Goal: Transaction & Acquisition: Obtain resource

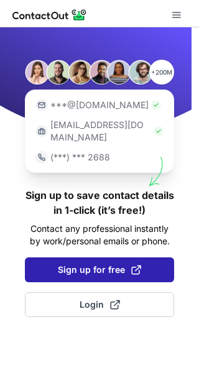
click at [100, 257] on button "Sign up for free" at bounding box center [99, 269] width 149 height 25
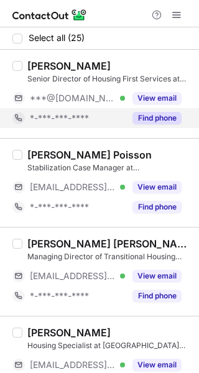
click at [163, 116] on button "Find phone" at bounding box center [156, 118] width 49 height 12
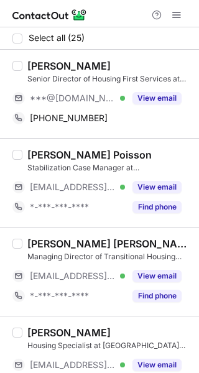
click at [52, 65] on div "[PERSON_NAME]" at bounding box center [68, 66] width 83 height 12
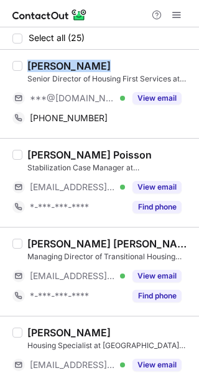
click at [52, 65] on div "[PERSON_NAME]" at bounding box center [68, 66] width 83 height 12
copy div "[PERSON_NAME]"
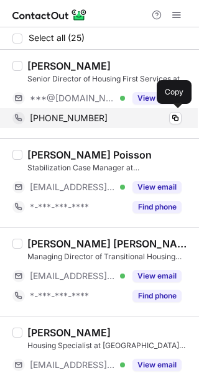
click at [94, 113] on div "+12158680603" at bounding box center [106, 117] width 152 height 11
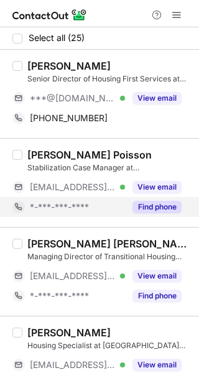
click at [141, 200] on div "Find phone" at bounding box center [153, 207] width 57 height 20
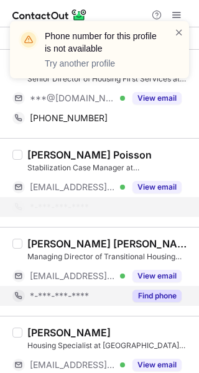
click at [159, 296] on button "Find phone" at bounding box center [156, 295] width 49 height 12
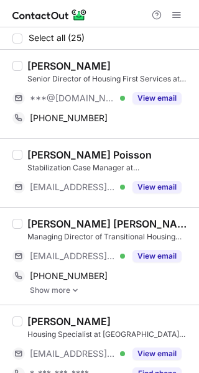
click at [74, 225] on div "[PERSON_NAME] [PERSON_NAME]" at bounding box center [109, 223] width 164 height 12
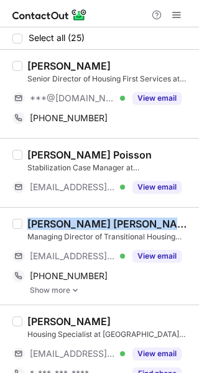
click at [74, 225] on div "[PERSON_NAME] [PERSON_NAME]" at bounding box center [109, 223] width 164 height 12
copy div "[PERSON_NAME] [PERSON_NAME]"
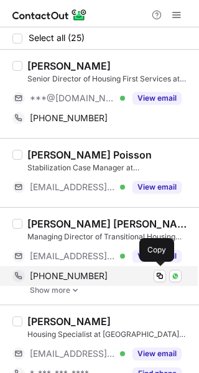
click at [96, 277] on div "+18503414018" at bounding box center [106, 275] width 152 height 11
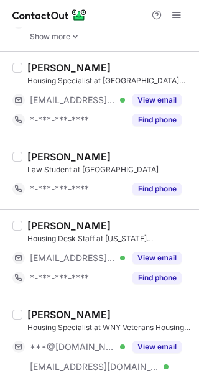
scroll to position [258, 0]
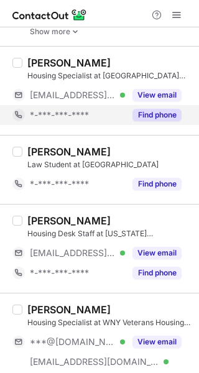
click at [164, 111] on button "Find phone" at bounding box center [156, 115] width 49 height 12
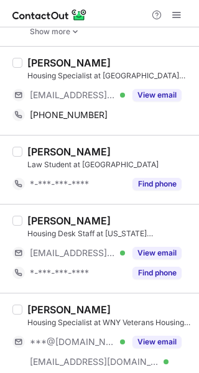
click at [52, 61] on div "[PERSON_NAME]" at bounding box center [68, 63] width 83 height 12
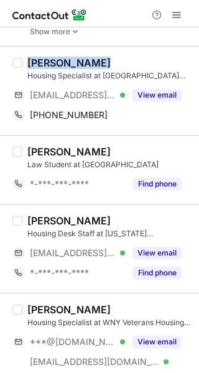
click at [52, 61] on div "Will Knauss" at bounding box center [68, 63] width 83 height 12
copy div "Will Knauss"
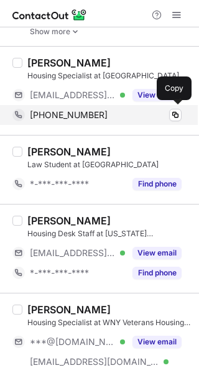
click at [103, 114] on div "+15704188000" at bounding box center [106, 114] width 152 height 11
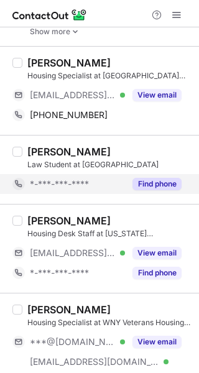
click at [147, 181] on button "Find phone" at bounding box center [156, 184] width 49 height 12
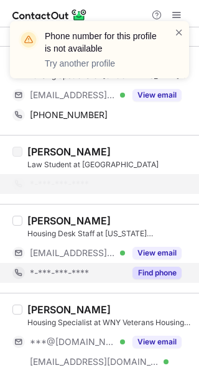
click at [154, 273] on button "Find phone" at bounding box center [156, 272] width 49 height 12
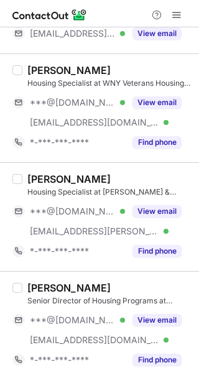
scroll to position [498, 0]
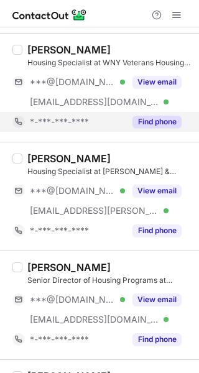
click at [161, 117] on button "Find phone" at bounding box center [156, 122] width 49 height 12
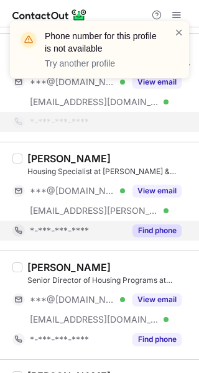
click at [162, 234] on button "Find phone" at bounding box center [156, 230] width 49 height 12
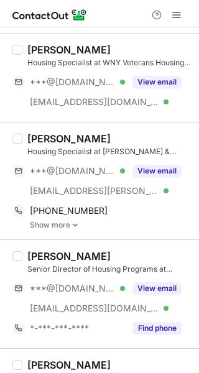
click at [72, 137] on div "Peggy Smeal" at bounding box center [68, 138] width 83 height 12
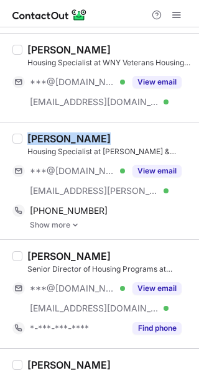
click at [72, 137] on div "Peggy Smeal" at bounding box center [68, 138] width 83 height 12
copy div "Peggy Smeal"
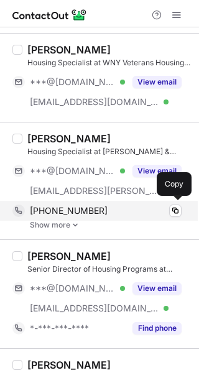
click at [98, 211] on div "+16197969825" at bounding box center [106, 210] width 152 height 11
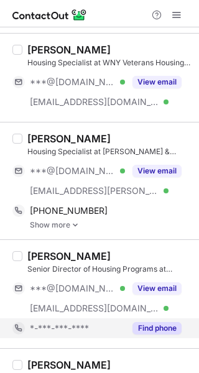
click at [161, 321] on div "Find phone" at bounding box center [153, 328] width 57 height 20
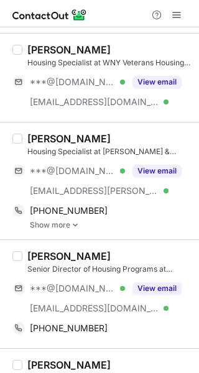
click at [65, 257] on div "Rachel Stoltzfus" at bounding box center [68, 256] width 83 height 12
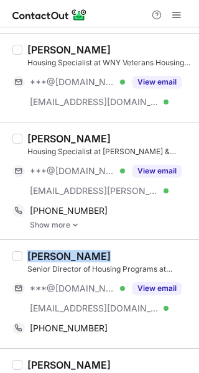
click at [65, 257] on div "Rachel Stoltzfus" at bounding box center [68, 256] width 83 height 12
copy div "Rachel Stoltzfus"
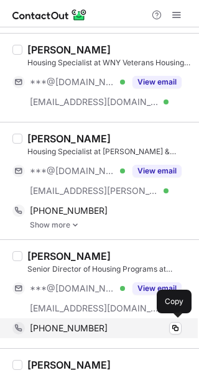
click at [84, 322] on span "+15742936367" at bounding box center [69, 327] width 78 height 11
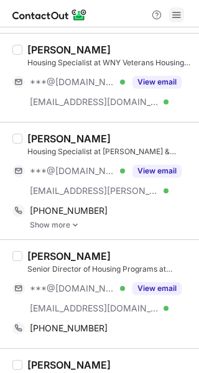
click at [178, 17] on span at bounding box center [176, 15] width 10 height 10
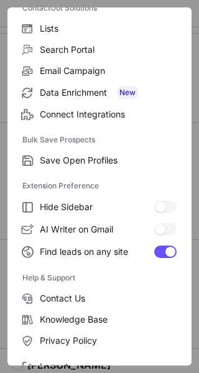
scroll to position [145, 0]
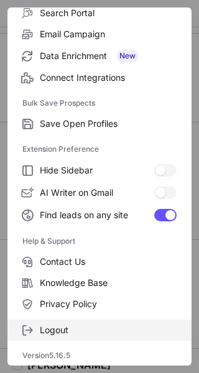
click at [114, 321] on label "Logout" at bounding box center [99, 329] width 184 height 21
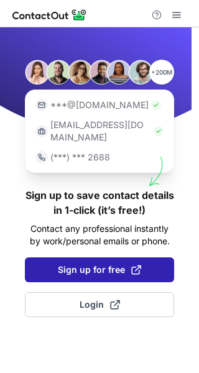
click at [97, 263] on span "Sign up for free" at bounding box center [99, 269] width 83 height 12
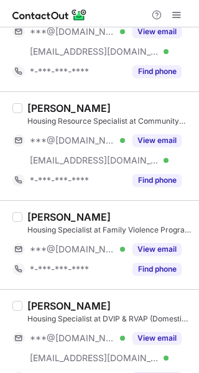
scroll to position [786, 0]
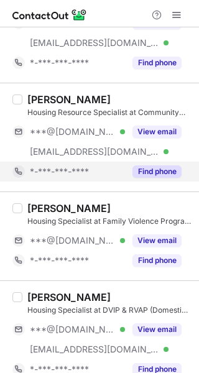
click at [152, 168] on button "Find phone" at bounding box center [156, 171] width 49 height 12
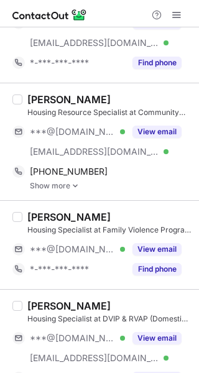
click at [57, 99] on div "[PERSON_NAME]" at bounding box center [68, 99] width 83 height 12
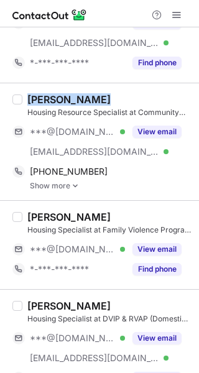
click at [57, 99] on div "[PERSON_NAME]" at bounding box center [68, 99] width 83 height 12
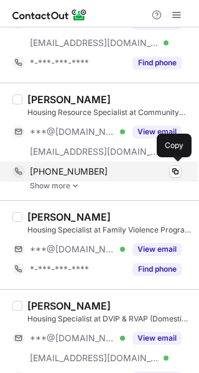
click at [61, 168] on span "+16162956449" at bounding box center [69, 171] width 78 height 11
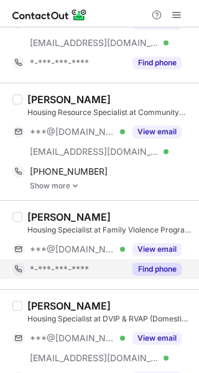
click at [168, 259] on div "Find phone" at bounding box center [153, 269] width 57 height 20
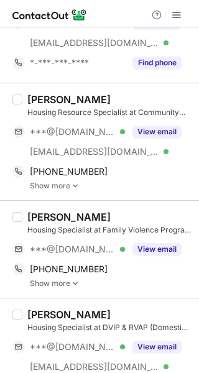
click at [67, 208] on div "Wilhelmena Alexander Housing Specialist at Family Violence Program of St. Berna…" at bounding box center [99, 249] width 199 height 98
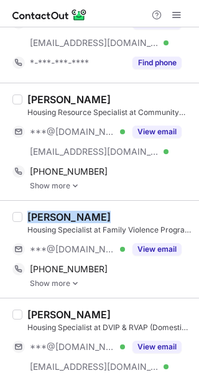
click at [67, 208] on div "Wilhelmena Alexander Housing Specialist at Family Violence Program of St. Berna…" at bounding box center [99, 249] width 199 height 98
copy div "[PERSON_NAME]"
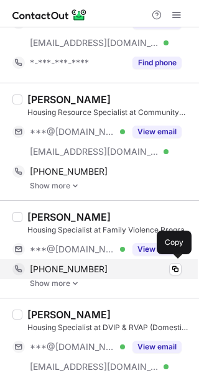
click at [63, 263] on span "+15045751071" at bounding box center [69, 268] width 78 height 11
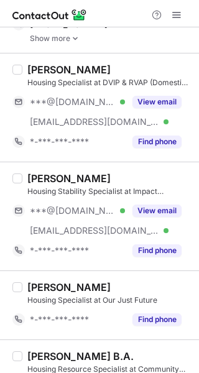
scroll to position [1035, 0]
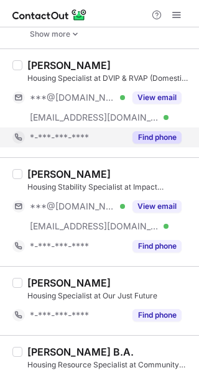
click at [143, 134] on button "Find phone" at bounding box center [156, 137] width 49 height 12
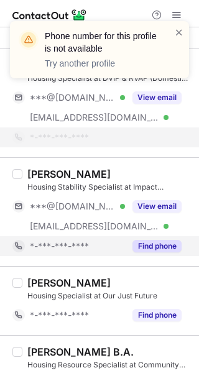
click at [156, 245] on button "Find phone" at bounding box center [156, 246] width 49 height 12
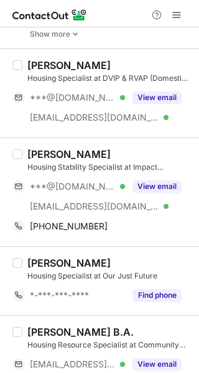
click at [57, 152] on div "[PERSON_NAME]" at bounding box center [68, 154] width 83 height 12
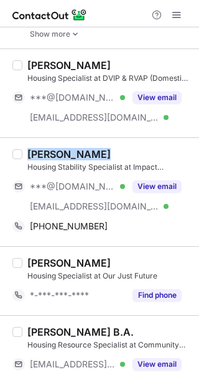
click at [56, 151] on div "[PERSON_NAME]" at bounding box center [68, 154] width 83 height 12
copy div "Wendy Klunk"
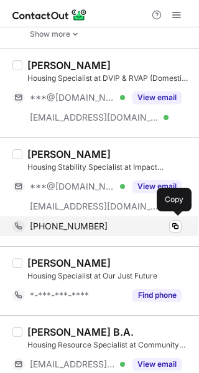
click at [88, 221] on span "+12488215693" at bounding box center [69, 226] width 78 height 11
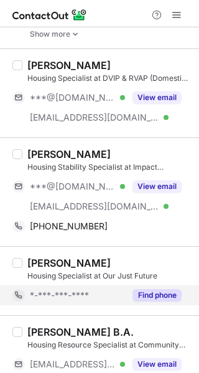
click at [152, 294] on button "Find phone" at bounding box center [156, 295] width 49 height 12
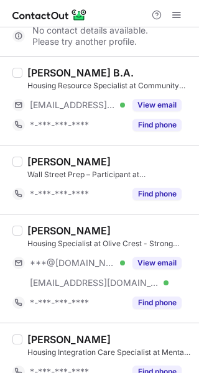
scroll to position [1298, 0]
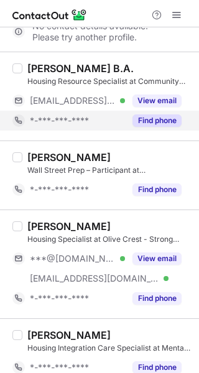
click at [147, 122] on button "Find phone" at bounding box center [156, 120] width 49 height 12
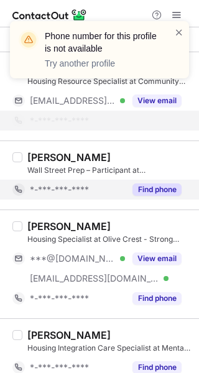
click at [155, 183] on button "Find phone" at bounding box center [156, 189] width 49 height 12
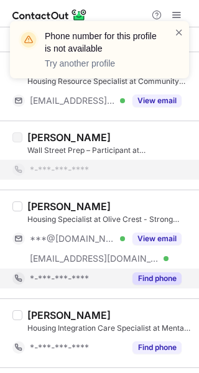
click at [150, 277] on button "Find phone" at bounding box center [156, 278] width 49 height 12
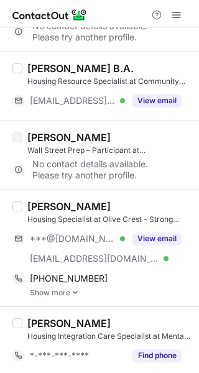
click at [50, 206] on div "McKaela Moody" at bounding box center [68, 206] width 83 height 12
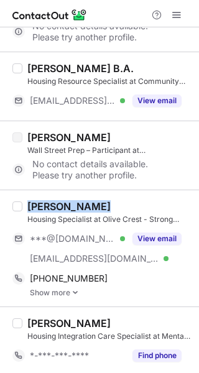
click at [50, 206] on div "McKaela Moody" at bounding box center [68, 206] width 83 height 12
copy div "McKaela Moody"
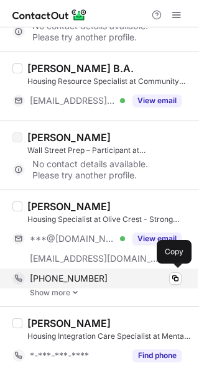
click at [94, 279] on div "+13185376417" at bounding box center [106, 278] width 152 height 11
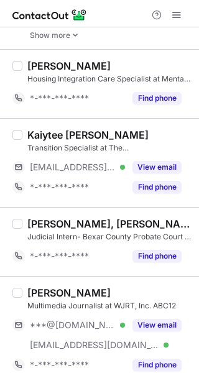
scroll to position [1563, 0]
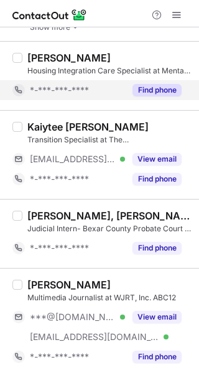
click at [152, 93] on button "Find phone" at bounding box center [156, 90] width 49 height 12
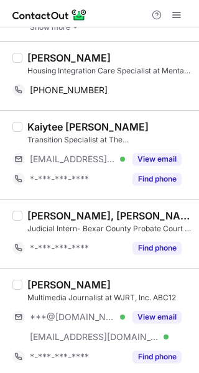
click at [96, 61] on div "Whitney Cravens" at bounding box center [68, 58] width 83 height 12
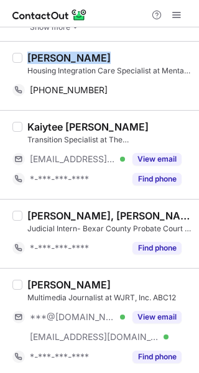
click at [96, 61] on div "Whitney Cravens" at bounding box center [68, 58] width 83 height 12
copy div "Whitney Cravens"
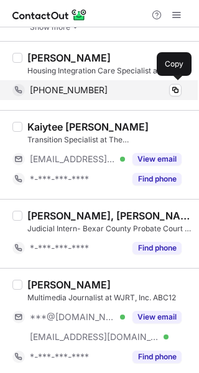
click at [105, 89] on div "+13163710131" at bounding box center [106, 89] width 152 height 11
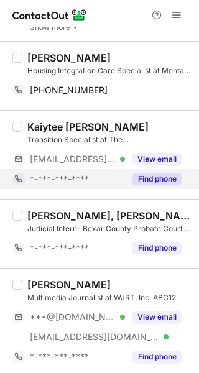
click at [157, 178] on button "Find phone" at bounding box center [156, 179] width 49 height 12
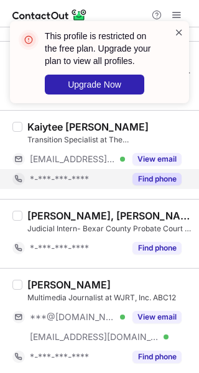
click at [178, 34] on span at bounding box center [179, 32] width 10 height 12
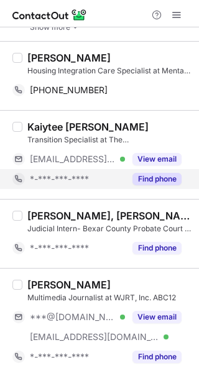
click at [177, 12] on span at bounding box center [176, 15] width 10 height 10
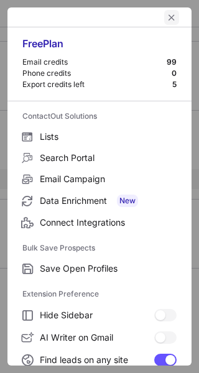
click at [166, 14] on span "left-button" at bounding box center [171, 17] width 10 height 10
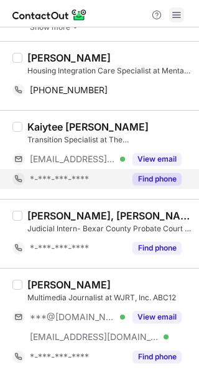
click at [173, 14] on span at bounding box center [176, 15] width 10 height 10
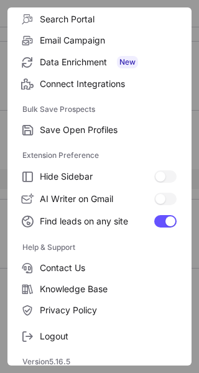
scroll to position [145, 0]
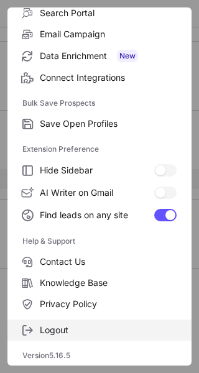
click at [102, 322] on label "Logout" at bounding box center [99, 329] width 184 height 21
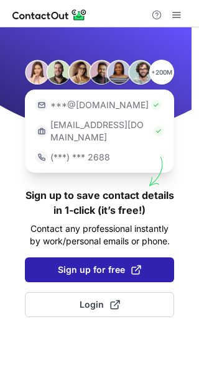
click at [96, 263] on span "Sign up for free" at bounding box center [99, 269] width 83 height 12
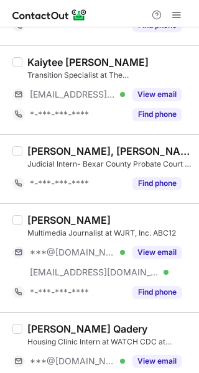
scroll to position [1650, 0]
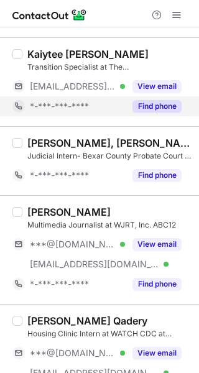
click at [151, 107] on button "Find phone" at bounding box center [156, 106] width 49 height 12
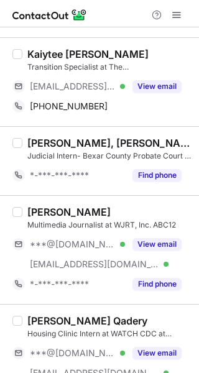
click at [70, 53] on div "Kaiytee [PERSON_NAME]" at bounding box center [87, 54] width 121 height 12
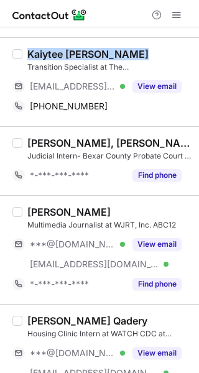
click at [70, 53] on div "Kaiytee [PERSON_NAME]" at bounding box center [87, 54] width 121 height 12
copy div "Kaiytee [PERSON_NAME]"
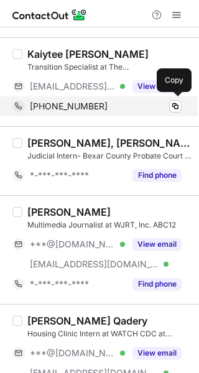
click at [91, 110] on div "[PHONE_NUMBER]" at bounding box center [106, 106] width 152 height 11
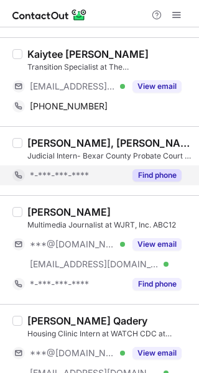
click at [158, 175] on button "Find phone" at bounding box center [156, 175] width 49 height 12
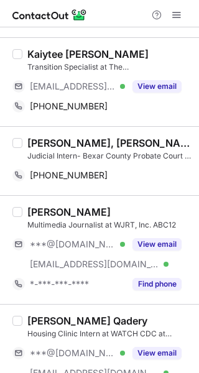
click at [86, 139] on div "[PERSON_NAME], [PERSON_NAME]." at bounding box center [109, 143] width 164 height 12
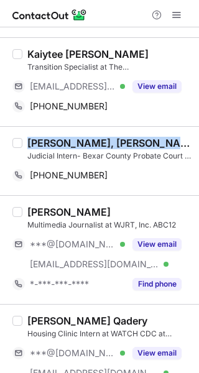
click at [86, 139] on div "Shahla Nadem-Mollaei, M.S., M.Jur." at bounding box center [109, 143] width 164 height 12
copy div "Shahla Nadem-Mollaei, M.S., M.Jur."
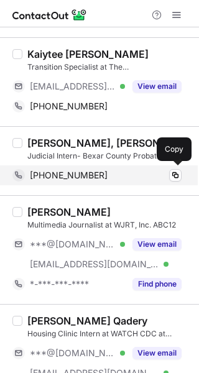
click at [119, 178] on div "+12107841377" at bounding box center [106, 175] width 152 height 11
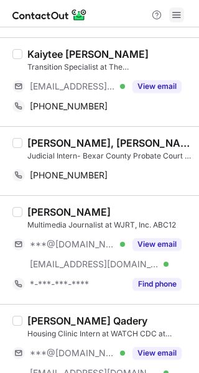
click at [176, 16] on span at bounding box center [176, 15] width 10 height 10
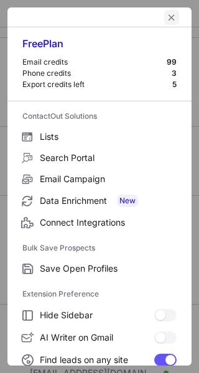
click at [166, 17] on span "left-button" at bounding box center [171, 17] width 10 height 10
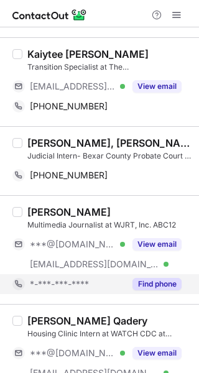
click at [155, 278] on button "Find phone" at bounding box center [156, 284] width 49 height 12
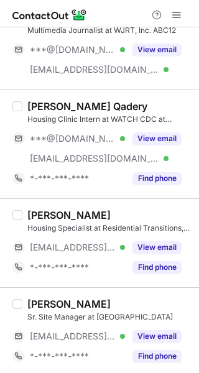
scroll to position [1849, 0]
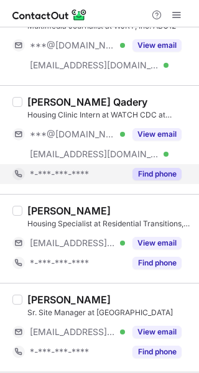
click at [159, 168] on button "Find phone" at bounding box center [156, 174] width 49 height 12
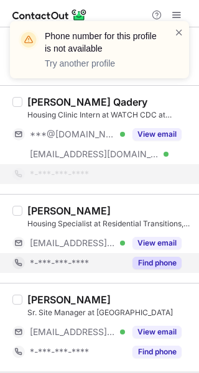
click at [173, 266] on button "Find phone" at bounding box center [156, 263] width 49 height 12
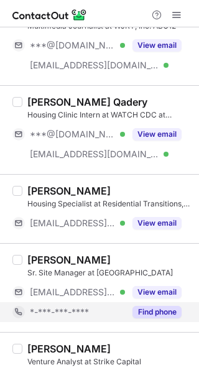
click at [157, 312] on button "Find phone" at bounding box center [156, 312] width 49 height 12
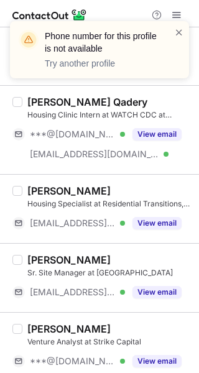
scroll to position [1897, 0]
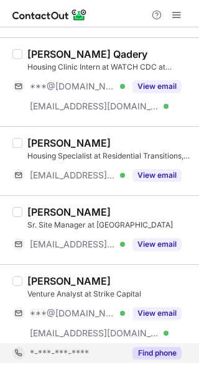
click at [167, 352] on button "Find phone" at bounding box center [156, 353] width 49 height 12
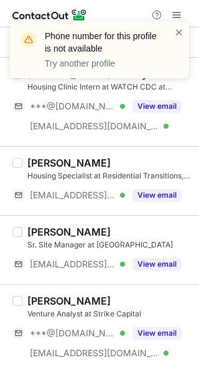
scroll to position [1877, 0]
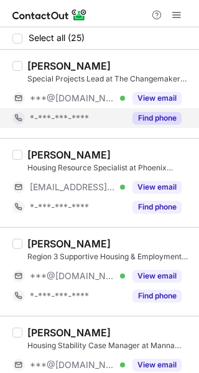
click at [157, 120] on button "Find phone" at bounding box center [156, 118] width 49 height 12
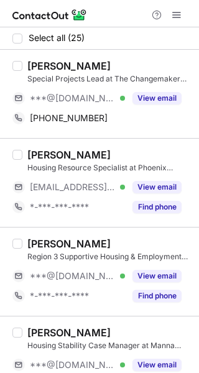
click at [61, 68] on div "[PERSON_NAME]" at bounding box center [68, 66] width 83 height 12
click at [61, 68] on div "Dorcas Cheng-Tozun" at bounding box center [68, 66] width 83 height 12
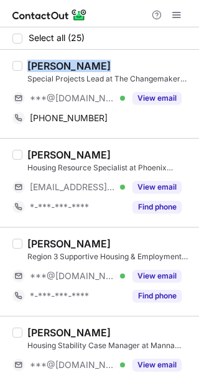
click at [61, 68] on div "Dorcas Cheng-Tozun" at bounding box center [68, 66] width 83 height 12
copy div "Dorcas Cheng-Tozun"
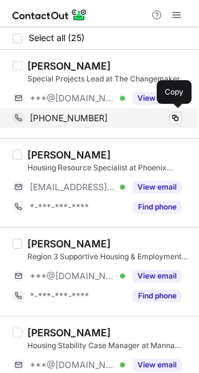
click at [99, 114] on div "+18642939397" at bounding box center [106, 117] width 152 height 11
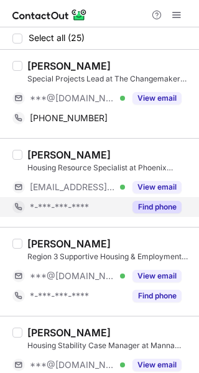
click at [161, 208] on button "Find phone" at bounding box center [156, 207] width 49 height 12
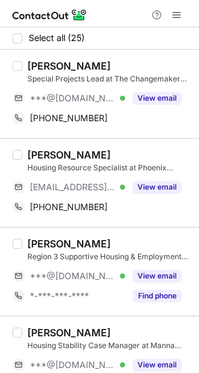
click at [81, 156] on div "Sydney Pelletier" at bounding box center [68, 154] width 83 height 12
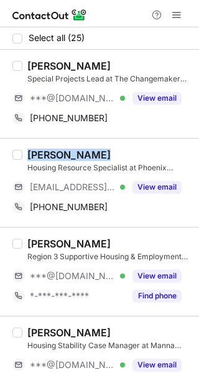
click at [81, 156] on div "Sydney Pelletier" at bounding box center [68, 154] width 83 height 12
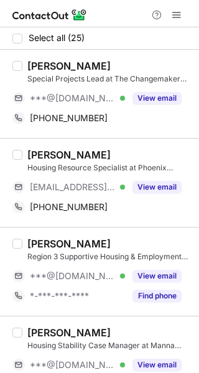
click at [66, 153] on div "Sydney Pelletier" at bounding box center [68, 154] width 83 height 12
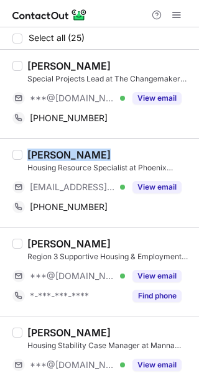
click at [66, 153] on div "Sydney Pelletier" at bounding box center [68, 154] width 83 height 12
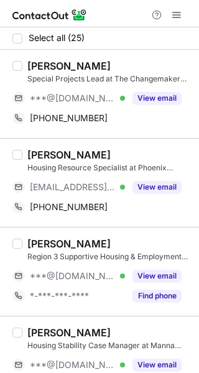
click at [65, 151] on div "Sydney Pelletier" at bounding box center [68, 154] width 83 height 12
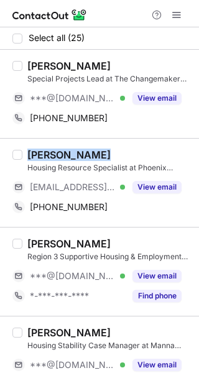
click at [65, 151] on div "Sydney Pelletier" at bounding box center [68, 154] width 83 height 12
copy div "Sydney Pelletier"
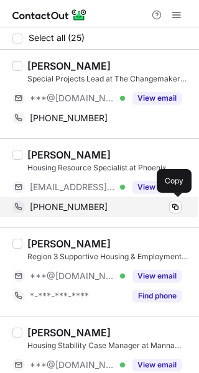
click at [105, 207] on div "+19048080178" at bounding box center [106, 206] width 152 height 11
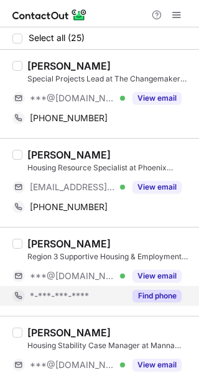
click at [155, 299] on button "Find phone" at bounding box center [156, 295] width 49 height 12
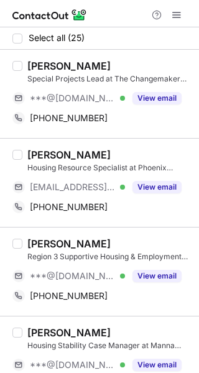
click at [76, 243] on div "Virgil Jackson" at bounding box center [68, 243] width 83 height 12
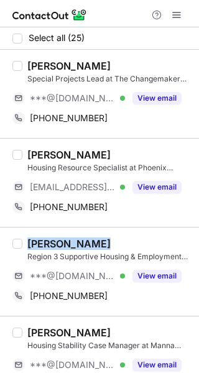
click at [76, 243] on div "Virgil Jackson" at bounding box center [68, 243] width 83 height 12
copy div "Virgil Jackson"
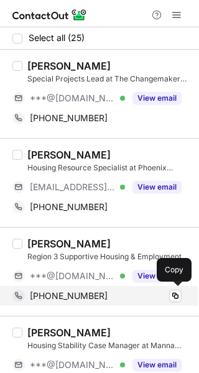
click at [90, 294] on span "+15415309586" at bounding box center [69, 295] width 78 height 11
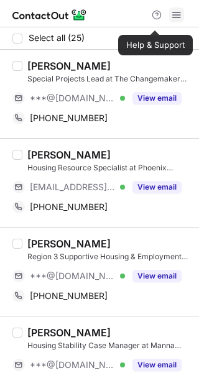
click at [180, 20] on span at bounding box center [176, 15] width 10 height 10
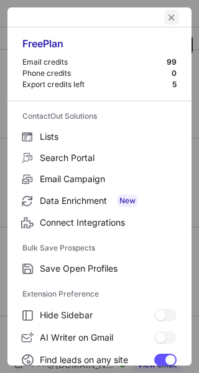
click at [166, 16] on span "left-button" at bounding box center [171, 17] width 10 height 10
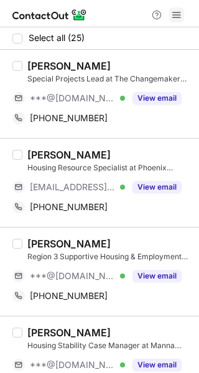
click at [178, 17] on span at bounding box center [176, 15] width 10 height 10
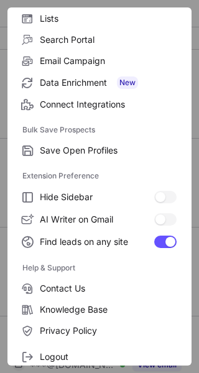
scroll to position [145, 0]
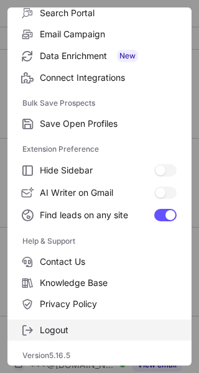
click at [78, 327] on span "Logout" at bounding box center [108, 329] width 137 height 11
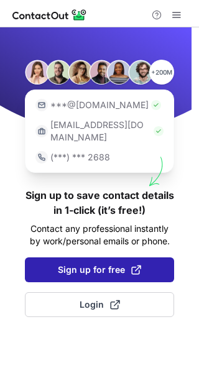
click at [82, 263] on span "Sign up for free" at bounding box center [99, 269] width 83 height 12
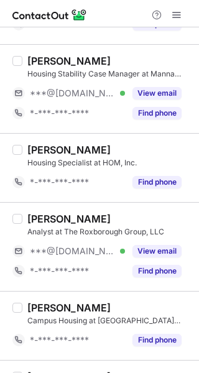
scroll to position [288, 0]
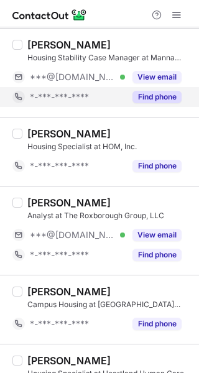
click at [166, 95] on button "Find phone" at bounding box center [156, 97] width 49 height 12
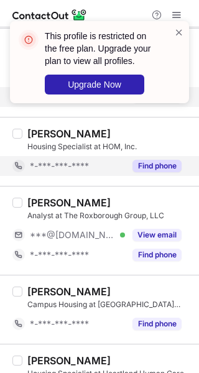
click at [169, 162] on button "Find phone" at bounding box center [156, 166] width 49 height 12
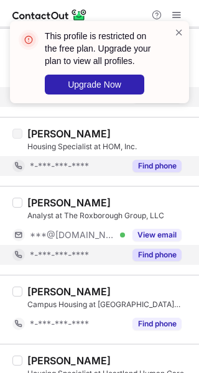
click at [168, 248] on div "Find phone" at bounding box center [153, 255] width 57 height 20
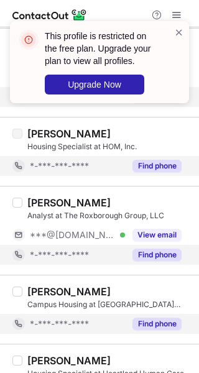
click at [169, 320] on button "Find phone" at bounding box center [156, 323] width 49 height 12
click at [175, 32] on span at bounding box center [179, 32] width 10 height 12
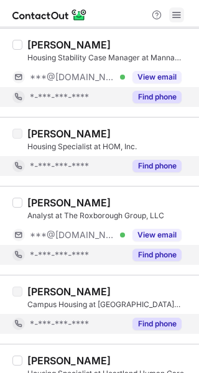
click at [178, 10] on span at bounding box center [176, 15] width 10 height 10
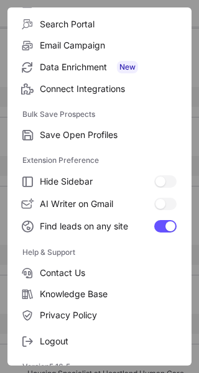
scroll to position [145, 0]
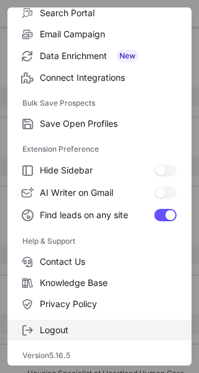
click at [81, 335] on label "Logout" at bounding box center [99, 329] width 184 height 21
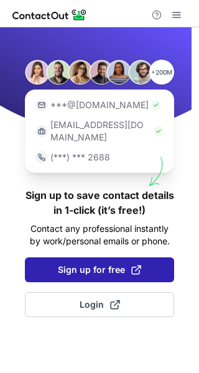
click at [94, 263] on span "Sign up for free" at bounding box center [99, 269] width 83 height 12
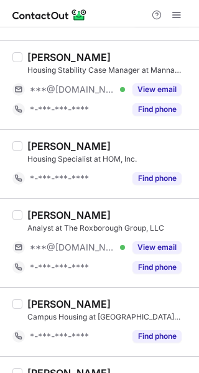
scroll to position [263, 0]
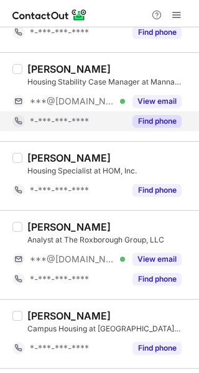
click at [150, 114] on div "Find phone" at bounding box center [153, 121] width 57 height 20
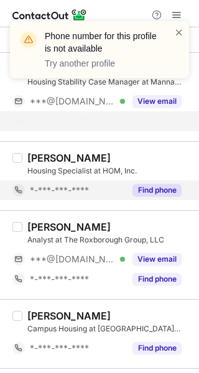
click at [157, 184] on button "Find phone" at bounding box center [156, 190] width 49 height 12
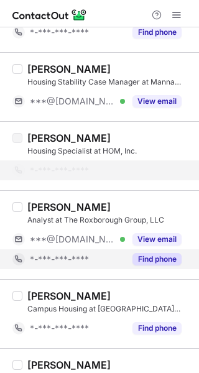
click at [158, 253] on button "Find phone" at bounding box center [156, 259] width 49 height 12
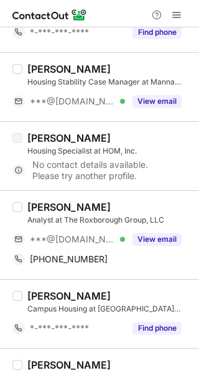
click at [76, 208] on div "[PERSON_NAME]" at bounding box center [68, 207] width 83 height 12
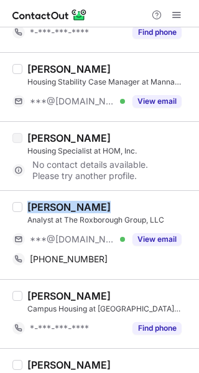
click at [76, 208] on div "[PERSON_NAME]" at bounding box center [68, 207] width 83 height 12
copy div "[PERSON_NAME]"
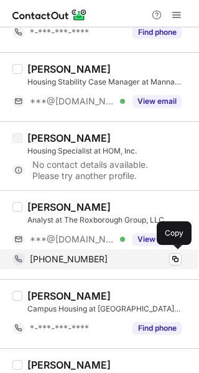
click at [125, 265] on div "+12133526156 Copy" at bounding box center [96, 259] width 169 height 20
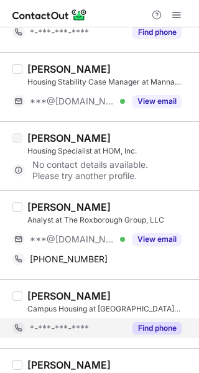
click at [153, 321] on div "Find phone" at bounding box center [153, 328] width 57 height 20
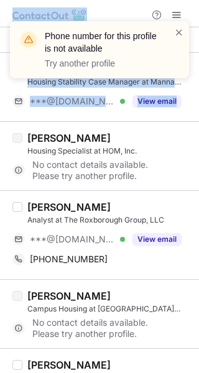
drag, startPoint x: 193, startPoint y: 94, endPoint x: 195, endPoint y: 119, distance: 24.9
click at [195, 119] on div "Phone number for this profile is not available Try another profile Select all (…" at bounding box center [99, 186] width 199 height 373
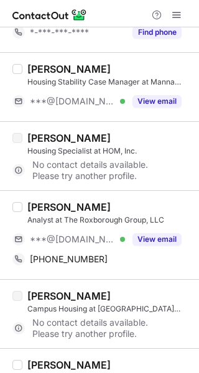
click at [173, 139] on div "[PERSON_NAME]" at bounding box center [109, 138] width 164 height 12
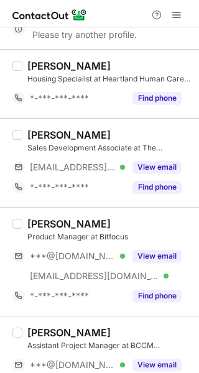
scroll to position [574, 0]
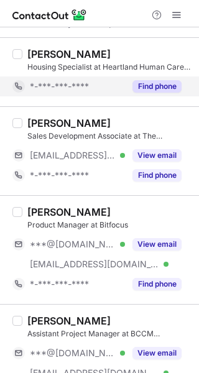
click at [162, 83] on button "Find phone" at bounding box center [156, 86] width 49 height 12
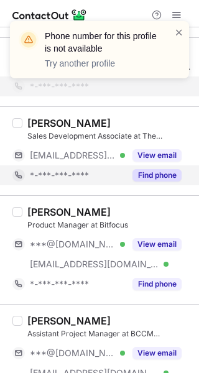
click at [151, 175] on button "Find phone" at bounding box center [156, 175] width 49 height 12
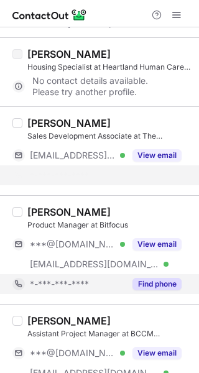
click at [158, 280] on button "Find phone" at bounding box center [156, 284] width 49 height 12
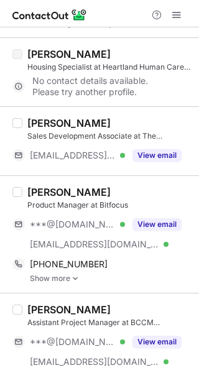
click at [77, 194] on div "[PERSON_NAME]" at bounding box center [68, 192] width 83 height 12
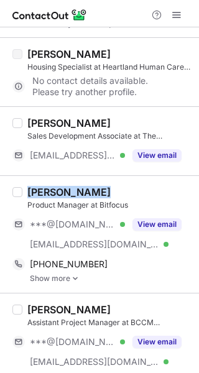
click at [77, 194] on div "[PERSON_NAME]" at bounding box center [68, 192] width 83 height 12
copy div "[PERSON_NAME]"
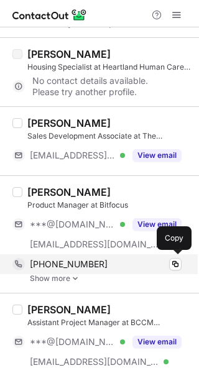
click at [140, 257] on div "+19729652400 Copy" at bounding box center [96, 264] width 169 height 20
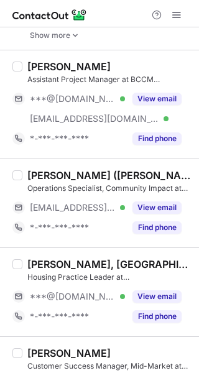
scroll to position [829, 0]
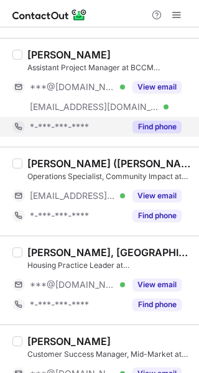
click at [157, 130] on button "Find phone" at bounding box center [156, 127] width 49 height 12
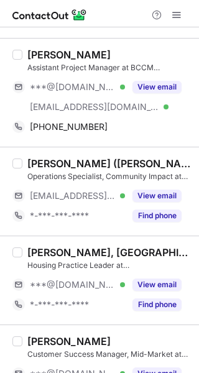
click at [98, 53] on div "[PERSON_NAME]" at bounding box center [68, 54] width 83 height 12
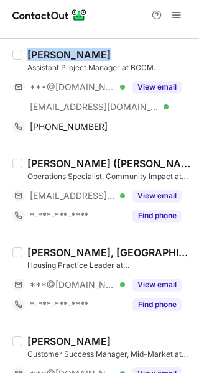
click at [98, 53] on div "[PERSON_NAME]" at bounding box center [68, 54] width 83 height 12
copy div "[PERSON_NAME]"
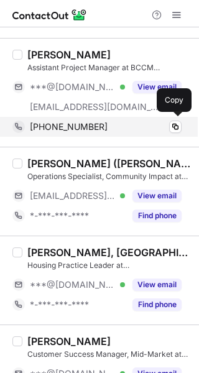
click at [142, 124] on div "+17754095285" at bounding box center [106, 126] width 152 height 11
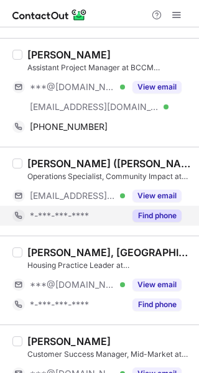
click at [156, 216] on button "Find phone" at bounding box center [156, 215] width 49 height 12
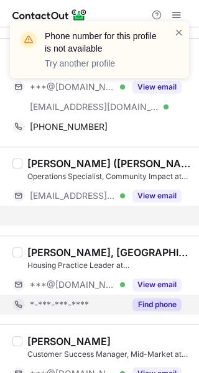
click at [164, 301] on div "Victoria Templeton, AIA, NCARB, LEED Green Associate Housing Practice Leader at…" at bounding box center [99, 279] width 199 height 89
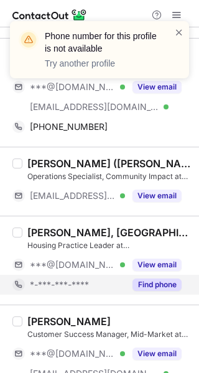
click at [160, 287] on button "Find phone" at bounding box center [156, 284] width 49 height 12
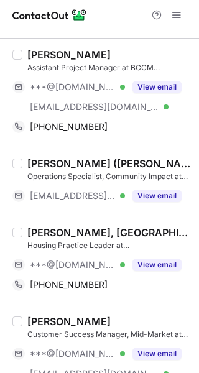
click at [127, 232] on div "Victoria Templeton, AIA, NCARB, LEED Green Associate" at bounding box center [109, 232] width 164 height 12
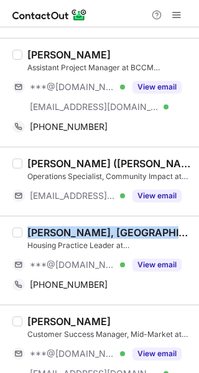
click at [127, 232] on div "Victoria Templeton, AIA, NCARB, LEED Green Associate" at bounding box center [109, 232] width 164 height 12
copy div "Victoria Templeton, AIA, NCARB, LEED Green Associate"
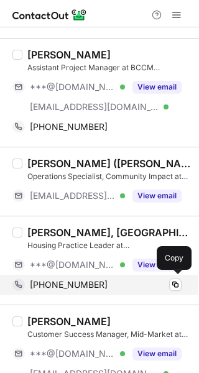
click at [68, 284] on span "+13178479619" at bounding box center [69, 284] width 78 height 11
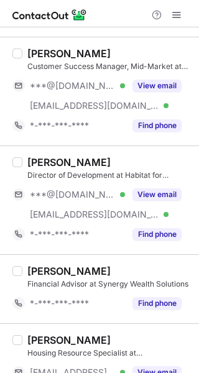
scroll to position [1101, 0]
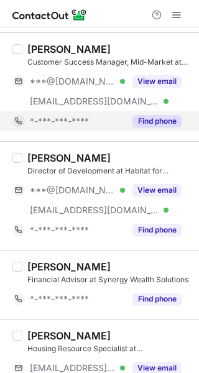
click at [153, 116] on button "Find phone" at bounding box center [156, 121] width 49 height 12
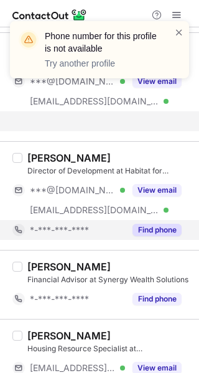
click at [163, 225] on button "Find phone" at bounding box center [156, 230] width 49 height 12
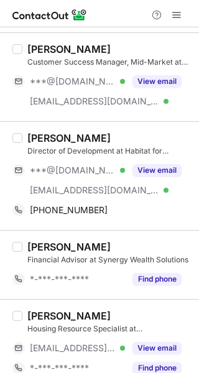
click at [60, 135] on div "Kate Smith" at bounding box center [68, 138] width 83 height 12
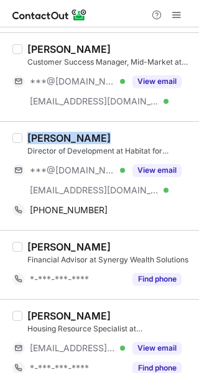
click at [60, 135] on div "Kate Smith" at bounding box center [68, 138] width 83 height 12
copy div "Kate Smith"
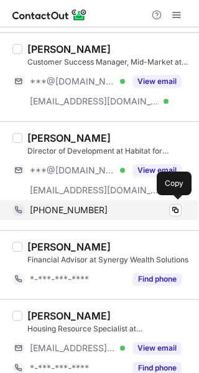
click at [125, 214] on div "+18324331483" at bounding box center [106, 209] width 152 height 11
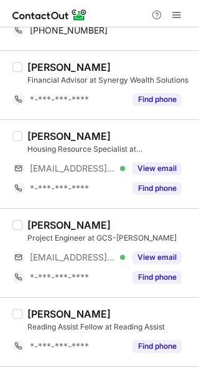
scroll to position [1288, 0]
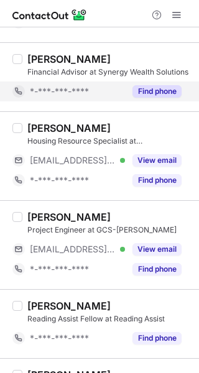
click at [147, 88] on button "Find phone" at bounding box center [156, 91] width 49 height 12
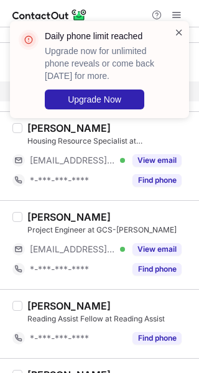
click at [176, 32] on span at bounding box center [179, 32] width 10 height 12
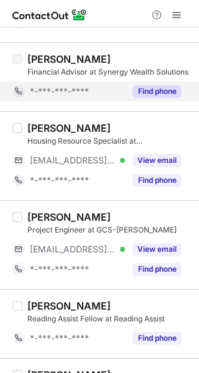
click at [178, 14] on div "Daily phone limit reached Upgrade now for unlimited phone reveals or come back …" at bounding box center [99, 75] width 199 height 132
click at [175, 14] on span at bounding box center [176, 15] width 10 height 10
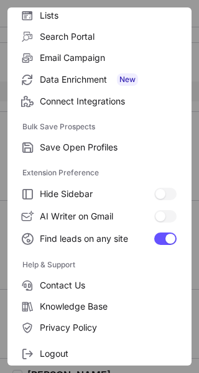
scroll to position [145, 0]
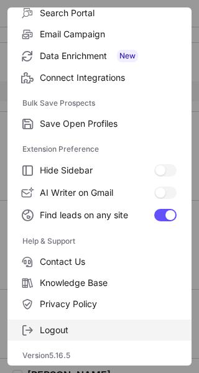
click at [124, 331] on span "Logout" at bounding box center [108, 329] width 137 height 11
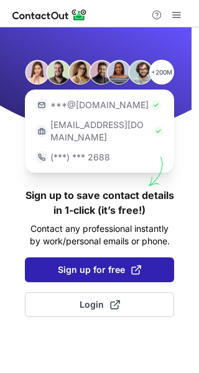
click at [140, 265] on span at bounding box center [136, 270] width 10 height 10
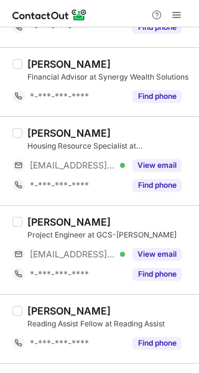
scroll to position [1365, 0]
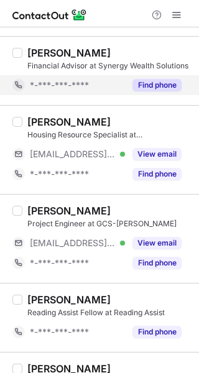
click at [157, 81] on button "Find phone" at bounding box center [156, 85] width 49 height 12
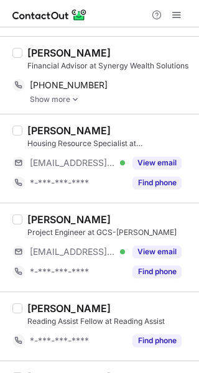
click at [92, 49] on div "[PERSON_NAME]" at bounding box center [68, 53] width 83 height 12
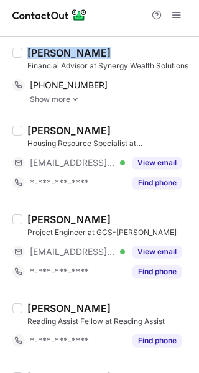
click at [92, 49] on div "[PERSON_NAME]" at bounding box center [68, 53] width 83 height 12
copy div "[PERSON_NAME]"
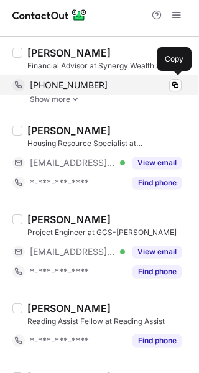
click at [124, 79] on div "[PHONE_NUMBER] Copy" at bounding box center [96, 85] width 169 height 20
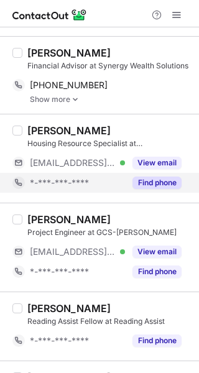
click at [162, 180] on button "Find phone" at bounding box center [156, 182] width 49 height 12
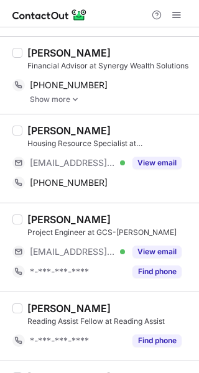
click at [80, 128] on div "[PERSON_NAME]" at bounding box center [68, 130] width 83 height 12
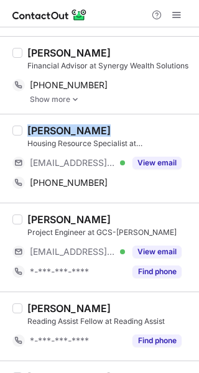
click at [79, 128] on div "[PERSON_NAME]" at bounding box center [68, 130] width 83 height 12
copy div "[PERSON_NAME]"
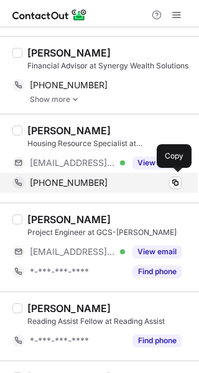
click at [131, 182] on div "+13124214071" at bounding box center [106, 182] width 152 height 11
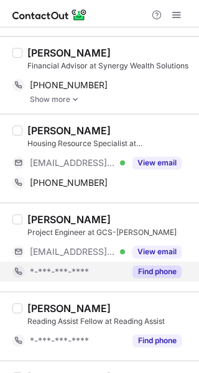
click at [161, 266] on button "Find phone" at bounding box center [156, 271] width 49 height 12
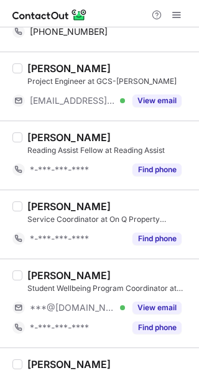
scroll to position [1535, 0]
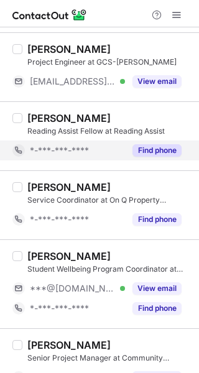
click at [145, 149] on button "Find phone" at bounding box center [156, 150] width 49 height 12
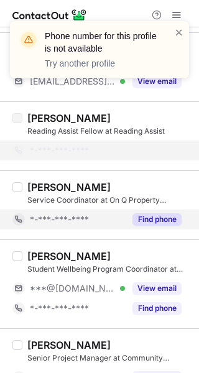
click at [154, 214] on button "Find phone" at bounding box center [156, 219] width 49 height 12
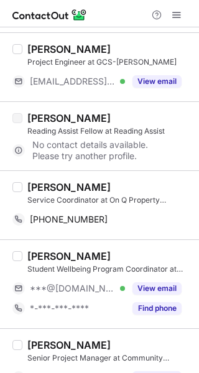
click at [65, 184] on div "[PERSON_NAME]" at bounding box center [68, 187] width 83 height 12
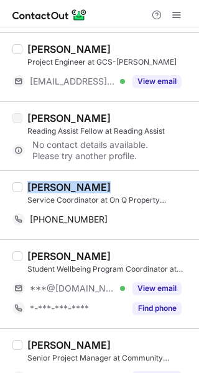
click at [65, 184] on div "[PERSON_NAME]" at bounding box center [68, 187] width 83 height 12
copy div "[PERSON_NAME]"
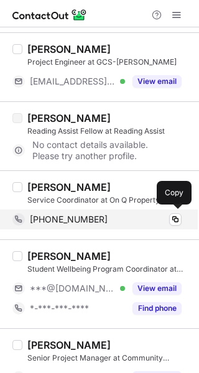
click at [92, 217] on div "+17757831744" at bounding box center [106, 219] width 152 height 11
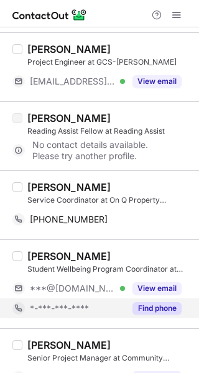
click at [159, 306] on button "Find phone" at bounding box center [156, 308] width 49 height 12
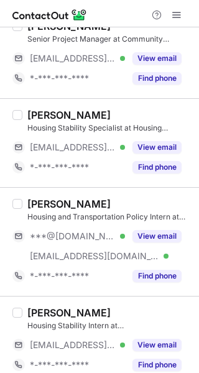
scroll to position [1794, 0]
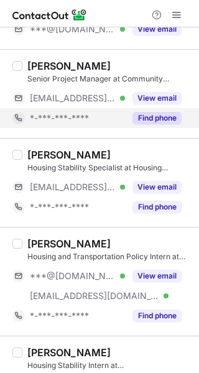
click at [165, 112] on button "Find phone" at bounding box center [156, 118] width 49 height 12
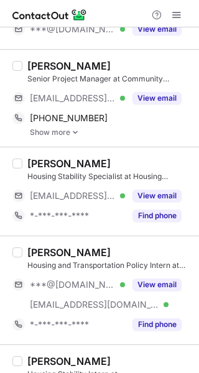
click at [66, 65] on div "José Flores" at bounding box center [68, 66] width 83 height 12
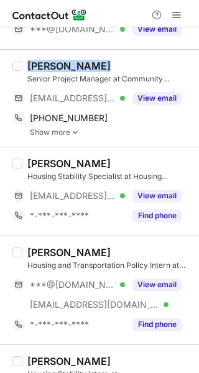
click at [66, 65] on div "José Flores" at bounding box center [68, 66] width 83 height 12
copy div "José Flores"
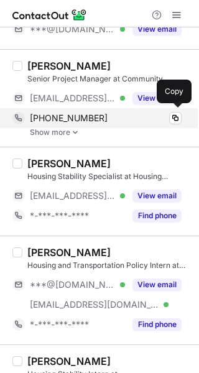
click at [76, 116] on span "+15596390141" at bounding box center [69, 117] width 78 height 11
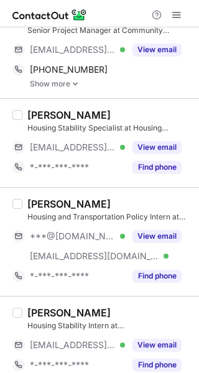
scroll to position [1855, 0]
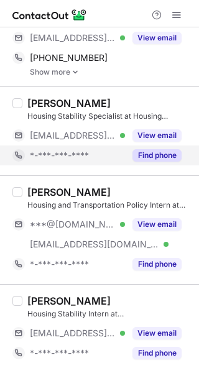
click at [157, 157] on button "Find phone" at bounding box center [156, 155] width 49 height 12
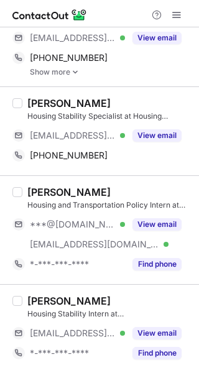
click at [51, 102] on div "Ivy Locke" at bounding box center [68, 103] width 83 height 12
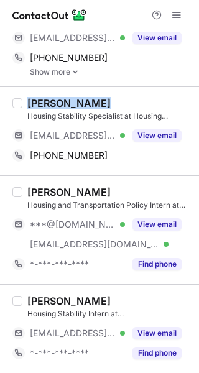
click at [51, 102] on div "Ivy Locke" at bounding box center [68, 103] width 83 height 12
copy div "Ivy Locke"
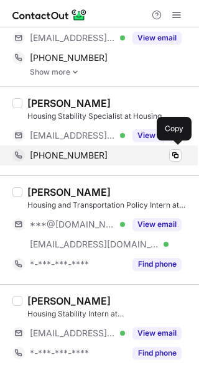
click at [97, 153] on div "+13606030240" at bounding box center [106, 155] width 152 height 11
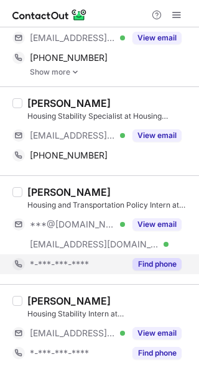
click at [165, 272] on div "Find phone" at bounding box center [153, 264] width 57 height 20
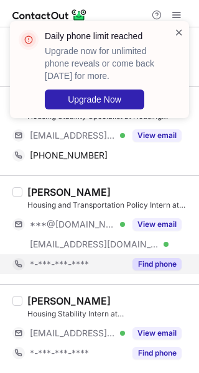
click at [181, 34] on span at bounding box center [179, 32] width 10 height 12
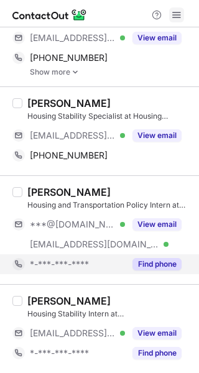
click at [176, 10] on span at bounding box center [176, 15] width 10 height 10
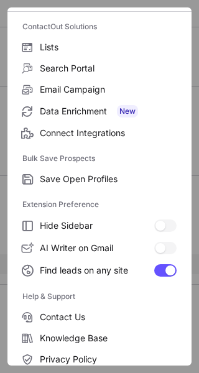
scroll to position [145, 0]
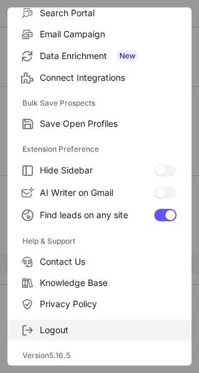
click at [134, 320] on label "Logout" at bounding box center [99, 329] width 184 height 21
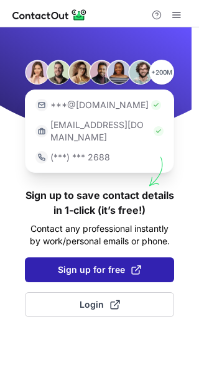
click at [119, 263] on span "Sign up for free" at bounding box center [99, 269] width 83 height 12
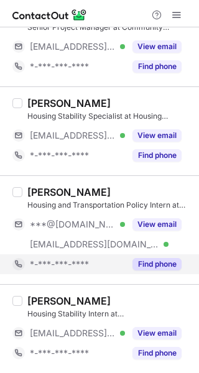
scroll to position [1877, 0]
click at [164, 260] on button "Find phone" at bounding box center [156, 264] width 49 height 12
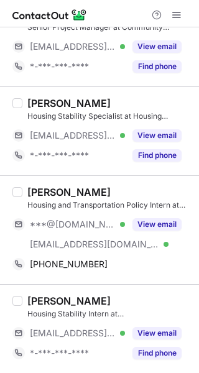
click at [66, 190] on div "[PERSON_NAME]" at bounding box center [68, 192] width 83 height 12
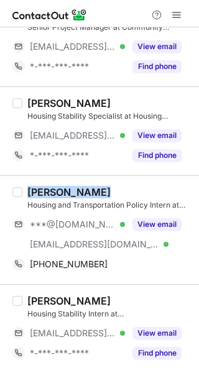
click at [66, 190] on div "[PERSON_NAME]" at bounding box center [68, 192] width 83 height 12
copy div "[PERSON_NAME]"
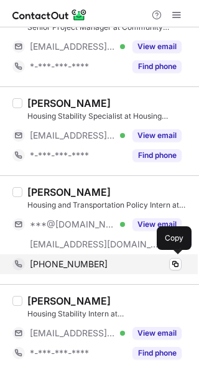
click at [100, 270] on div "[PHONE_NUMBER] Copy" at bounding box center [96, 264] width 169 height 20
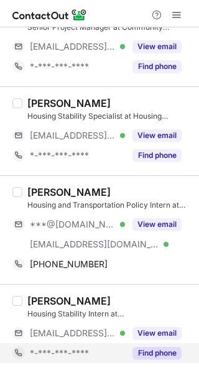
click at [171, 349] on button "Find phone" at bounding box center [156, 353] width 49 height 12
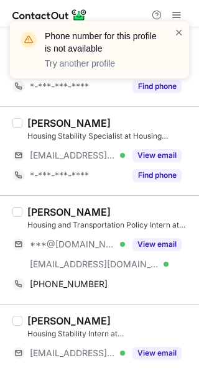
scroll to position [1857, 0]
click at [180, 33] on span at bounding box center [179, 32] width 10 height 12
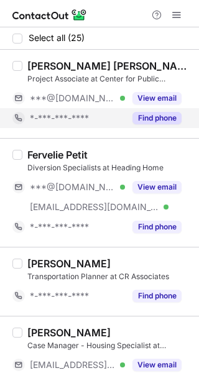
click at [150, 111] on div "Find phone" at bounding box center [153, 118] width 57 height 20
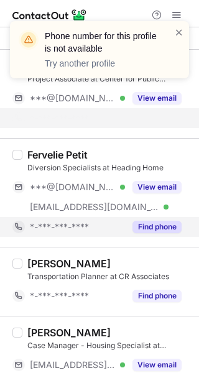
click at [173, 227] on button "Find phone" at bounding box center [156, 227] width 49 height 12
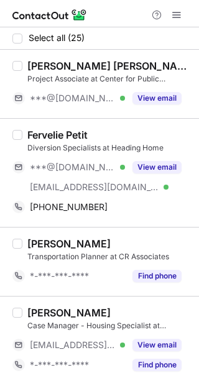
click at [55, 134] on div "Fervelie Petit" at bounding box center [57, 135] width 60 height 12
copy div "Fervelie Petit"
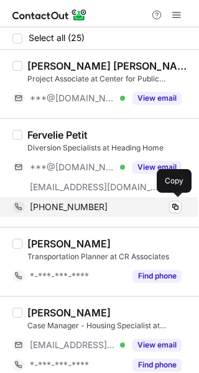
click at [116, 201] on div "[PHONE_NUMBER]" at bounding box center [106, 206] width 152 height 11
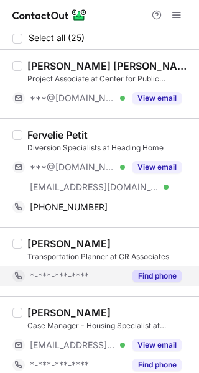
click at [157, 276] on button "Find phone" at bounding box center [156, 276] width 49 height 12
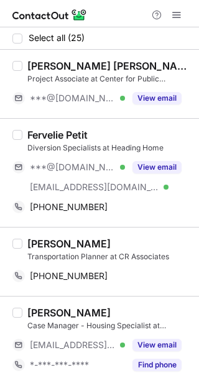
click at [53, 240] on div "[PERSON_NAME]" at bounding box center [68, 243] width 83 height 12
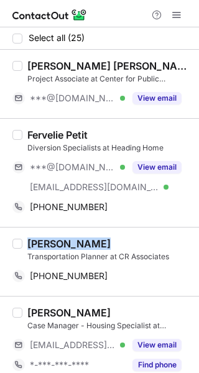
click at [53, 240] on div "[PERSON_NAME]" at bounding box center [68, 243] width 83 height 12
copy div "[PERSON_NAME]"
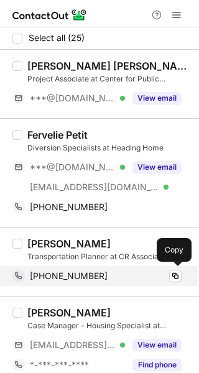
click at [73, 276] on span "[PHONE_NUMBER]" at bounding box center [69, 275] width 78 height 11
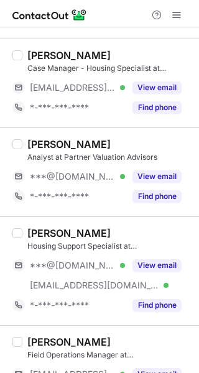
scroll to position [261, 0]
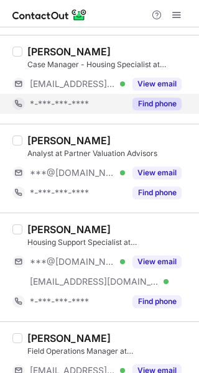
click at [157, 99] on button "Find phone" at bounding box center [156, 104] width 49 height 12
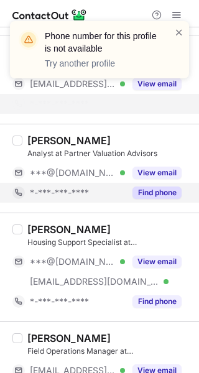
click at [164, 194] on button "Find phone" at bounding box center [156, 192] width 49 height 12
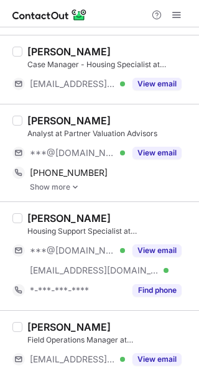
click at [63, 118] on div "[PERSON_NAME]" at bounding box center [68, 120] width 83 height 12
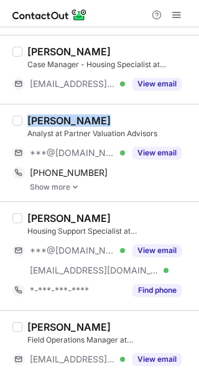
click at [63, 118] on div "[PERSON_NAME]" at bounding box center [68, 120] width 83 height 12
copy div "[PERSON_NAME]"
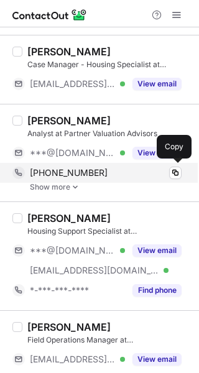
click at [119, 178] on div "[PHONE_NUMBER]" at bounding box center [106, 172] width 152 height 11
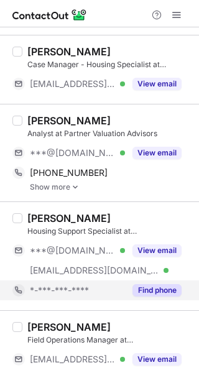
click at [150, 284] on button "Find phone" at bounding box center [156, 290] width 49 height 12
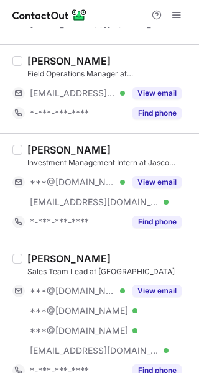
scroll to position [511, 0]
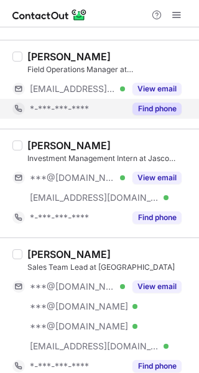
click at [168, 107] on button "Find phone" at bounding box center [156, 108] width 49 height 12
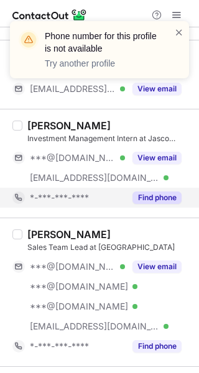
click at [158, 209] on div "Ravneet Kaur Investment Management Intern at Jasco Philanthropies Inc ***@gmail…" at bounding box center [99, 163] width 199 height 109
click at [154, 202] on button "Find phone" at bounding box center [156, 197] width 49 height 12
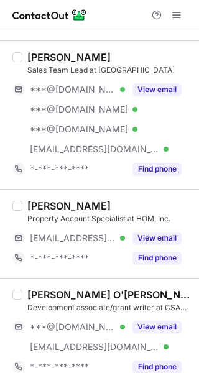
scroll to position [673, 0]
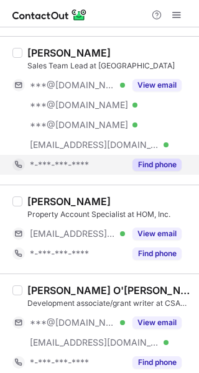
click at [164, 165] on button "Find phone" at bounding box center [156, 164] width 49 height 12
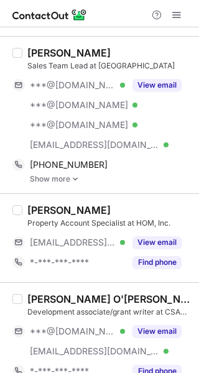
click at [58, 55] on div "[PERSON_NAME]" at bounding box center [68, 53] width 83 height 12
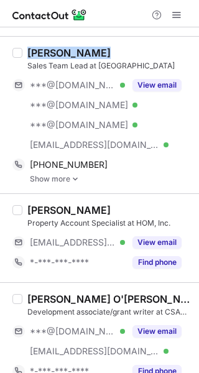
click at [58, 55] on div "[PERSON_NAME]" at bounding box center [68, 53] width 83 height 12
copy div "[PERSON_NAME]"
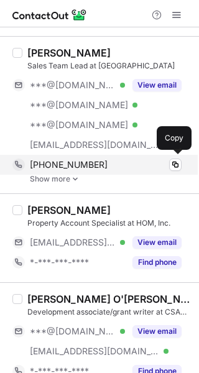
click at [85, 158] on div "+16232711301 Copy" at bounding box center [96, 165] width 169 height 20
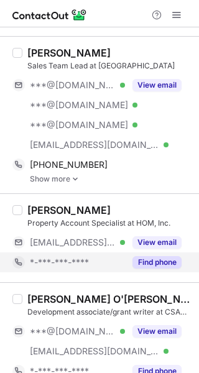
click at [158, 256] on button "Find phone" at bounding box center [156, 262] width 49 height 12
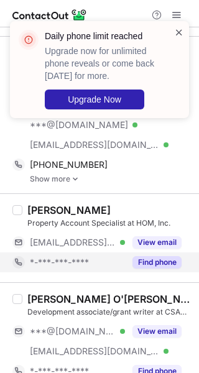
click at [179, 29] on span at bounding box center [179, 32] width 10 height 12
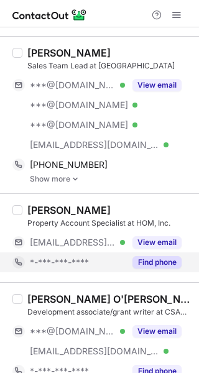
click at [175, 16] on span at bounding box center [176, 15] width 10 height 10
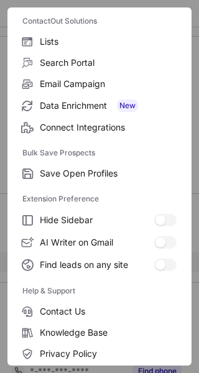
scroll to position [145, 0]
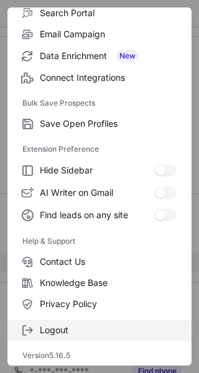
click at [109, 327] on span "Logout" at bounding box center [108, 329] width 137 height 11
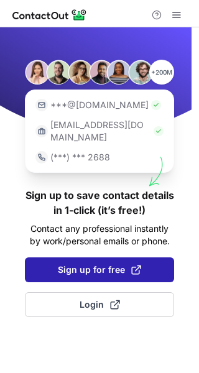
click at [109, 263] on span "Sign up for free" at bounding box center [99, 269] width 83 height 12
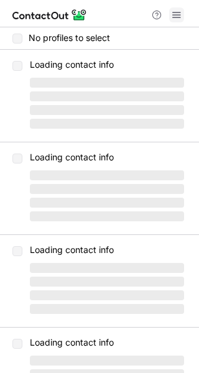
click at [180, 17] on span at bounding box center [176, 15] width 10 height 10
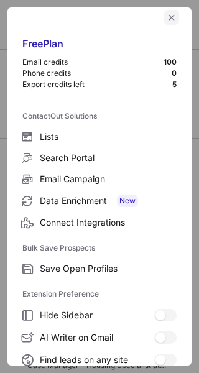
click at [166, 17] on span "left-button" at bounding box center [171, 17] width 10 height 10
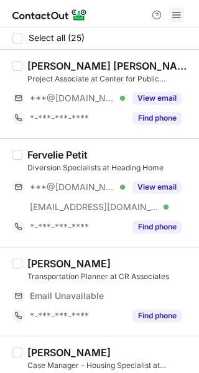
click at [176, 14] on span at bounding box center [176, 15] width 10 height 10
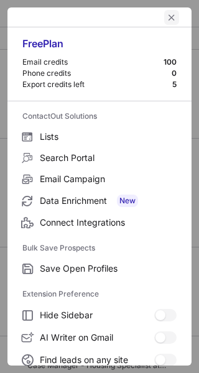
click at [166, 14] on span "left-button" at bounding box center [171, 17] width 10 height 10
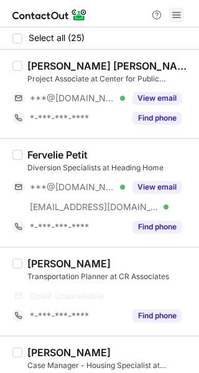
click at [176, 15] on span at bounding box center [176, 15] width 10 height 10
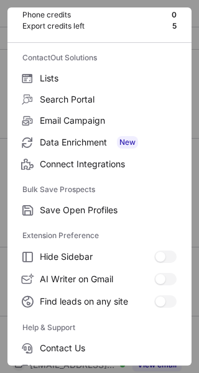
scroll to position [145, 0]
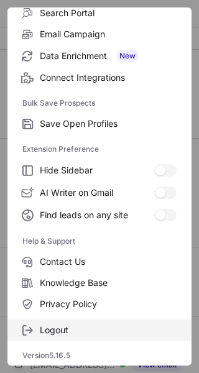
click at [60, 329] on span "Logout" at bounding box center [108, 329] width 137 height 11
click at [88, 335] on span "Logout" at bounding box center [108, 329] width 137 height 11
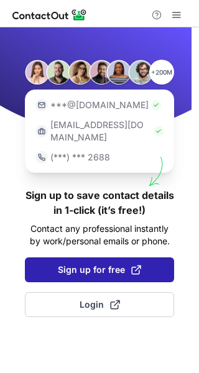
click at [101, 263] on span "Sign up for free" at bounding box center [99, 269] width 83 height 12
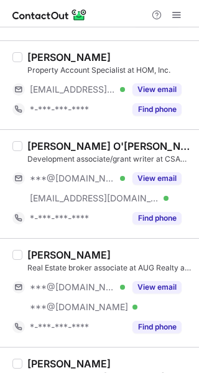
scroll to position [916, 0]
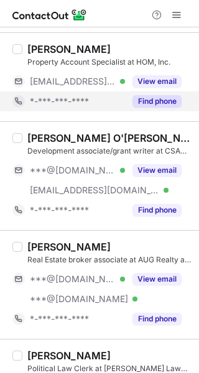
click at [158, 98] on button "Find phone" at bounding box center [156, 101] width 49 height 12
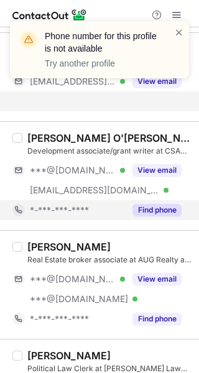
click at [163, 206] on button "Find phone" at bounding box center [156, 210] width 49 height 12
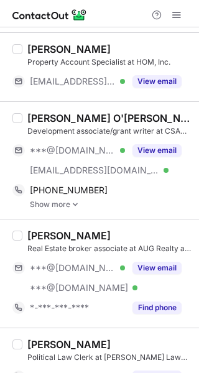
click at [75, 117] on div "[PERSON_NAME] O'[PERSON_NAME]" at bounding box center [109, 118] width 164 height 12
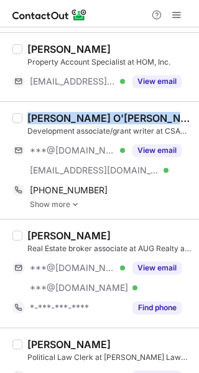
click at [75, 117] on div "[PERSON_NAME] O'[PERSON_NAME]" at bounding box center [109, 118] width 164 height 12
copy div "[PERSON_NAME] O'[PERSON_NAME]"
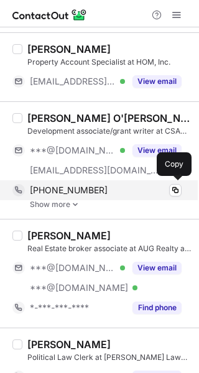
click at [91, 185] on span "[PHONE_NUMBER]" at bounding box center [69, 189] width 78 height 11
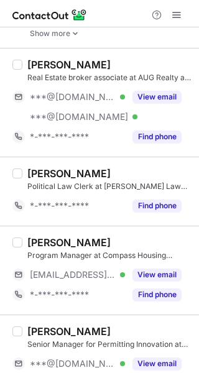
scroll to position [1096, 0]
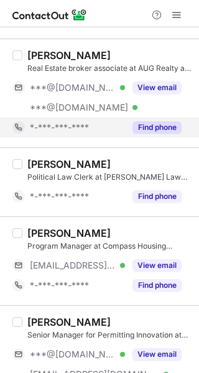
click at [168, 125] on button "Find phone" at bounding box center [156, 127] width 49 height 12
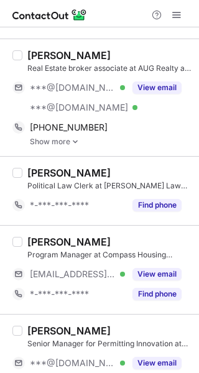
click at [61, 54] on div "Vilma Lopez" at bounding box center [68, 55] width 83 height 12
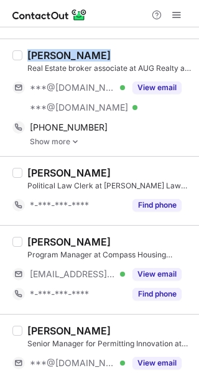
click at [61, 54] on div "[PERSON_NAME]" at bounding box center [68, 55] width 83 height 12
copy div "[PERSON_NAME]"
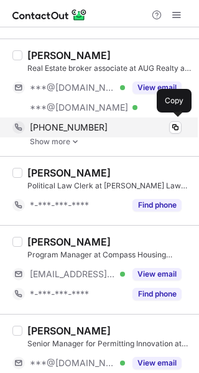
click at [119, 129] on div "+19546003794" at bounding box center [106, 127] width 152 height 11
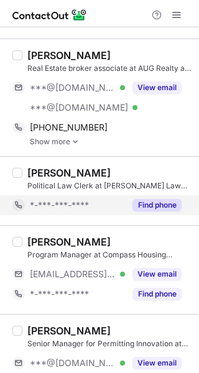
click at [158, 207] on button "Find phone" at bounding box center [156, 205] width 49 height 12
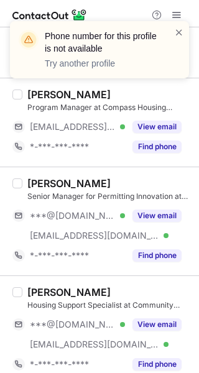
scroll to position [1251, 0]
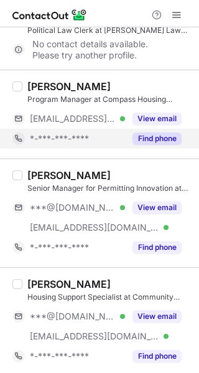
click at [158, 140] on button "Find phone" at bounding box center [156, 138] width 49 height 12
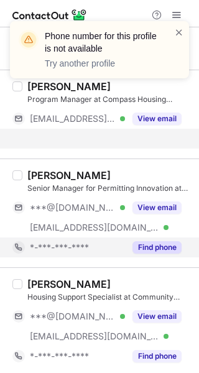
click at [171, 243] on div "Brent Efron Senior Manager for Permitting Innovation at Environmental Policy In…" at bounding box center [99, 212] width 199 height 109
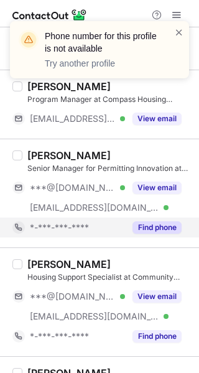
click at [163, 232] on button "Find phone" at bounding box center [156, 227] width 49 height 12
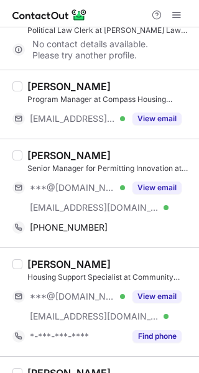
click at [42, 156] on div "[PERSON_NAME]" at bounding box center [68, 155] width 83 height 12
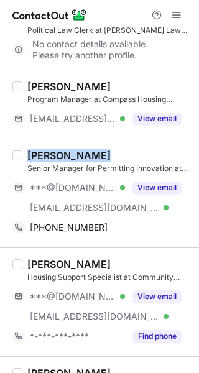
click at [42, 156] on div "[PERSON_NAME]" at bounding box center [68, 155] width 83 height 12
copy div "[PERSON_NAME]"
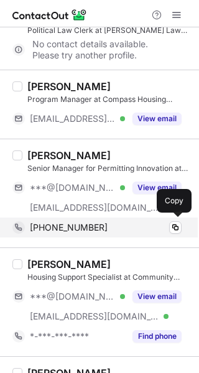
click at [109, 227] on div "+16176333861" at bounding box center [106, 227] width 152 height 11
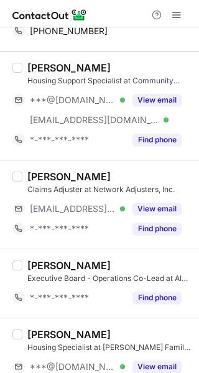
scroll to position [1464, 0]
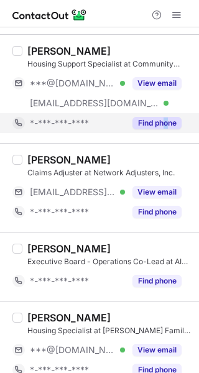
drag, startPoint x: 166, startPoint y: 137, endPoint x: 163, endPoint y: 125, distance: 12.8
click at [163, 125] on div "Brittany Droste Housing Support Specialist at Community Coalition Against Human…" at bounding box center [99, 88] width 199 height 109
click at [163, 125] on button "Find phone" at bounding box center [156, 123] width 49 height 12
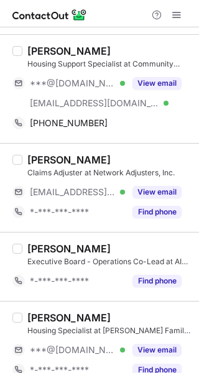
click at [65, 53] on div "[PERSON_NAME]" at bounding box center [68, 51] width 83 height 12
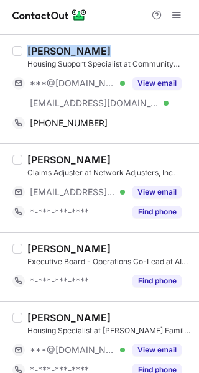
click at [65, 53] on div "[PERSON_NAME]" at bounding box center [68, 51] width 83 height 12
copy div "[PERSON_NAME]"
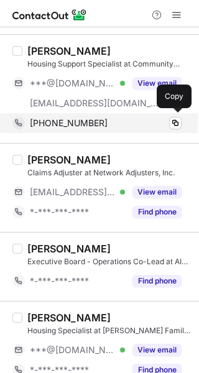
click at [124, 122] on div "+16157734212" at bounding box center [106, 122] width 152 height 11
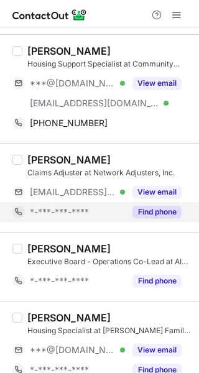
click at [158, 206] on button "Find phone" at bounding box center [156, 212] width 49 height 12
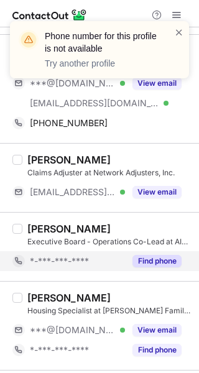
click at [161, 273] on div "Denver Walton Executive Board - Operations Co-Lead at AI Safety Initiative at G…" at bounding box center [99, 246] width 199 height 69
click at [157, 259] on button "Find phone" at bounding box center [156, 261] width 49 height 12
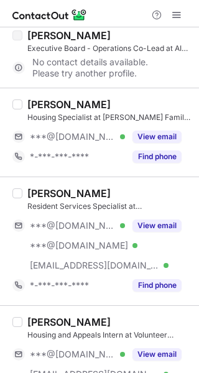
scroll to position [1658, 0]
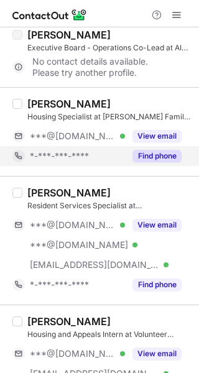
click at [174, 160] on button "Find phone" at bounding box center [156, 156] width 49 height 12
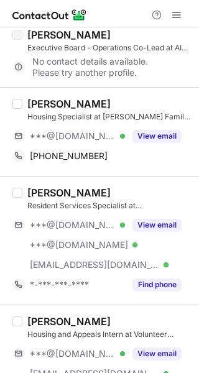
click at [57, 102] on div "Darlene Herrera" at bounding box center [68, 104] width 83 height 12
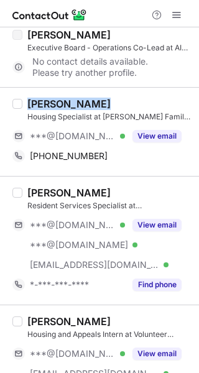
click at [57, 102] on div "Darlene Herrera" at bounding box center [68, 104] width 83 height 12
copy div "Darlene Herrera"
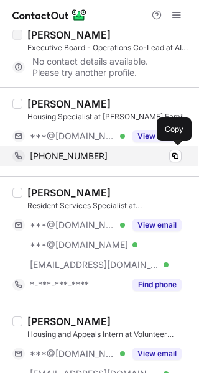
click at [130, 157] on div "+13125231581" at bounding box center [106, 155] width 152 height 11
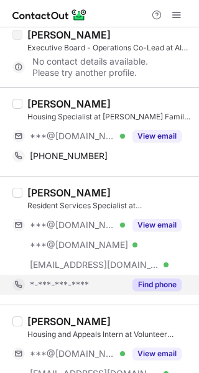
click at [150, 281] on button "Find phone" at bounding box center [156, 284] width 49 height 12
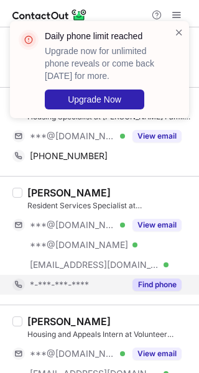
click at [178, 25] on div "Daily phone limit reached Upgrade now for unlimited phone reveals or come back …" at bounding box center [99, 69] width 179 height 97
click at [178, 29] on span at bounding box center [179, 32] width 10 height 12
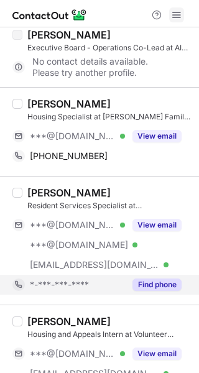
click at [179, 16] on span at bounding box center [176, 15] width 10 height 10
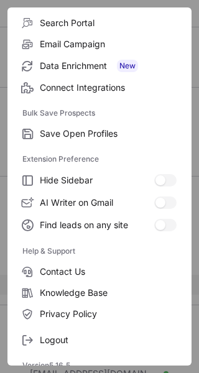
scroll to position [145, 0]
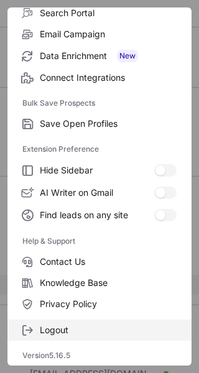
click at [113, 325] on span "Logout" at bounding box center [108, 329] width 137 height 11
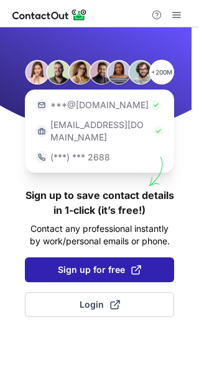
click at [119, 263] on span "Sign up for free" at bounding box center [99, 269] width 83 height 12
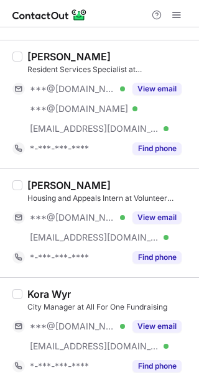
scroll to position [1840, 0]
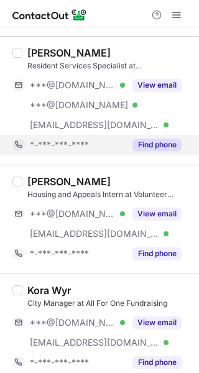
click at [150, 139] on button "Find phone" at bounding box center [156, 145] width 49 height 12
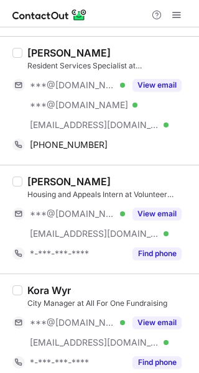
click at [78, 53] on div "[PERSON_NAME]" at bounding box center [68, 53] width 83 height 12
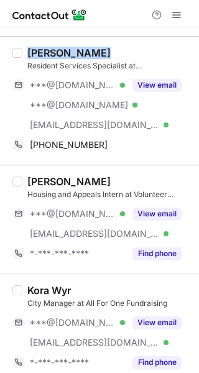
click at [78, 53] on div "[PERSON_NAME]" at bounding box center [68, 53] width 83 height 12
copy div "[PERSON_NAME]"
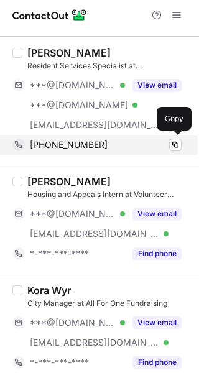
click at [99, 140] on div "[PHONE_NUMBER]" at bounding box center [106, 144] width 152 height 11
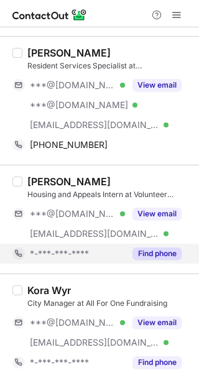
click at [168, 253] on button "Find phone" at bounding box center [156, 253] width 49 height 12
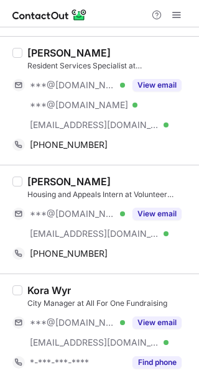
click at [99, 181] on div "[PERSON_NAME]" at bounding box center [68, 181] width 83 height 12
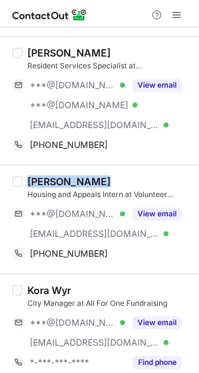
click at [99, 181] on div "[PERSON_NAME]" at bounding box center [68, 181] width 83 height 12
copy div "[PERSON_NAME]"
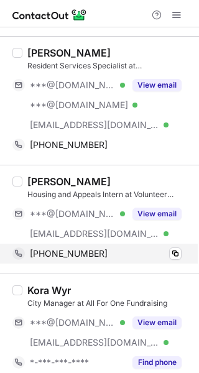
click at [124, 248] on div "+13523927564" at bounding box center [106, 253] width 152 height 11
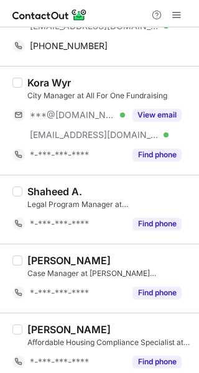
scroll to position [2056, 0]
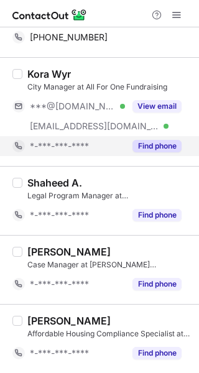
click at [158, 145] on button "Find phone" at bounding box center [156, 146] width 49 height 12
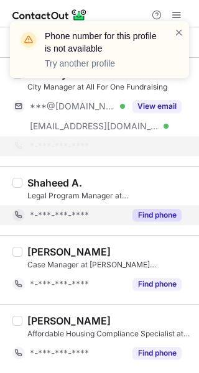
click at [151, 213] on button "Find phone" at bounding box center [156, 215] width 49 height 12
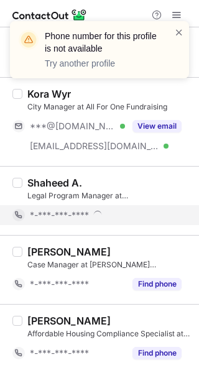
scroll to position [2036, 0]
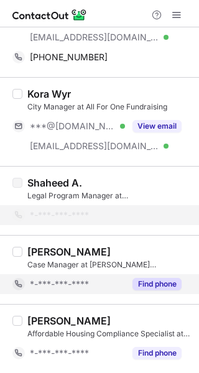
click at [166, 286] on button "Find phone" at bounding box center [156, 284] width 49 height 12
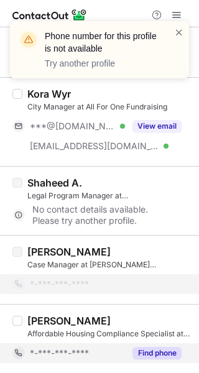
click at [173, 352] on button "Find phone" at bounding box center [156, 353] width 49 height 12
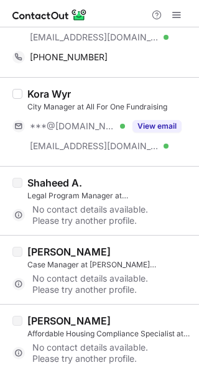
click at [176, 6] on div at bounding box center [99, 13] width 199 height 27
click at [177, 14] on span at bounding box center [176, 15] width 10 height 10
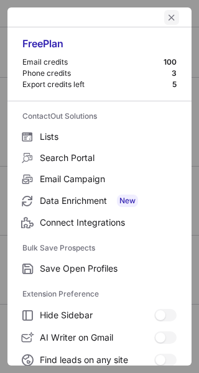
click at [166, 16] on span "left-button" at bounding box center [171, 17] width 10 height 10
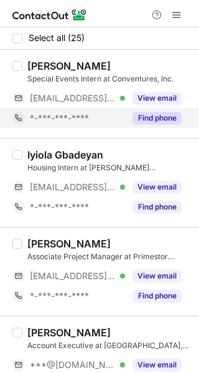
click at [173, 111] on div "Find phone" at bounding box center [153, 118] width 57 height 20
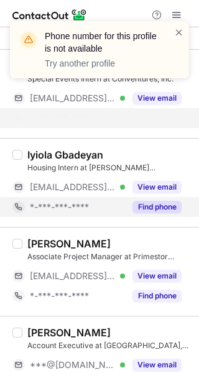
click at [162, 203] on button "Find phone" at bounding box center [156, 207] width 49 height 12
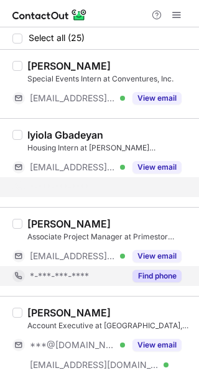
click at [150, 270] on div "Alejandro Gonzalez Associate Project Manager at Primestor Development ***@coali…" at bounding box center [99, 251] width 199 height 89
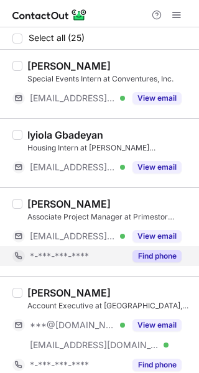
click at [152, 254] on button "Find phone" at bounding box center [156, 256] width 49 height 12
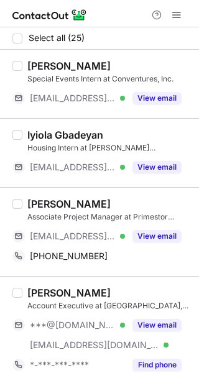
click at [94, 202] on div "[PERSON_NAME]" at bounding box center [68, 204] width 83 height 12
click at [94, 202] on div "Alejandro Gonzalez" at bounding box center [68, 204] width 83 height 12
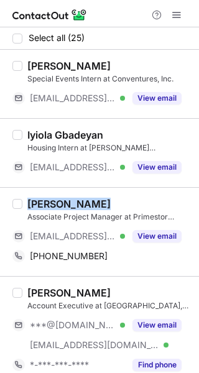
click at [94, 202] on div "Alejandro Gonzalez" at bounding box center [68, 204] width 83 height 12
copy div "Alejandro Gonzalez"
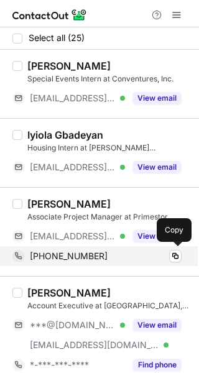
click at [125, 258] on div "+19169969402" at bounding box center [106, 255] width 152 height 11
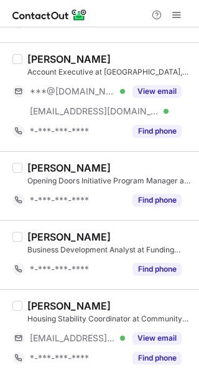
scroll to position [238, 0]
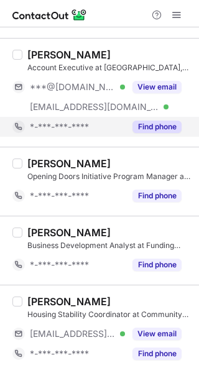
click at [157, 121] on button "Find phone" at bounding box center [156, 127] width 49 height 12
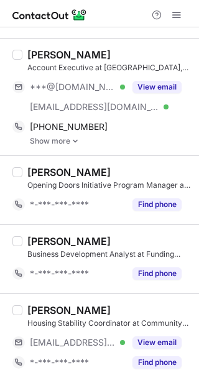
click at [70, 50] on div "George Ashford" at bounding box center [68, 54] width 83 height 12
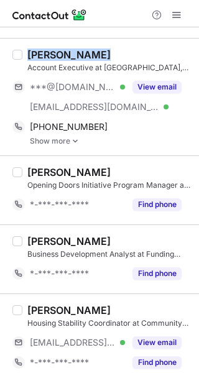
click at [70, 50] on div "George Ashford" at bounding box center [68, 54] width 83 height 12
copy div "George Ashford"
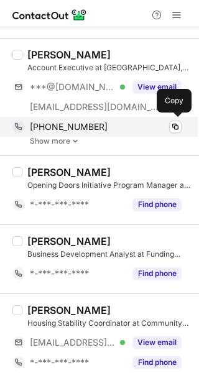
click at [112, 131] on div "+13012701975" at bounding box center [106, 126] width 152 height 11
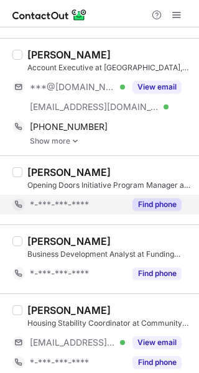
click at [153, 205] on button "Find phone" at bounding box center [156, 204] width 49 height 12
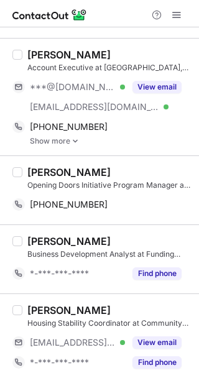
click at [70, 174] on div "Margaret LeFever" at bounding box center [68, 172] width 83 height 12
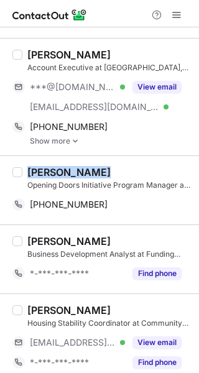
click at [70, 174] on div "Margaret LeFever" at bounding box center [68, 172] width 83 height 12
copy div "Margaret LeFever"
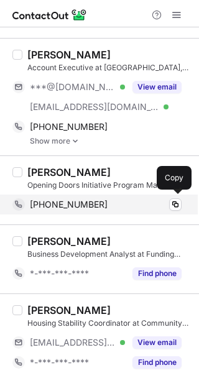
click at [104, 204] on div "+12035567316" at bounding box center [106, 204] width 152 height 11
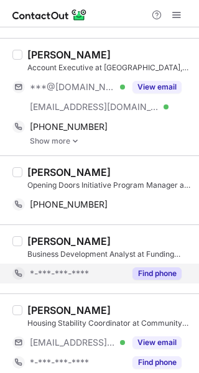
click at [171, 275] on button "Find phone" at bounding box center [156, 273] width 49 height 12
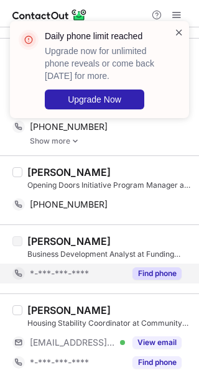
click at [178, 29] on span at bounding box center [179, 32] width 10 height 12
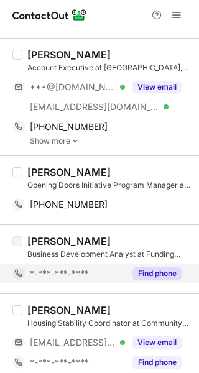
click at [178, 12] on div "Daily phone limit reached Upgrade now for unlimited phone reveals or come back …" at bounding box center [99, 21] width 199 height 25
click at [178, 14] on span at bounding box center [176, 15] width 10 height 10
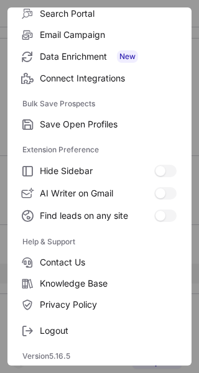
scroll to position [145, 0]
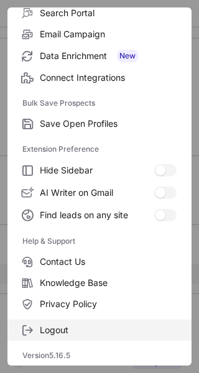
click at [135, 330] on span "Logout" at bounding box center [108, 329] width 137 height 11
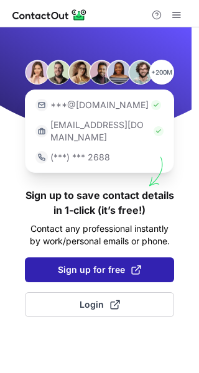
click at [120, 263] on span "Sign up for free" at bounding box center [99, 269] width 83 height 12
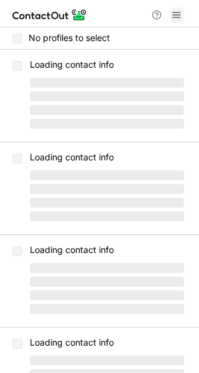
click at [176, 17] on span at bounding box center [176, 15] width 10 height 10
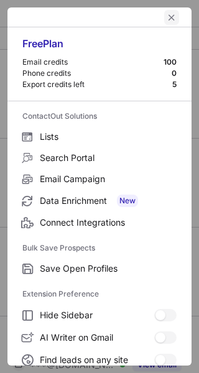
click at [166, 20] on span "left-button" at bounding box center [171, 17] width 10 height 10
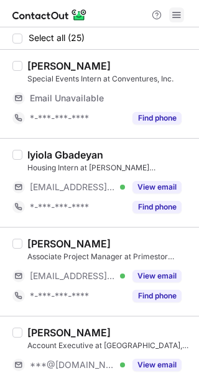
click at [173, 16] on span at bounding box center [176, 15] width 10 height 10
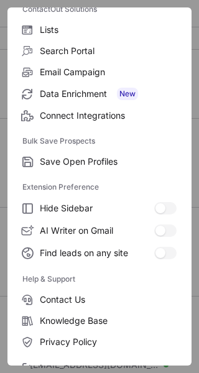
scroll to position [145, 0]
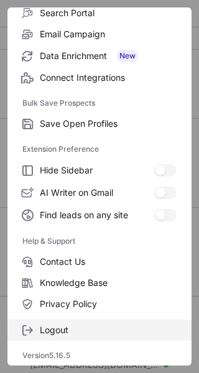
click at [93, 329] on span "Logout" at bounding box center [108, 329] width 137 height 11
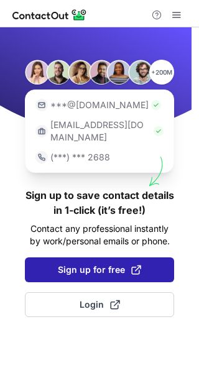
click at [110, 263] on span "Sign up for free" at bounding box center [99, 269] width 83 height 12
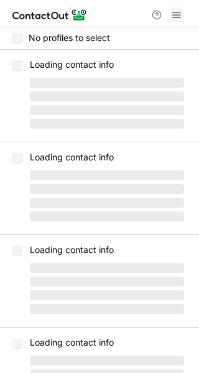
click at [174, 15] on span at bounding box center [176, 15] width 10 height 10
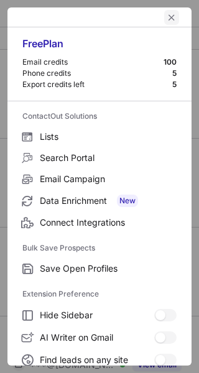
click at [166, 21] on span "left-button" at bounding box center [171, 17] width 10 height 10
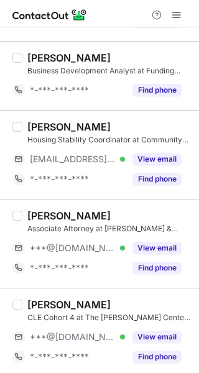
scroll to position [440, 0]
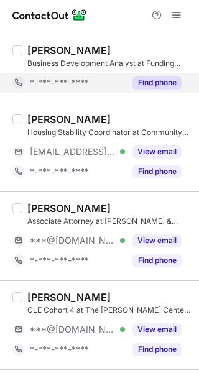
click at [164, 80] on button "Find phone" at bounding box center [156, 82] width 49 height 12
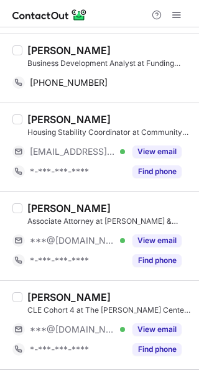
click at [57, 49] on div "[PERSON_NAME]" at bounding box center [68, 50] width 83 height 12
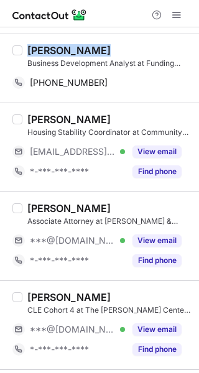
click at [57, 49] on div "[PERSON_NAME]" at bounding box center [68, 50] width 83 height 12
copy div "[PERSON_NAME]"
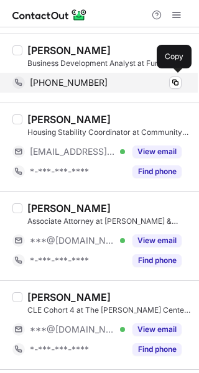
click at [77, 82] on span "[PHONE_NUMBER]" at bounding box center [69, 82] width 78 height 11
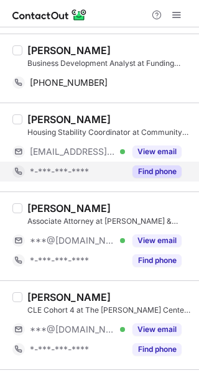
click at [154, 176] on button "Find phone" at bounding box center [156, 171] width 49 height 12
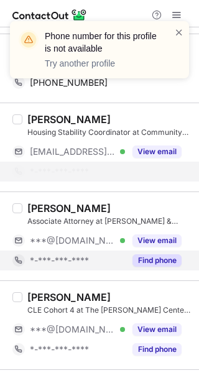
click at [166, 258] on button "Find phone" at bounding box center [156, 260] width 49 height 12
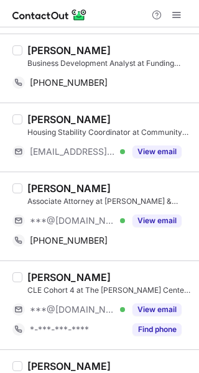
click at [51, 188] on div "[PERSON_NAME]" at bounding box center [68, 188] width 83 height 12
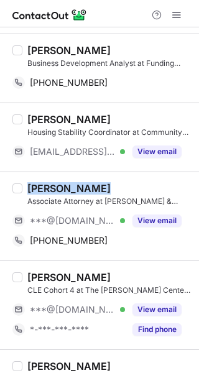
click at [51, 188] on div "[PERSON_NAME]" at bounding box center [68, 188] width 83 height 12
copy div "[PERSON_NAME]"
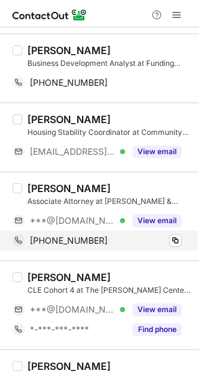
click at [115, 239] on div "[PHONE_NUMBER]" at bounding box center [106, 240] width 152 height 11
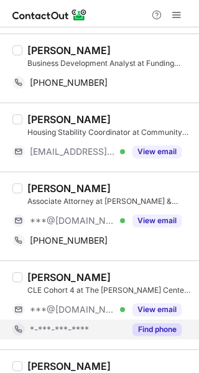
click at [150, 333] on button "Find phone" at bounding box center [156, 329] width 49 height 12
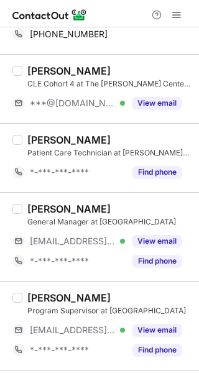
scroll to position [658, 0]
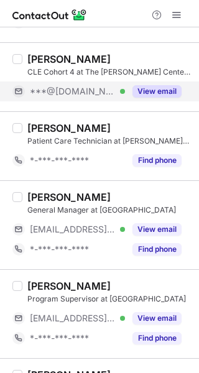
click at [147, 96] on button "View email" at bounding box center [156, 91] width 49 height 12
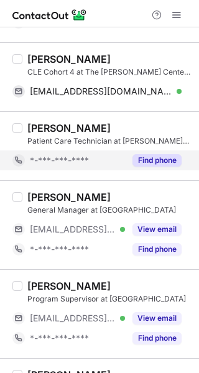
click at [177, 161] on button "Find phone" at bounding box center [156, 160] width 49 height 12
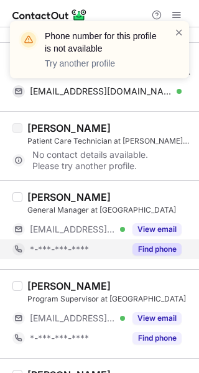
click at [177, 247] on button "Find phone" at bounding box center [156, 249] width 49 height 12
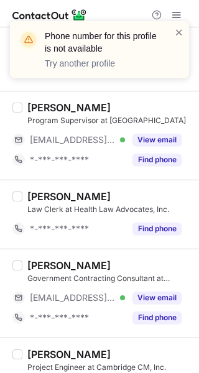
scroll to position [817, 0]
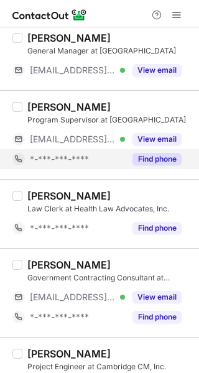
click at [161, 157] on button "Find phone" at bounding box center [156, 159] width 49 height 12
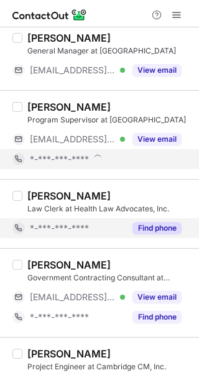
click at [164, 227] on button "Find phone" at bounding box center [156, 228] width 49 height 12
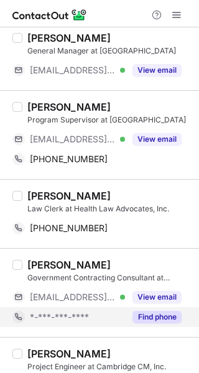
click at [157, 312] on button "Find phone" at bounding box center [156, 317] width 49 height 12
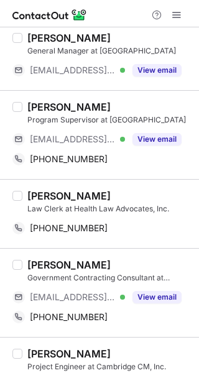
click at [65, 108] on div "[PERSON_NAME]" at bounding box center [68, 107] width 83 height 12
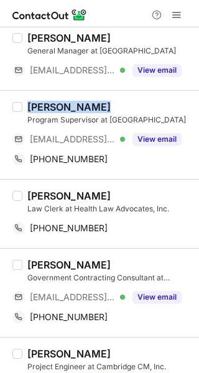
click at [65, 108] on div "[PERSON_NAME]" at bounding box center [68, 107] width 83 height 12
copy div "[PERSON_NAME]"
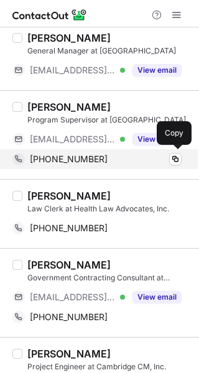
click at [93, 160] on div "+13158858699" at bounding box center [106, 158] width 152 height 11
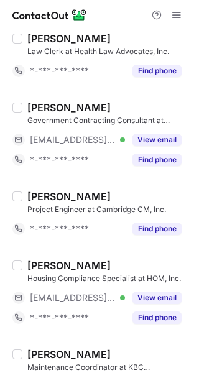
scroll to position [1034, 0]
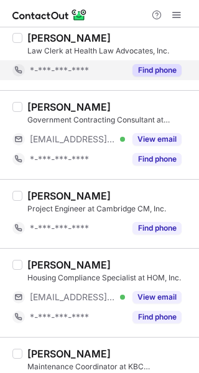
click at [156, 75] on button "Find phone" at bounding box center [156, 70] width 49 height 12
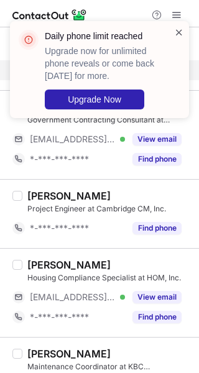
click at [179, 29] on span at bounding box center [179, 32] width 10 height 12
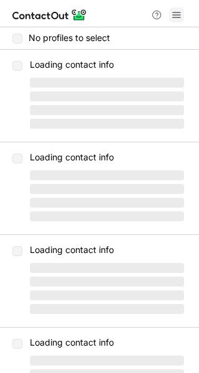
click at [177, 10] on span at bounding box center [176, 15] width 10 height 10
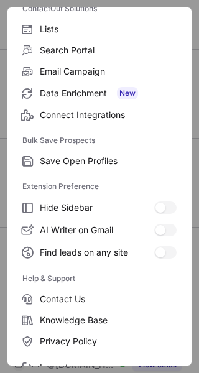
scroll to position [145, 0]
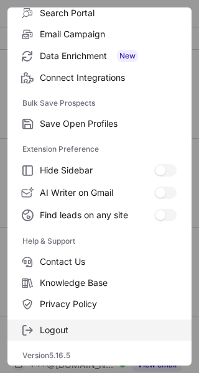
click at [86, 334] on span "Logout" at bounding box center [108, 329] width 137 height 11
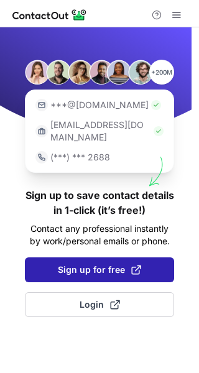
click at [90, 263] on span "Sign up for free" at bounding box center [99, 269] width 83 height 12
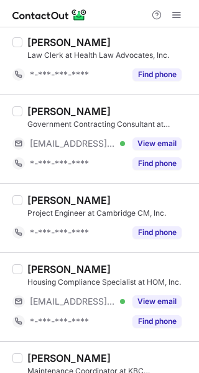
scroll to position [1034, 0]
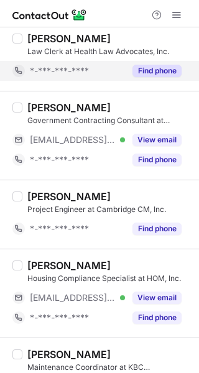
click at [145, 72] on button "Find phone" at bounding box center [156, 71] width 49 height 12
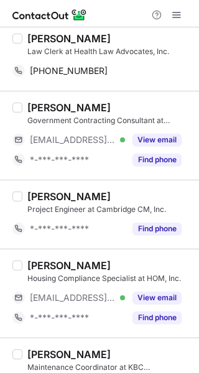
click at [67, 40] on div "[PERSON_NAME]" at bounding box center [68, 38] width 83 height 12
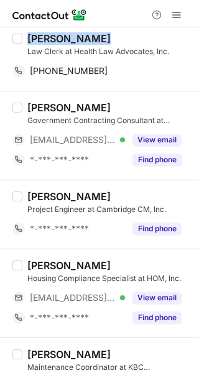
click at [66, 39] on div "[PERSON_NAME]" at bounding box center [68, 38] width 83 height 12
copy div "[PERSON_NAME]"
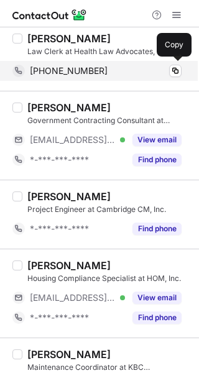
click at [108, 65] on div "[PHONE_NUMBER]" at bounding box center [106, 70] width 152 height 11
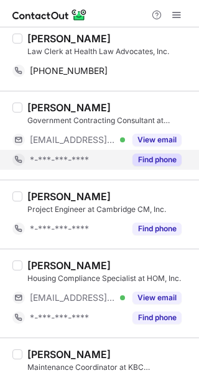
click at [166, 156] on button "Find phone" at bounding box center [156, 159] width 49 height 12
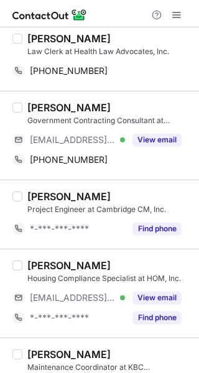
click at [62, 109] on div "[PERSON_NAME]" at bounding box center [68, 107] width 83 height 12
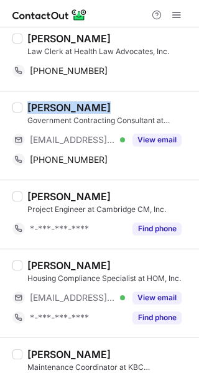
click at [62, 109] on div "[PERSON_NAME]" at bounding box center [68, 107] width 83 height 12
copy div "[PERSON_NAME]"
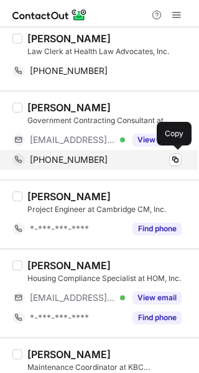
click at [135, 164] on div "[PHONE_NUMBER]" at bounding box center [106, 159] width 152 height 11
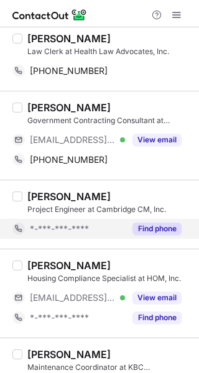
click at [139, 232] on button "Find phone" at bounding box center [156, 228] width 49 height 12
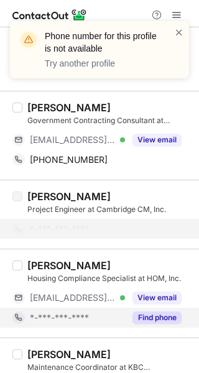
click at [153, 322] on button "Find phone" at bounding box center [156, 317] width 49 height 12
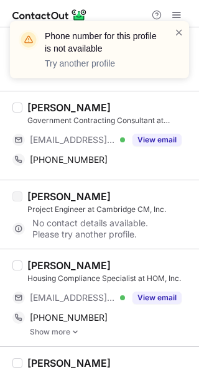
click at [61, 266] on div "[PERSON_NAME]" at bounding box center [68, 265] width 83 height 12
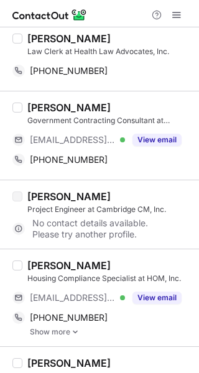
click at [61, 266] on div "[PERSON_NAME]" at bounding box center [68, 265] width 83 height 12
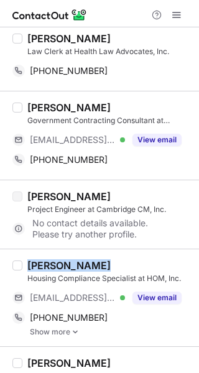
click at [61, 266] on div "[PERSON_NAME]" at bounding box center [68, 265] width 83 height 12
copy div "[PERSON_NAME]"
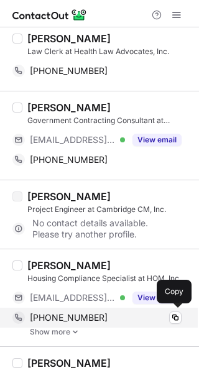
click at [102, 319] on div "[PHONE_NUMBER]" at bounding box center [106, 317] width 152 height 11
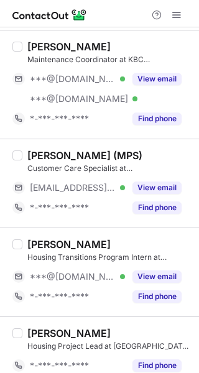
scroll to position [1350, 0]
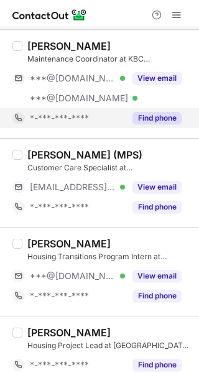
click at [148, 123] on button "Find phone" at bounding box center [156, 118] width 49 height 12
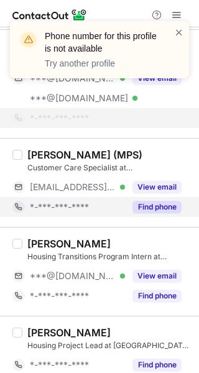
click at [180, 203] on button "Find phone" at bounding box center [156, 207] width 49 height 12
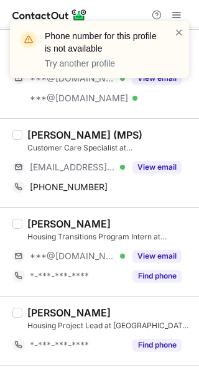
click at [72, 136] on div "[PERSON_NAME] (MPS)" at bounding box center [84, 135] width 115 height 12
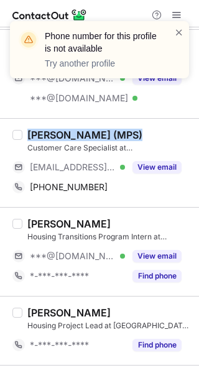
click at [72, 136] on div "[PERSON_NAME] (MPS)" at bounding box center [84, 135] width 115 height 12
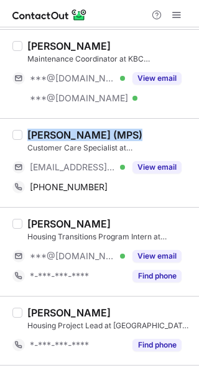
copy div "[PERSON_NAME] (MPS)"
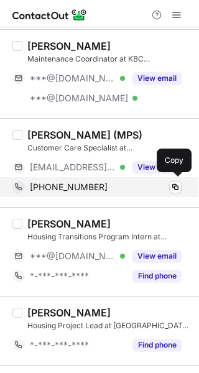
click at [114, 190] on div "[PHONE_NUMBER]" at bounding box center [106, 186] width 152 height 11
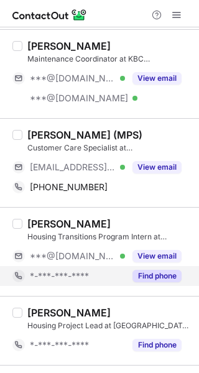
click at [168, 278] on button "Find phone" at bounding box center [156, 276] width 49 height 12
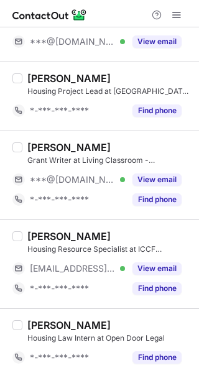
scroll to position [1565, 0]
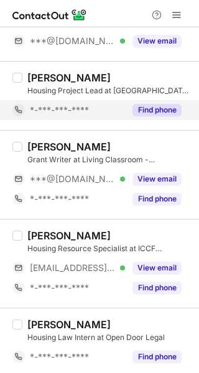
click at [155, 105] on button "Find phone" at bounding box center [156, 110] width 49 height 12
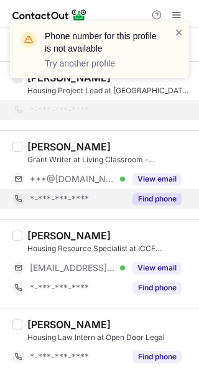
click at [168, 193] on button "Find phone" at bounding box center [156, 199] width 49 height 12
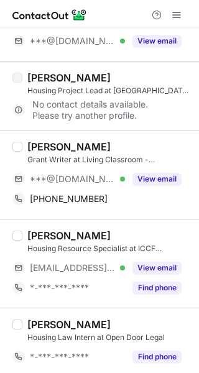
click at [93, 145] on div "[PERSON_NAME]" at bounding box center [68, 146] width 83 height 12
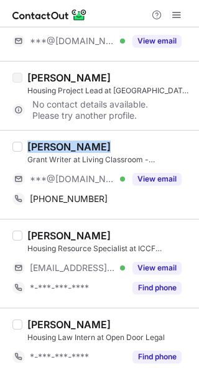
click at [93, 145] on div "[PERSON_NAME]" at bounding box center [68, 146] width 83 height 12
copy div "[PERSON_NAME]"
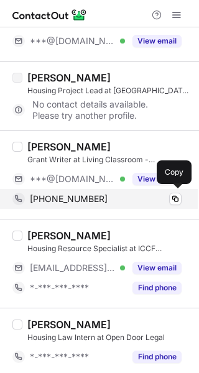
click at [136, 202] on div "[PHONE_NUMBER]" at bounding box center [106, 198] width 152 height 11
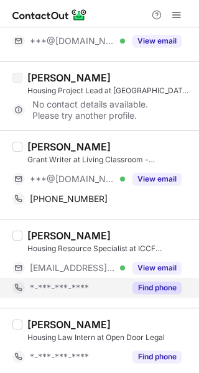
click at [157, 289] on button "Find phone" at bounding box center [156, 287] width 49 height 12
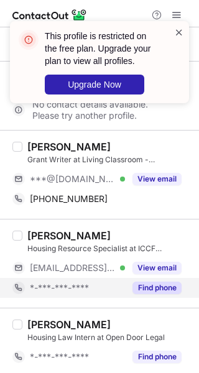
click at [181, 29] on span at bounding box center [179, 32] width 10 height 12
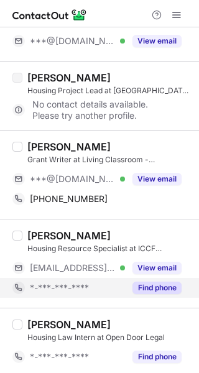
click at [177, 12] on span at bounding box center [176, 15] width 10 height 10
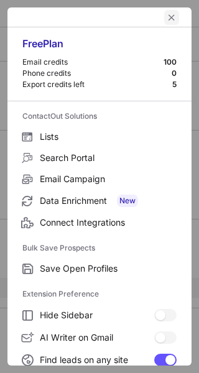
click at [166, 14] on span "left-button" at bounding box center [171, 17] width 10 height 10
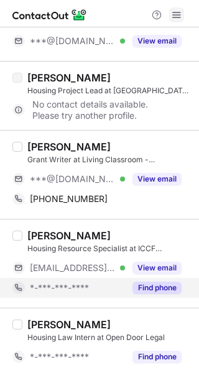
click at [176, 11] on span at bounding box center [176, 15] width 10 height 10
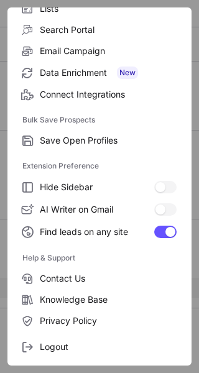
scroll to position [145, 0]
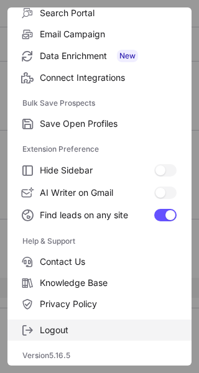
click at [123, 327] on span "Logout" at bounding box center [108, 329] width 137 height 11
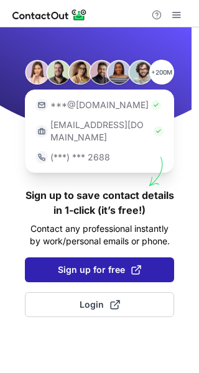
click at [104, 263] on span "Sign up for free" at bounding box center [99, 269] width 83 height 12
click at [112, 263] on span "Sign up for free" at bounding box center [99, 269] width 83 height 12
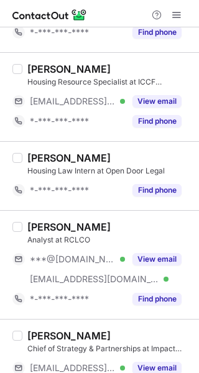
scroll to position [1775, 0]
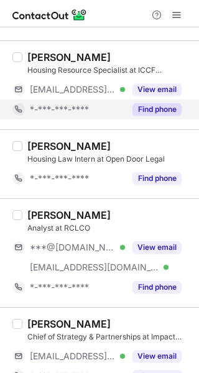
click at [158, 114] on button "Find phone" at bounding box center [156, 109] width 49 height 12
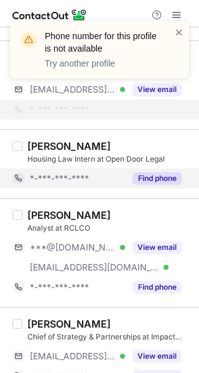
click at [163, 179] on button "Find phone" at bounding box center [156, 178] width 49 height 12
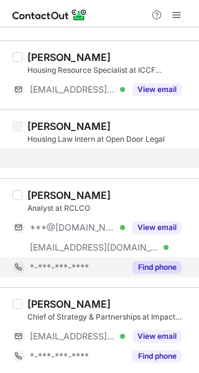
click at [159, 268] on button "Find phone" at bounding box center [156, 267] width 49 height 12
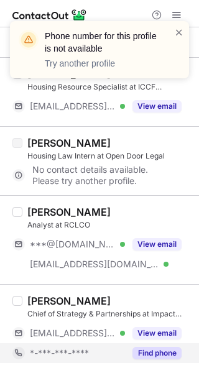
click at [163, 348] on div "Find phone" at bounding box center [153, 353] width 57 height 20
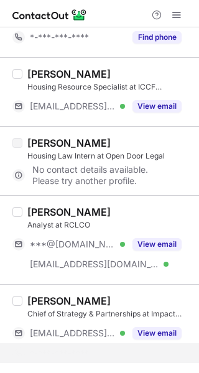
scroll to position [1738, 0]
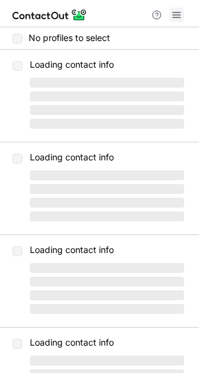
click at [176, 11] on span at bounding box center [176, 15] width 10 height 10
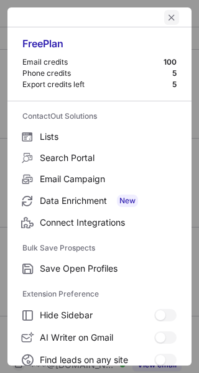
click at [166, 19] on span "left-button" at bounding box center [171, 17] width 10 height 10
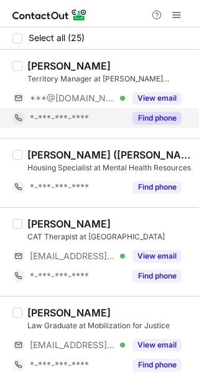
click at [165, 113] on button "Find phone" at bounding box center [156, 118] width 49 height 12
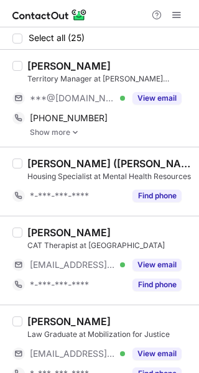
click at [62, 65] on div "[PERSON_NAME]" at bounding box center [68, 66] width 83 height 12
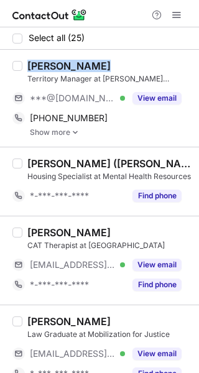
click at [62, 65] on div "[PERSON_NAME]" at bounding box center [68, 66] width 83 height 12
copy div "[PERSON_NAME]"
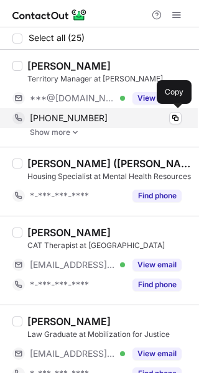
click at [107, 120] on div "[PHONE_NUMBER]" at bounding box center [106, 117] width 152 height 11
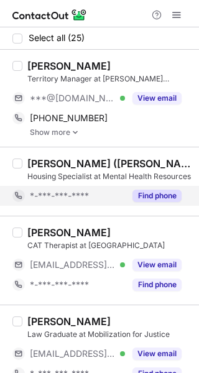
click at [155, 196] on button "Find phone" at bounding box center [156, 195] width 49 height 12
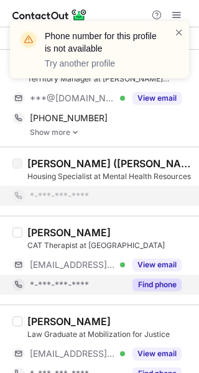
click at [150, 290] on button "Find phone" at bounding box center [156, 284] width 49 height 12
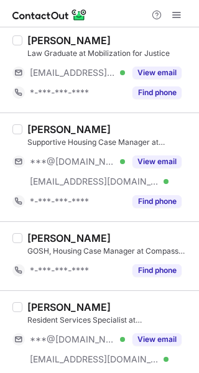
scroll to position [265, 0]
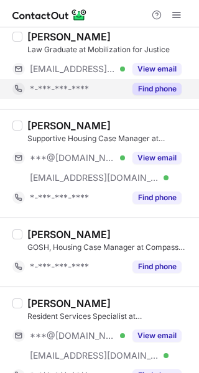
click at [163, 83] on button "Find phone" at bounding box center [156, 89] width 49 height 12
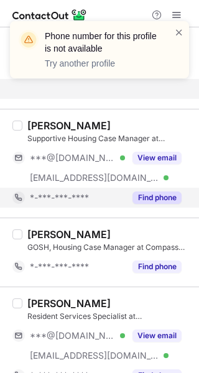
click at [158, 192] on div "Grace T. Supportive Housing Case Manager at TGTHR to end youth homelessness ***…" at bounding box center [99, 163] width 199 height 109
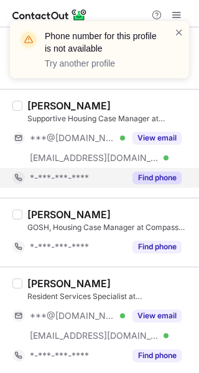
click at [156, 175] on button "Find phone" at bounding box center [156, 177] width 49 height 12
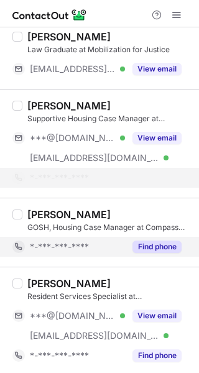
click at [174, 245] on button "Find phone" at bounding box center [156, 246] width 49 height 12
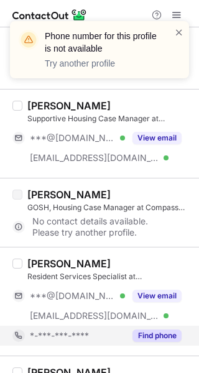
click at [152, 339] on button "Find phone" at bounding box center [156, 335] width 49 height 12
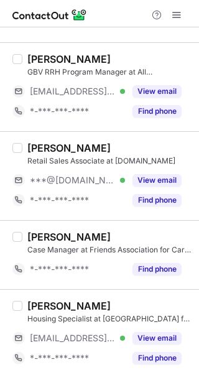
scroll to position [562, 0]
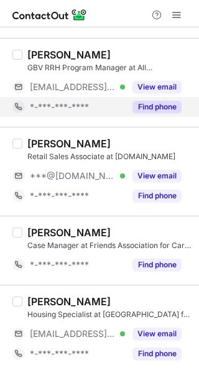
click at [166, 112] on button "Find phone" at bounding box center [156, 107] width 49 height 12
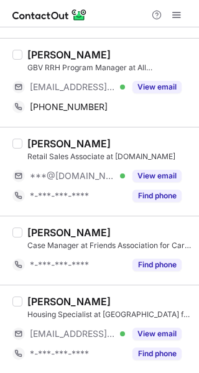
click at [43, 50] on div "[PERSON_NAME]" at bounding box center [68, 54] width 83 height 12
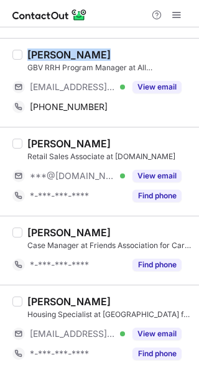
click at [43, 50] on div "[PERSON_NAME]" at bounding box center [68, 54] width 83 height 12
copy div "[PERSON_NAME]"
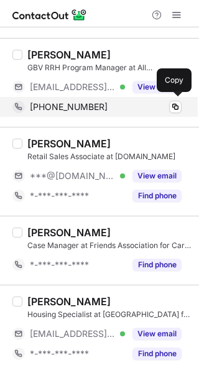
click at [114, 105] on div "+15154803552" at bounding box center [106, 106] width 152 height 11
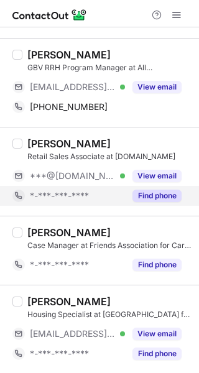
click at [152, 193] on button "Find phone" at bounding box center [156, 195] width 49 height 12
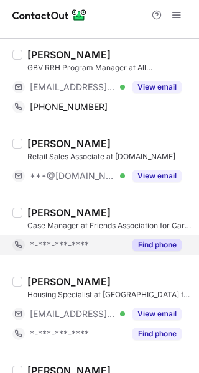
click at [159, 243] on button "Find phone" at bounding box center [156, 245] width 49 height 12
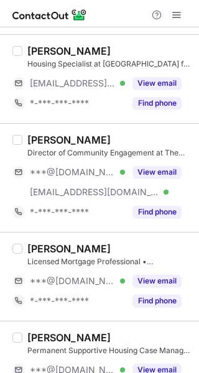
scroll to position [801, 0]
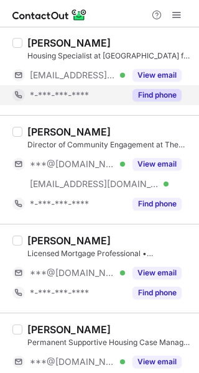
click at [165, 89] on button "Find phone" at bounding box center [156, 95] width 49 height 12
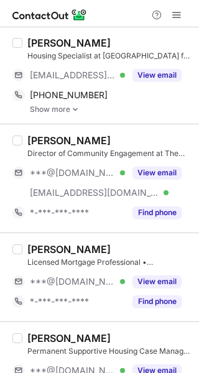
click at [66, 40] on div "[PERSON_NAME]" at bounding box center [68, 43] width 83 height 12
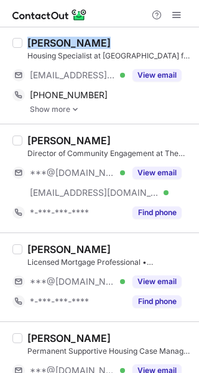
click at [66, 40] on div "[PERSON_NAME]" at bounding box center [68, 43] width 83 height 12
copy div "[PERSON_NAME]"
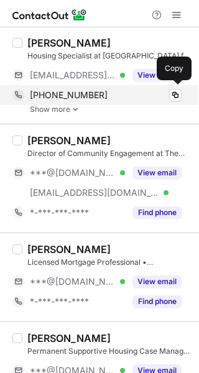
click at [94, 92] on div "+16173090193" at bounding box center [106, 94] width 152 height 11
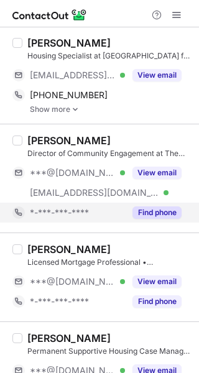
click at [145, 206] on button "Find phone" at bounding box center [156, 212] width 49 height 12
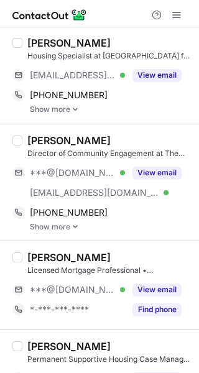
click at [52, 139] on div "[PERSON_NAME]" at bounding box center [68, 140] width 83 height 12
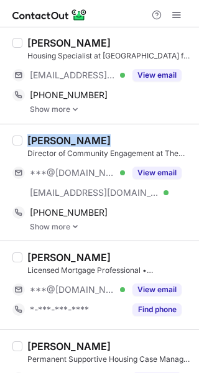
click at [52, 139] on div "[PERSON_NAME]" at bounding box center [68, 140] width 83 height 12
copy div "[PERSON_NAME]"
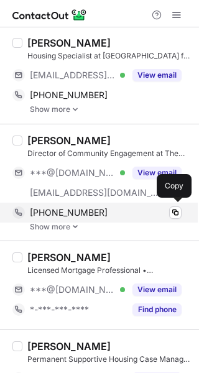
click at [70, 209] on span "+18015849344" at bounding box center [69, 212] width 78 height 11
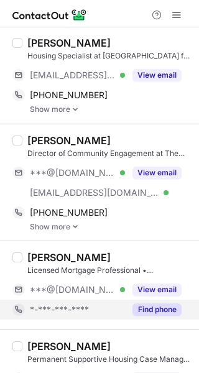
click at [171, 304] on button "Find phone" at bounding box center [156, 309] width 49 height 12
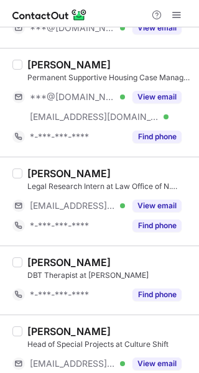
scroll to position [1070, 0]
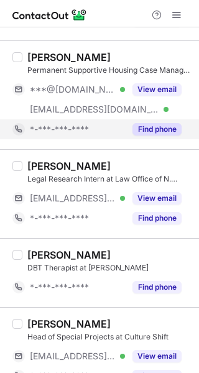
click at [171, 124] on button "Find phone" at bounding box center [156, 129] width 49 height 12
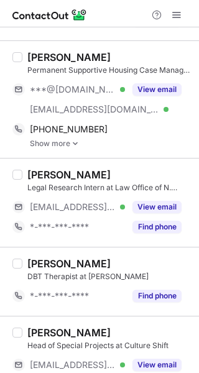
click at [75, 57] on div "[PERSON_NAME]" at bounding box center [68, 57] width 83 height 12
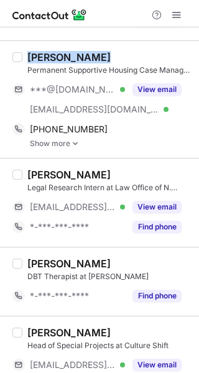
click at [75, 57] on div "[PERSON_NAME]" at bounding box center [68, 57] width 83 height 12
copy div "[PERSON_NAME]"
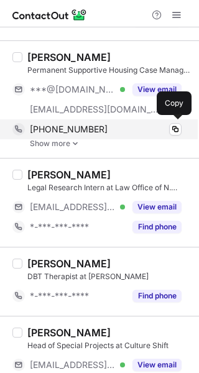
click at [125, 123] on div "+12622031673 Copy" at bounding box center [96, 129] width 169 height 20
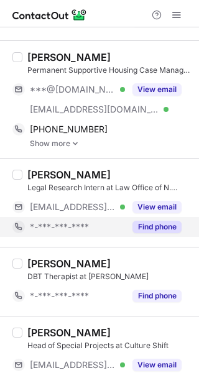
click at [166, 227] on button "Find phone" at bounding box center [156, 227] width 49 height 12
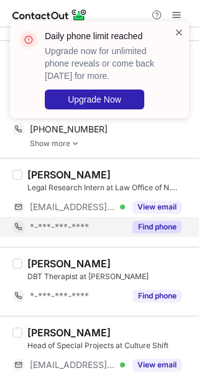
click at [178, 30] on span at bounding box center [179, 32] width 10 height 12
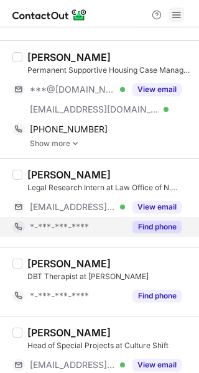
click at [175, 10] on span at bounding box center [176, 15] width 10 height 10
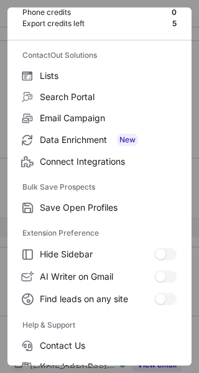
scroll to position [145, 0]
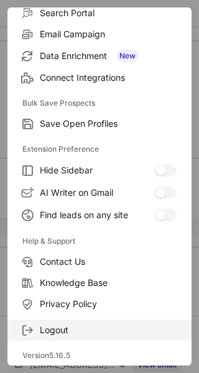
click at [100, 324] on label "Logout" at bounding box center [99, 329] width 184 height 21
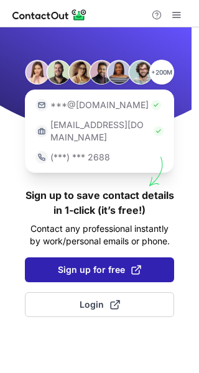
click at [111, 263] on span "Sign up for free" at bounding box center [99, 269] width 83 height 12
click at [79, 263] on span "Sign up for free" at bounding box center [99, 269] width 83 height 12
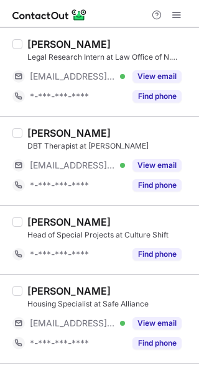
scroll to position [1226, 0]
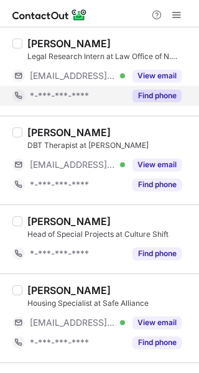
click at [157, 87] on div "Find phone" at bounding box center [153, 96] width 57 height 20
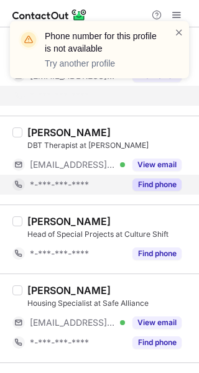
click at [172, 178] on button "Find phone" at bounding box center [156, 184] width 49 height 12
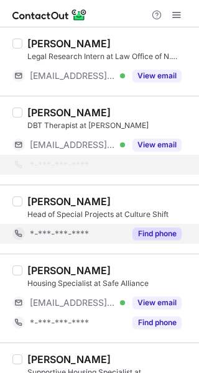
click at [179, 232] on button "Find phone" at bounding box center [156, 233] width 49 height 12
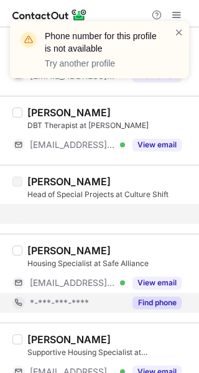
click at [173, 299] on button "Find phone" at bounding box center [156, 302] width 49 height 12
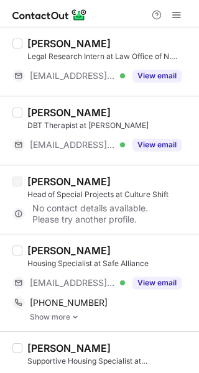
click at [62, 250] on div "[PERSON_NAME]" at bounding box center [68, 250] width 83 height 12
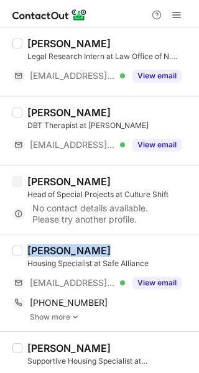
click at [62, 250] on div "[PERSON_NAME]" at bounding box center [68, 250] width 83 height 12
copy div "[PERSON_NAME]"
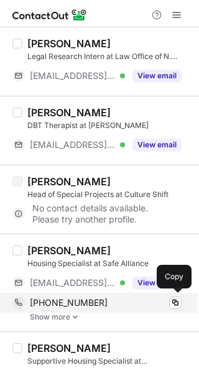
click at [149, 302] on div "[PHONE_NUMBER]" at bounding box center [106, 302] width 152 height 11
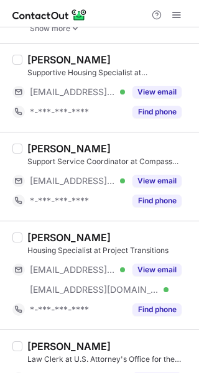
scroll to position [1518, 0]
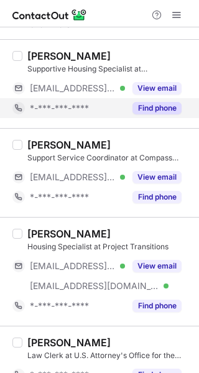
click at [158, 114] on div "Find phone" at bounding box center [153, 108] width 57 height 20
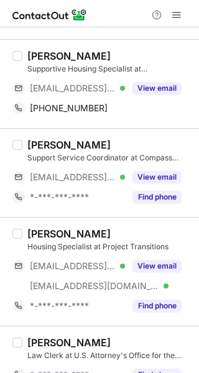
click at [70, 55] on div "[PERSON_NAME]" at bounding box center [68, 56] width 83 height 12
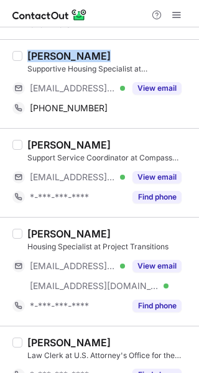
click at [69, 55] on div "[PERSON_NAME]" at bounding box center [68, 56] width 83 height 12
copy div "[PERSON_NAME]"
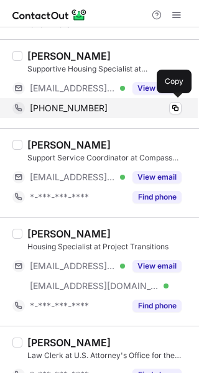
click at [98, 112] on div "[PHONE_NUMBER]" at bounding box center [106, 107] width 152 height 11
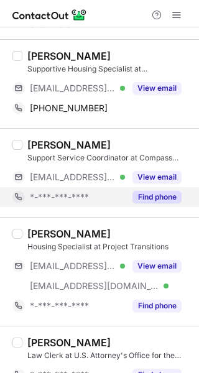
click at [159, 201] on button "Find phone" at bounding box center [156, 197] width 49 height 12
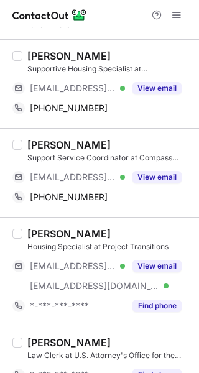
click at [55, 147] on div "[PERSON_NAME]" at bounding box center [68, 145] width 83 height 12
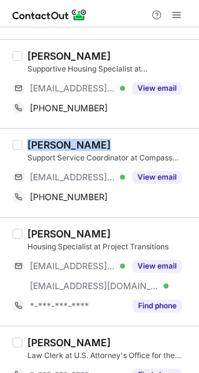
click at [55, 147] on div "[PERSON_NAME]" at bounding box center [68, 145] width 83 height 12
copy div "[PERSON_NAME]"
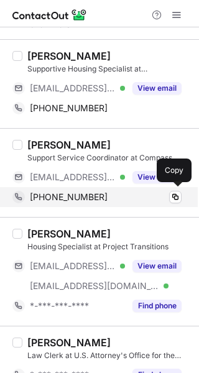
click at [105, 204] on div "[PHONE_NUMBER] Copy" at bounding box center [96, 197] width 169 height 20
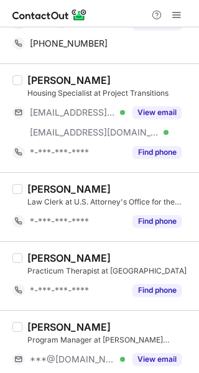
scroll to position [1706, 0]
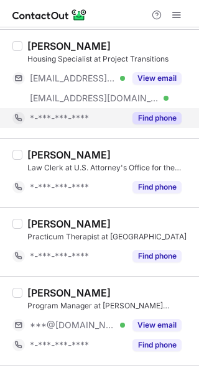
click at [163, 121] on button "Find phone" at bounding box center [156, 118] width 49 height 12
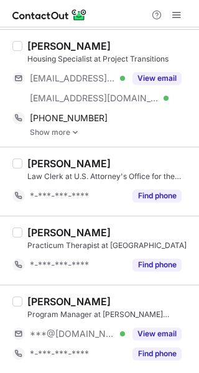
click at [47, 47] on div "[PERSON_NAME]" at bounding box center [68, 46] width 83 height 12
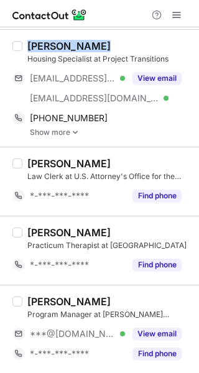
click at [46, 47] on div "[PERSON_NAME]" at bounding box center [68, 46] width 83 height 12
copy div "[PERSON_NAME]"
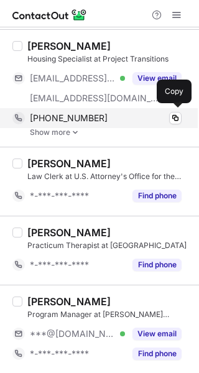
click at [99, 112] on div "[PHONE_NUMBER]" at bounding box center [106, 117] width 152 height 11
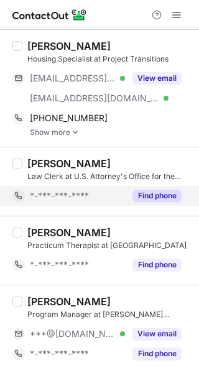
click at [171, 196] on button "Find phone" at bounding box center [156, 195] width 49 height 12
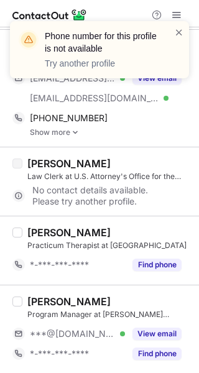
click at [171, 12] on div "Phone number for this profile is not available Try another profile" at bounding box center [99, 55] width 199 height 92
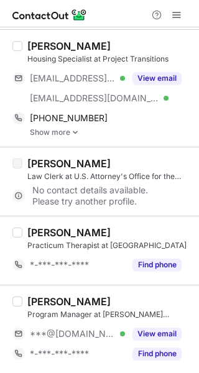
click at [180, 18] on div "Phone number for this profile is not available Try another profile" at bounding box center [99, 55] width 199 height 92
click at [180, 17] on span at bounding box center [176, 15] width 10 height 10
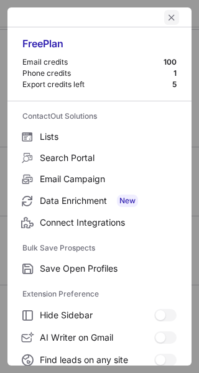
click at [166, 14] on span "left-button" at bounding box center [171, 17] width 10 height 10
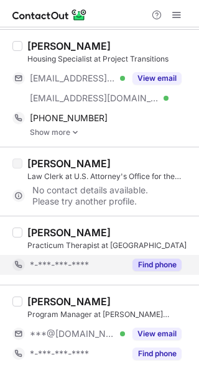
click at [168, 260] on button "Find phone" at bounding box center [156, 264] width 49 height 12
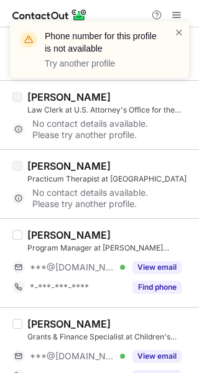
scroll to position [1795, 0]
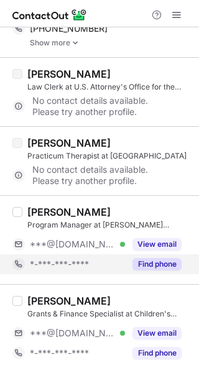
click at [168, 263] on button "Find phone" at bounding box center [156, 264] width 49 height 12
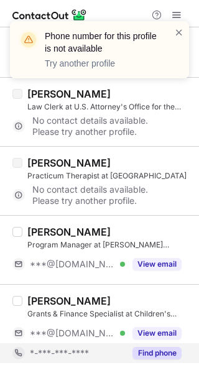
scroll to position [1775, 0]
click at [165, 351] on button "Find phone" at bounding box center [156, 353] width 49 height 12
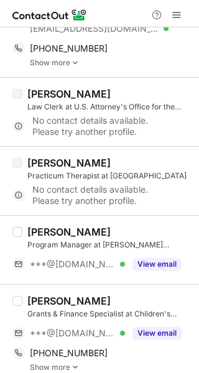
click at [88, 301] on div "[PERSON_NAME]" at bounding box center [68, 300] width 83 height 12
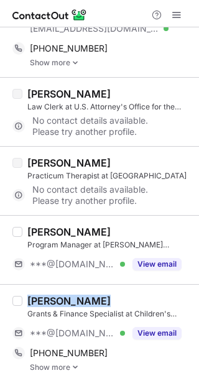
click at [88, 301] on div "[PERSON_NAME]" at bounding box center [68, 300] width 83 height 12
copy div "[PERSON_NAME]"
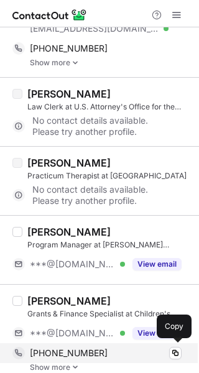
click at [138, 347] on div "[PHONE_NUMBER]" at bounding box center [106, 352] width 152 height 11
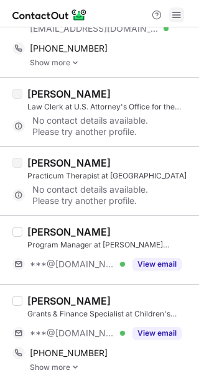
click at [178, 12] on span at bounding box center [176, 15] width 10 height 10
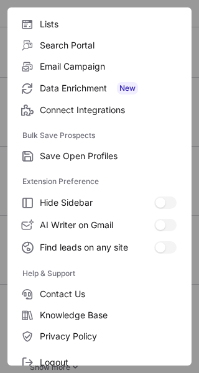
scroll to position [145, 0]
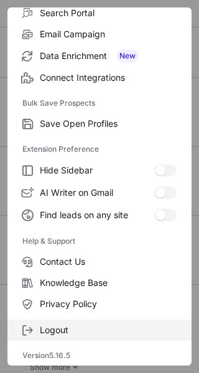
click at [71, 324] on span "Logout" at bounding box center [108, 329] width 137 height 11
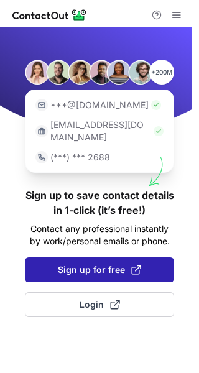
click at [104, 257] on button "Sign up for free" at bounding box center [99, 269] width 149 height 25
click at [114, 257] on button "Sign up for free" at bounding box center [99, 269] width 149 height 25
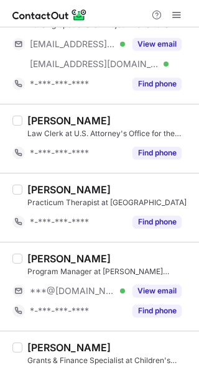
scroll to position [1817, 0]
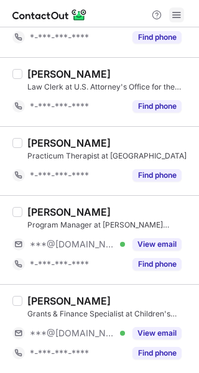
click at [174, 15] on span at bounding box center [176, 15] width 10 height 10
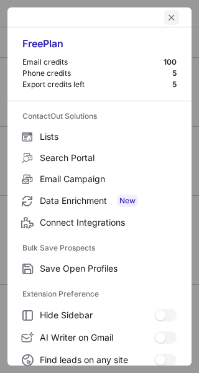
click at [166, 17] on span "left-button" at bounding box center [171, 17] width 10 height 10
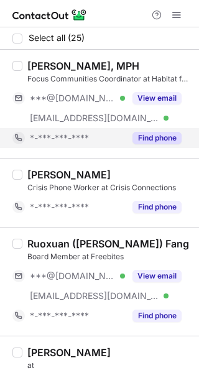
click at [153, 143] on button "Find phone" at bounding box center [156, 138] width 49 height 12
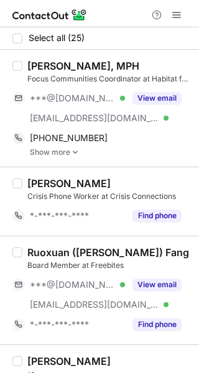
click at [99, 65] on div "Anna Van Brunt, MPH" at bounding box center [83, 66] width 112 height 12
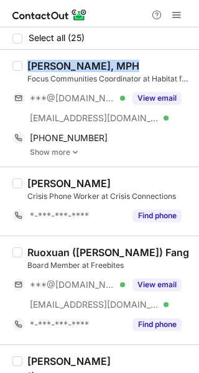
click at [99, 65] on div "[PERSON_NAME], MPH" at bounding box center [83, 66] width 112 height 12
copy div "[PERSON_NAME], MPH"
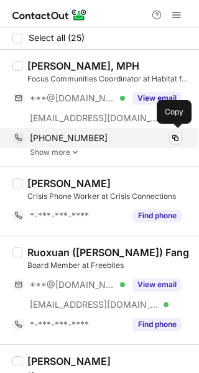
click at [99, 135] on div "+19133969816" at bounding box center [106, 137] width 152 height 11
click at [107, 136] on div "+19133969816" at bounding box center [106, 137] width 152 height 11
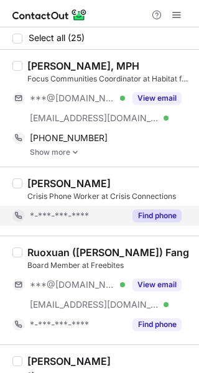
click at [161, 210] on button "Find phone" at bounding box center [156, 215] width 49 height 12
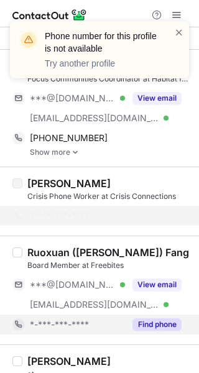
click at [168, 316] on div "Find phone" at bounding box center [153, 324] width 57 height 20
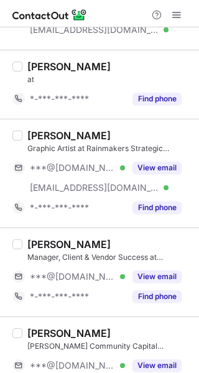
scroll to position [280, 0]
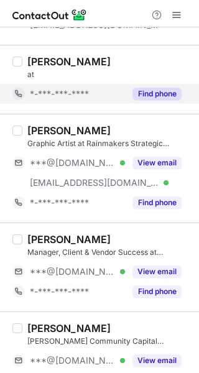
click at [153, 91] on button "Find phone" at bounding box center [156, 94] width 49 height 12
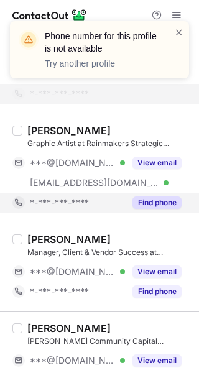
click at [165, 198] on button "Find phone" at bounding box center [156, 202] width 49 height 12
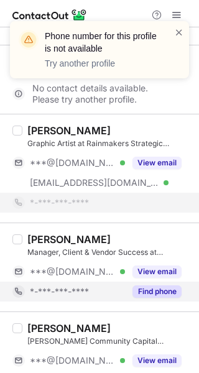
click at [165, 287] on button "Find phone" at bounding box center [156, 291] width 49 height 12
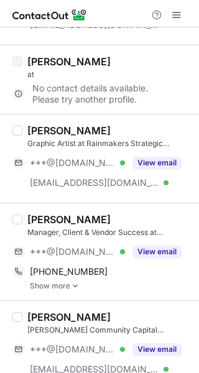
click at [66, 218] on div "[PERSON_NAME]" at bounding box center [68, 219] width 83 height 12
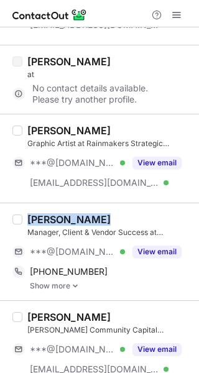
click at [66, 218] on div "[PERSON_NAME]" at bounding box center [68, 219] width 83 height 12
copy div "[PERSON_NAME]"
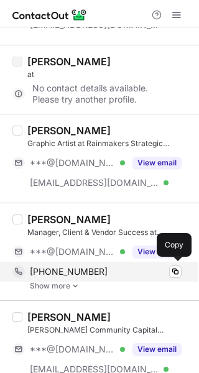
click at [130, 276] on div "+17708403238" at bounding box center [106, 271] width 152 height 11
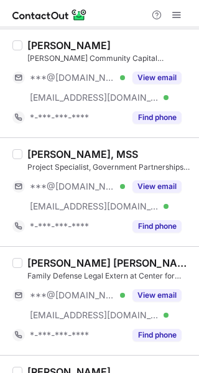
scroll to position [555, 0]
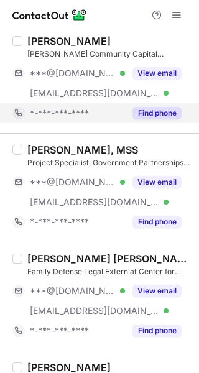
click at [160, 111] on button "Find phone" at bounding box center [156, 113] width 49 height 12
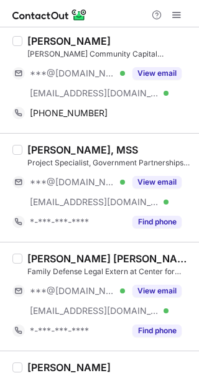
click at [81, 42] on div "[PERSON_NAME]" at bounding box center [68, 41] width 83 height 12
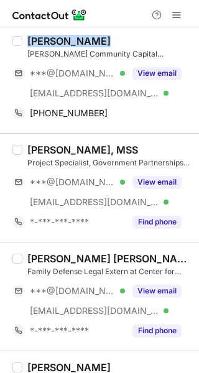
click at [80, 42] on div "[PERSON_NAME]" at bounding box center [68, 41] width 83 height 12
copy div "[PERSON_NAME]"
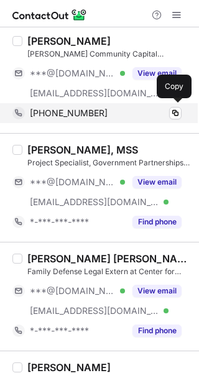
click at [139, 117] on div "+12532178489" at bounding box center [106, 112] width 152 height 11
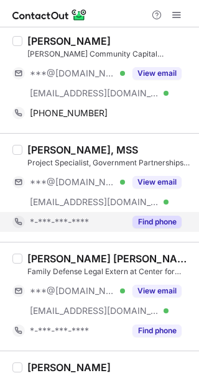
click at [151, 220] on button "Find phone" at bounding box center [156, 222] width 49 height 12
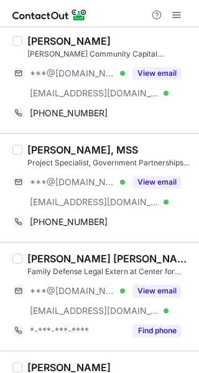
click at [58, 150] on div "[PERSON_NAME], MSS" at bounding box center [82, 149] width 111 height 12
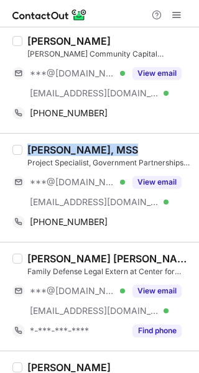
click at [58, 150] on div "[PERSON_NAME], MSS" at bounding box center [82, 149] width 111 height 12
copy div "[PERSON_NAME], MSS"
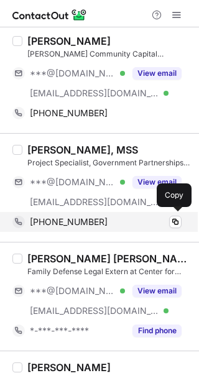
click at [118, 219] on div "+12676712761" at bounding box center [106, 221] width 152 height 11
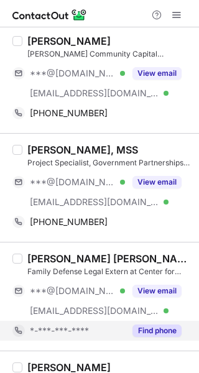
click at [161, 330] on button "Find phone" at bounding box center [156, 330] width 49 height 12
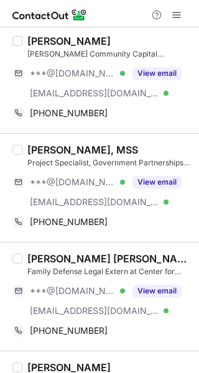
click at [84, 254] on div "[PERSON_NAME] [PERSON_NAME]" at bounding box center [109, 258] width 164 height 12
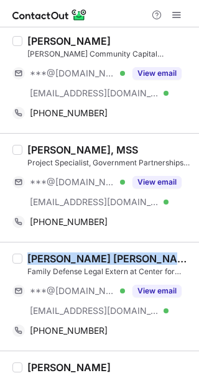
click at [84, 254] on div "[PERSON_NAME] [PERSON_NAME]" at bounding box center [109, 258] width 164 height 12
copy div "[PERSON_NAME] [PERSON_NAME]"
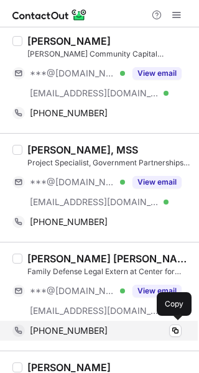
click at [137, 330] on div "+19178057711" at bounding box center [106, 330] width 152 height 11
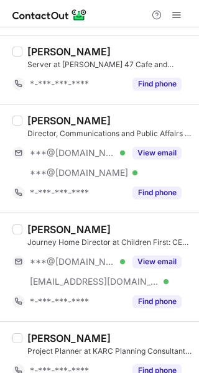
scroll to position [875, 0]
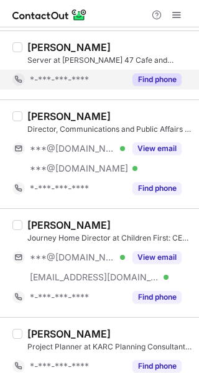
click at [147, 78] on button "Find phone" at bounding box center [156, 79] width 49 height 12
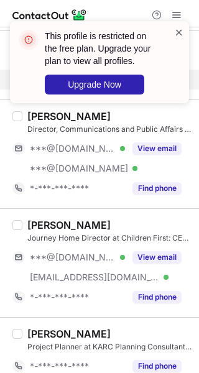
click at [180, 29] on span at bounding box center [179, 32] width 10 height 12
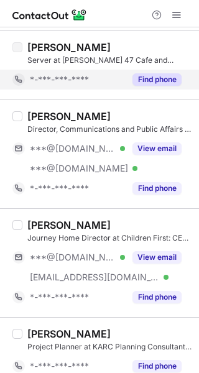
click at [179, 15] on div "This profile is restricted on the free plan. Upgrade your plan to view all prof…" at bounding box center [99, 21] width 199 height 25
click at [178, 12] on span at bounding box center [176, 15] width 10 height 10
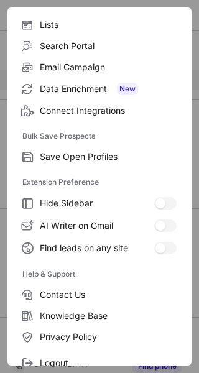
scroll to position [145, 0]
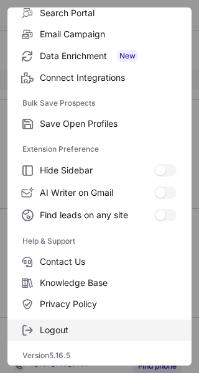
click at [123, 329] on span "Logout" at bounding box center [108, 329] width 137 height 11
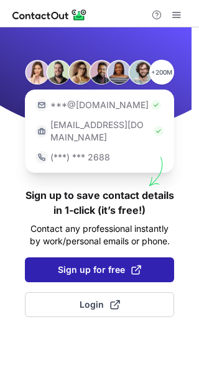
click at [107, 257] on button "Sign up for free" at bounding box center [99, 269] width 149 height 25
click at [154, 257] on button "Sign up for free" at bounding box center [99, 269] width 149 height 25
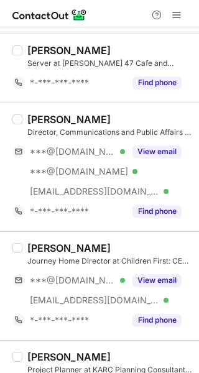
scroll to position [918, 0]
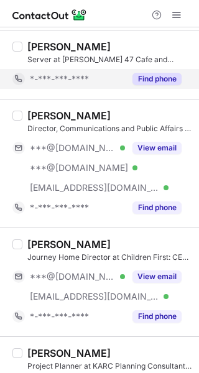
click at [170, 75] on button "Find phone" at bounding box center [156, 79] width 49 height 12
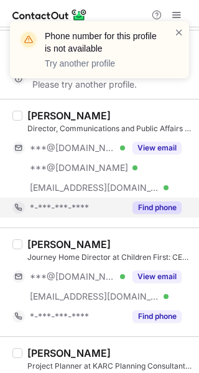
click at [172, 198] on div "Find phone" at bounding box center [153, 208] width 57 height 20
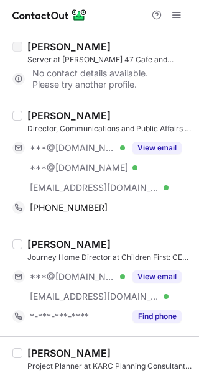
click at [73, 115] on div "[PERSON_NAME]" at bounding box center [68, 115] width 83 height 12
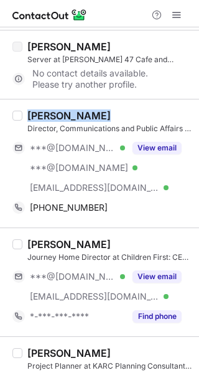
click at [72, 114] on div "[PERSON_NAME]" at bounding box center [68, 115] width 83 height 12
copy div "[PERSON_NAME]"
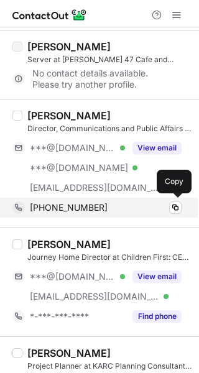
click at [118, 199] on div "[PHONE_NUMBER] Copy" at bounding box center [96, 208] width 169 height 20
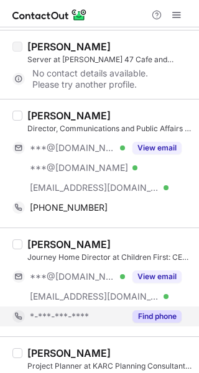
click at [160, 314] on button "Find phone" at bounding box center [156, 316] width 49 height 12
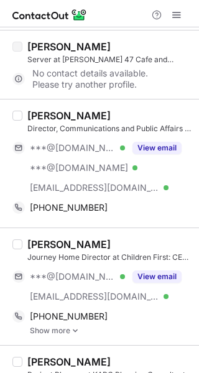
click at [74, 240] on div "[PERSON_NAME]" at bounding box center [68, 244] width 83 height 12
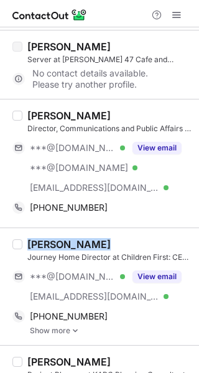
click at [74, 240] on div "[PERSON_NAME]" at bounding box center [68, 244] width 83 height 12
copy div "[PERSON_NAME]"
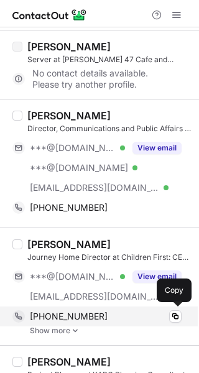
click at [121, 317] on div "[PHONE_NUMBER]" at bounding box center [106, 316] width 152 height 11
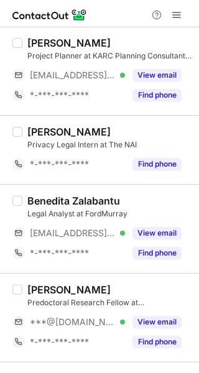
scroll to position [1237, 0]
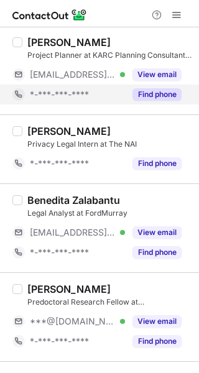
click at [162, 93] on button "Find phone" at bounding box center [156, 94] width 49 height 12
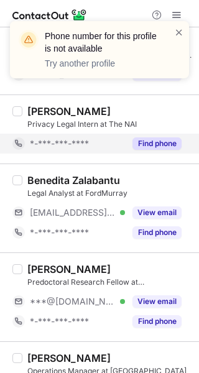
click at [165, 157] on div "[PERSON_NAME] Privacy Legal Intern at The NAI *-***-***-**** Find phone" at bounding box center [99, 128] width 199 height 69
click at [153, 141] on button "Find phone" at bounding box center [156, 143] width 49 height 12
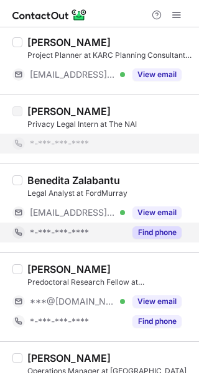
click at [157, 230] on button "Find phone" at bounding box center [156, 232] width 49 height 12
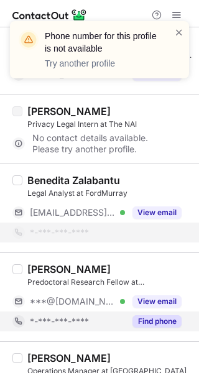
click at [163, 321] on button "Find phone" at bounding box center [156, 321] width 49 height 12
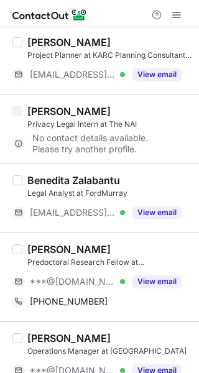
click at [63, 249] on div "[PERSON_NAME]" at bounding box center [68, 249] width 83 height 12
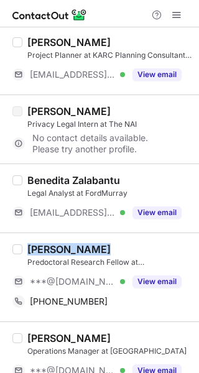
click at [63, 249] on div "[PERSON_NAME]" at bounding box center [68, 249] width 83 height 12
copy div "[PERSON_NAME]"
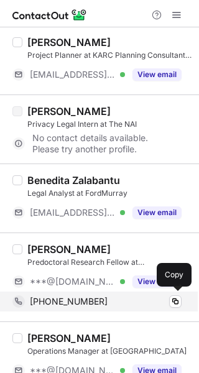
click at [105, 298] on div "[PHONE_NUMBER]" at bounding box center [106, 301] width 152 height 11
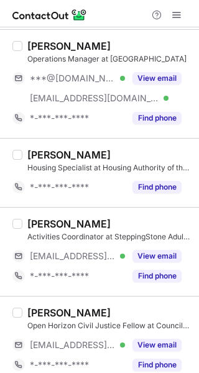
scroll to position [1534, 0]
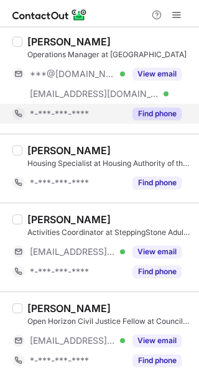
click at [158, 115] on button "Find phone" at bounding box center [156, 113] width 49 height 12
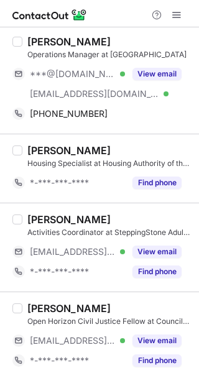
click at [60, 40] on div "[PERSON_NAME]" at bounding box center [68, 41] width 83 height 12
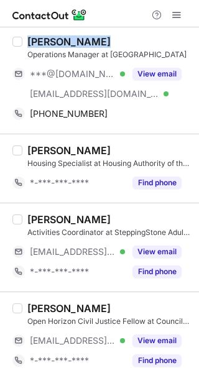
click at [59, 40] on div "[PERSON_NAME]" at bounding box center [68, 41] width 83 height 12
copy div "[PERSON_NAME]"
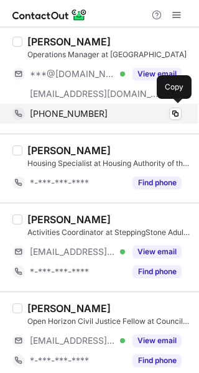
click at [52, 110] on span "[PHONE_NUMBER]" at bounding box center [69, 113] width 78 height 11
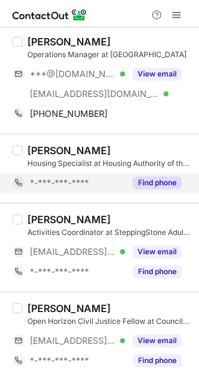
click at [155, 181] on button "Find phone" at bounding box center [156, 182] width 49 height 12
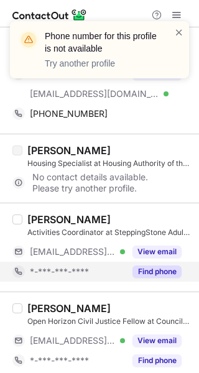
click at [152, 269] on button "Find phone" at bounding box center [156, 271] width 49 height 12
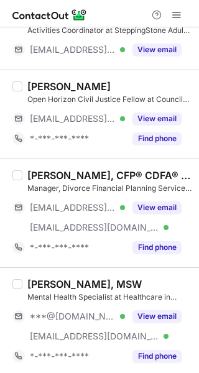
scroll to position [1744, 0]
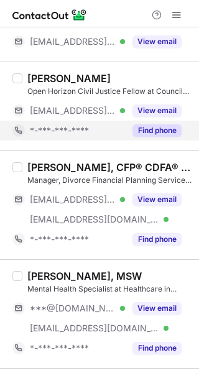
click at [162, 129] on button "Find phone" at bounding box center [156, 130] width 49 height 12
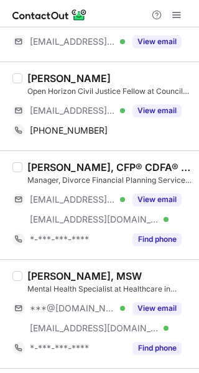
click at [60, 78] on div "[PERSON_NAME]" at bounding box center [68, 78] width 83 height 12
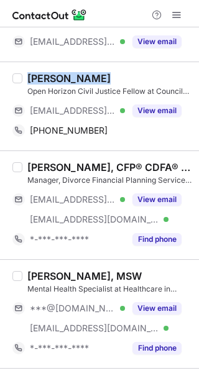
click at [60, 78] on div "[PERSON_NAME]" at bounding box center [68, 78] width 83 height 12
copy div "[PERSON_NAME]"
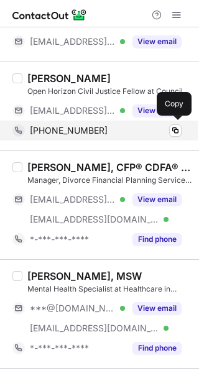
click at [142, 130] on div "[PHONE_NUMBER]" at bounding box center [106, 130] width 152 height 11
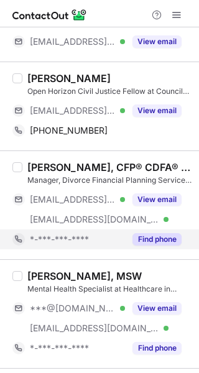
click at [161, 235] on button "Find phone" at bounding box center [156, 239] width 49 height 12
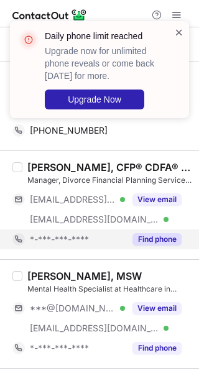
click at [181, 30] on span at bounding box center [179, 32] width 10 height 12
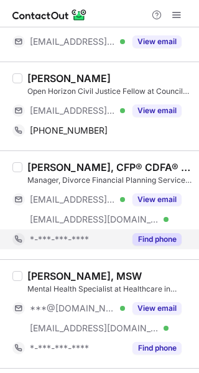
click at [177, 16] on span at bounding box center [176, 15] width 10 height 10
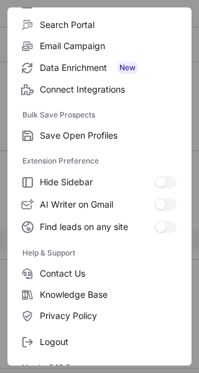
scroll to position [145, 0]
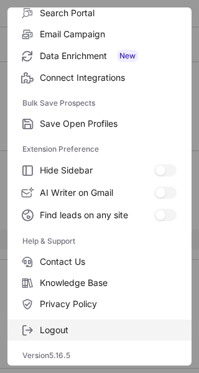
click at [125, 327] on span "Logout" at bounding box center [108, 329] width 137 height 11
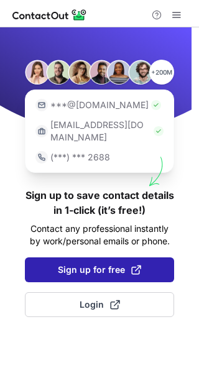
click at [121, 263] on span "Sign up for free" at bounding box center [99, 269] width 83 height 12
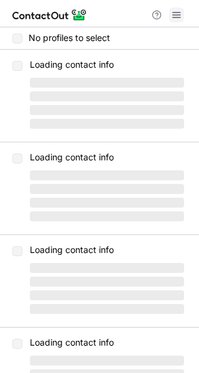
click at [173, 11] on span at bounding box center [176, 15] width 10 height 10
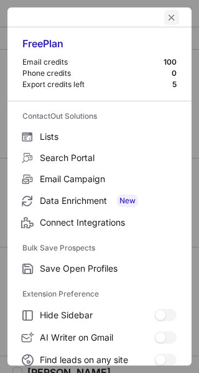
click at [166, 13] on span "left-button" at bounding box center [171, 17] width 10 height 10
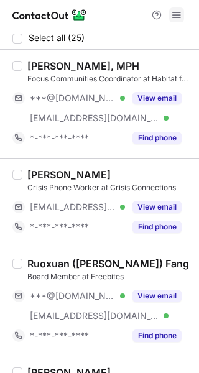
click at [175, 11] on span at bounding box center [176, 15] width 10 height 10
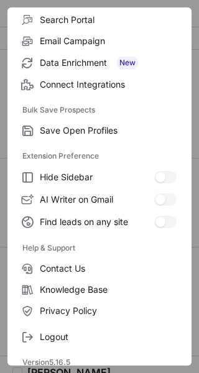
scroll to position [145, 0]
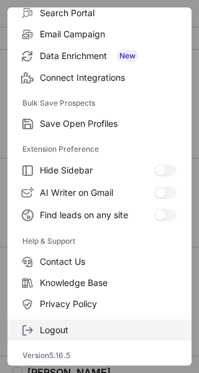
click at [99, 329] on span "Logout" at bounding box center [108, 329] width 137 height 11
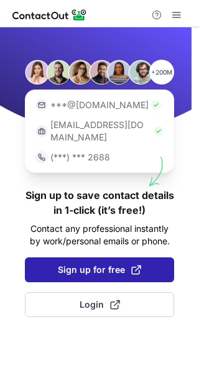
click at [88, 263] on span "Sign up for free" at bounding box center [99, 269] width 83 height 12
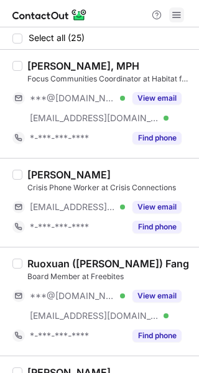
click at [179, 10] on span at bounding box center [176, 15] width 10 height 10
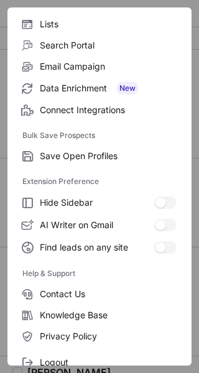
scroll to position [145, 0]
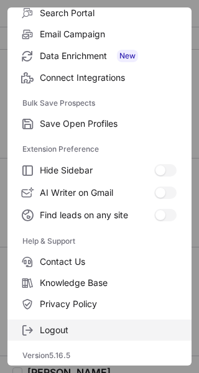
click at [98, 324] on span "Logout" at bounding box center [108, 329] width 137 height 11
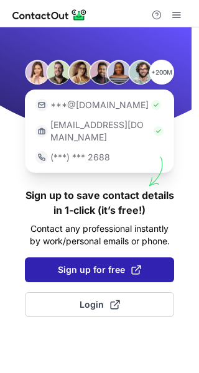
click at [89, 263] on span "Sign up for free" at bounding box center [99, 269] width 83 height 12
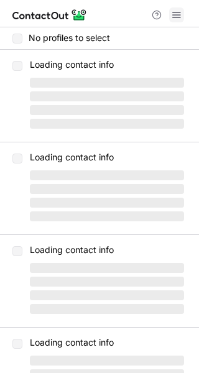
click at [179, 14] on span at bounding box center [176, 15] width 10 height 10
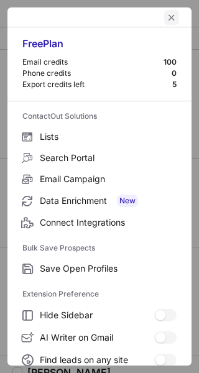
click at [166, 18] on span "left-button" at bounding box center [171, 17] width 10 height 10
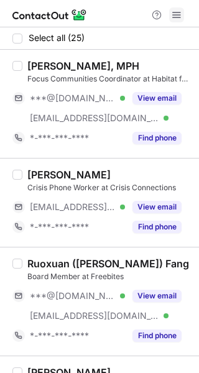
click at [171, 16] on span at bounding box center [176, 15] width 10 height 10
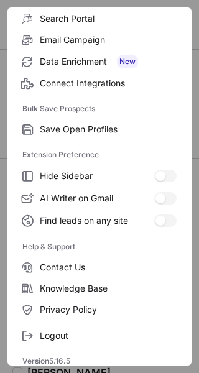
scroll to position [145, 0]
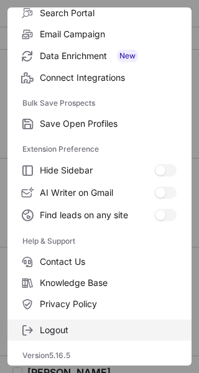
click at [106, 325] on span "Logout" at bounding box center [108, 329] width 137 height 11
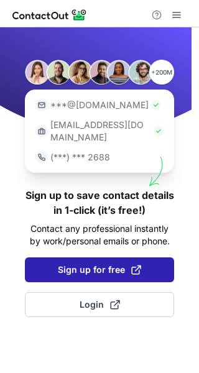
click at [101, 263] on span "Sign up for free" at bounding box center [99, 269] width 83 height 12
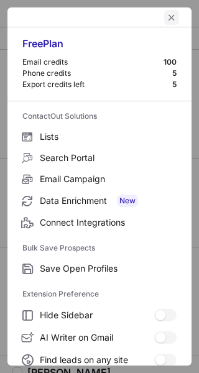
click at [166, 16] on span "left-button" at bounding box center [171, 17] width 10 height 10
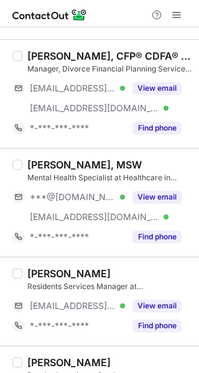
scroll to position [1906, 0]
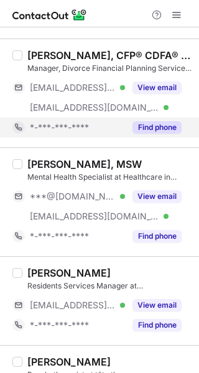
click at [143, 134] on div "Find phone" at bounding box center [153, 127] width 57 height 20
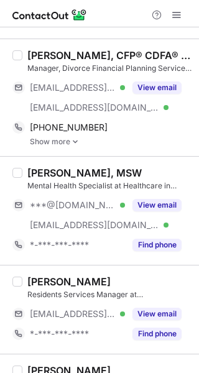
click at [91, 53] on div "[PERSON_NAME], CFP® CDFA® MBA" at bounding box center [109, 55] width 164 height 12
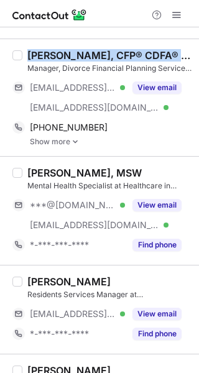
click at [91, 53] on div "[PERSON_NAME], CFP® CDFA® MBA" at bounding box center [109, 55] width 164 height 12
copy div "[PERSON_NAME], CFP® CDFA® MBA"
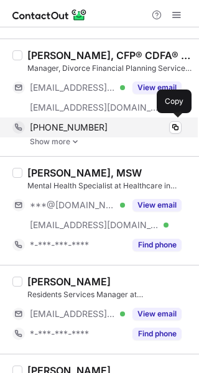
click at [86, 127] on span "[PHONE_NUMBER]" at bounding box center [69, 127] width 78 height 11
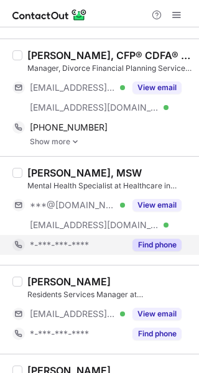
click at [168, 247] on button "Find phone" at bounding box center [156, 245] width 49 height 12
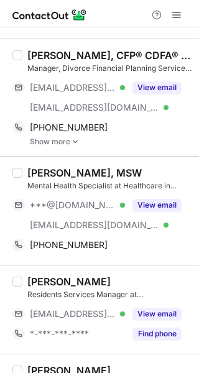
click at [70, 172] on div "[PERSON_NAME], MSW" at bounding box center [84, 172] width 114 height 12
click at [70, 172] on div "Elena Santana, MSW" at bounding box center [84, 172] width 114 height 12
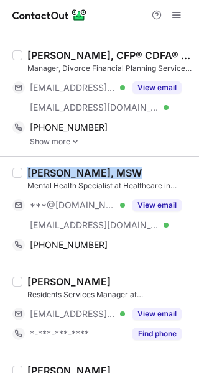
click at [70, 172] on div "Elena Santana, MSW" at bounding box center [84, 172] width 114 height 12
copy div "Elena Santana, MSW"
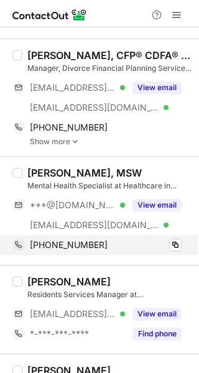
click at [155, 242] on div "+16262438848" at bounding box center [106, 244] width 152 height 11
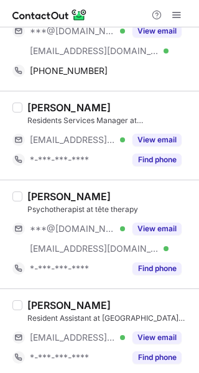
scroll to position [2085, 0]
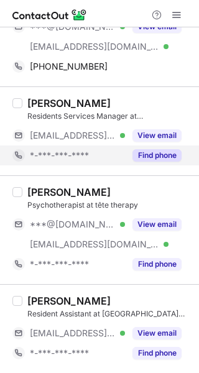
click at [162, 157] on button "Find phone" at bounding box center [156, 155] width 49 height 12
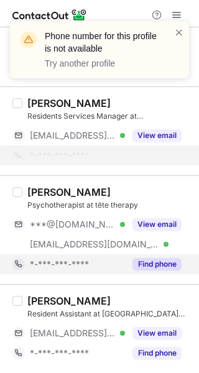
click at [170, 267] on button "Find phone" at bounding box center [156, 264] width 49 height 12
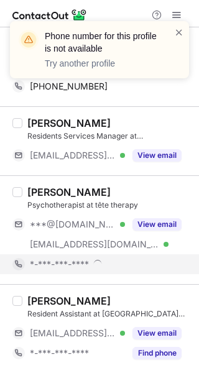
scroll to position [2073, 0]
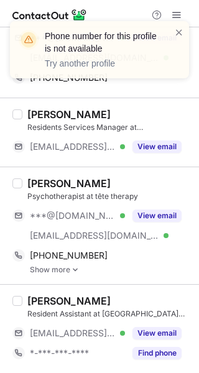
click at [45, 179] on div "Leila Murphy" at bounding box center [68, 183] width 83 height 12
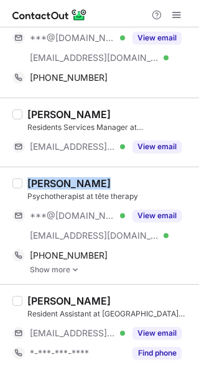
click at [45, 179] on div "Leila Murphy" at bounding box center [68, 183] width 83 height 12
copy div "Leila Murphy"
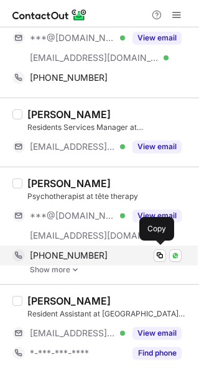
click at [127, 257] on div "+16786652192" at bounding box center [106, 255] width 152 height 11
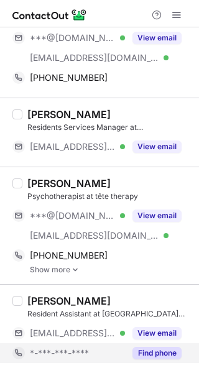
click at [165, 350] on button "Find phone" at bounding box center [156, 353] width 49 height 12
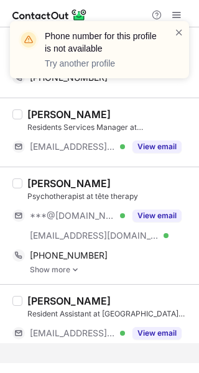
scroll to position [2053, 0]
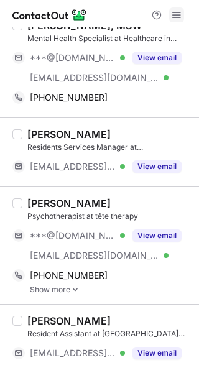
click at [176, 13] on span at bounding box center [176, 15] width 10 height 10
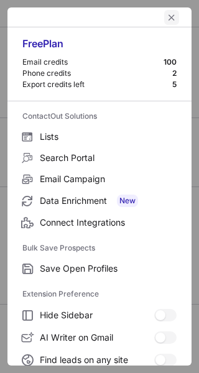
click at [166, 14] on span "left-button" at bounding box center [171, 17] width 10 height 10
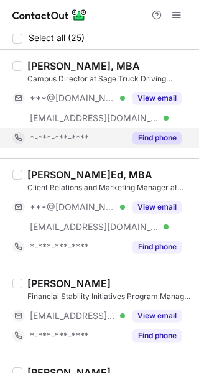
click at [167, 142] on button "Find phone" at bounding box center [156, 138] width 49 height 12
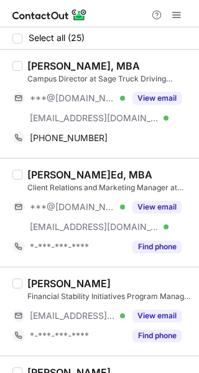
click at [63, 64] on div "[PERSON_NAME], MBA" at bounding box center [83, 66] width 112 height 12
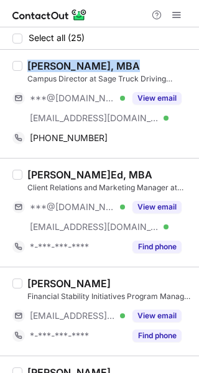
click at [63, 64] on div "[PERSON_NAME], MBA" at bounding box center [83, 66] width 112 height 12
copy div "[PERSON_NAME], MBA"
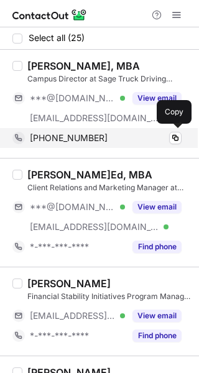
click at [102, 133] on div "[PHONE_NUMBER]" at bounding box center [106, 137] width 152 height 11
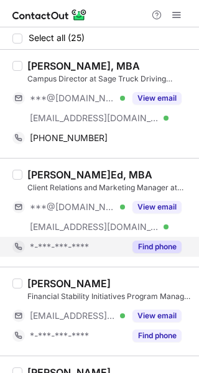
click at [165, 248] on button "Find phone" at bounding box center [156, 246] width 49 height 12
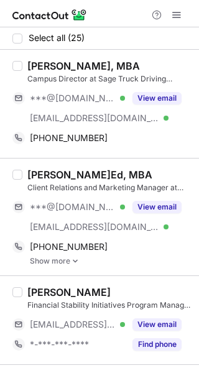
click at [83, 180] on div "[PERSON_NAME]Ed, MBA" at bounding box center [89, 174] width 125 height 12
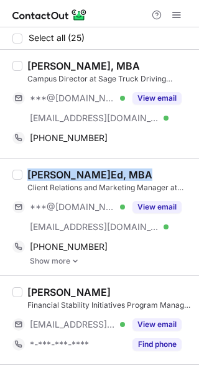
click at [83, 180] on div "[PERSON_NAME]Ed, MBA" at bounding box center [89, 174] width 125 height 12
copy div "[PERSON_NAME]Ed, MBA"
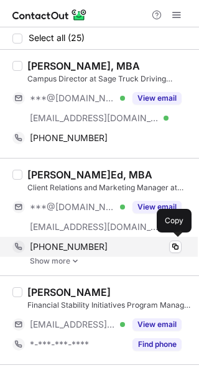
click at [66, 251] on span "+16312356137" at bounding box center [69, 246] width 78 height 11
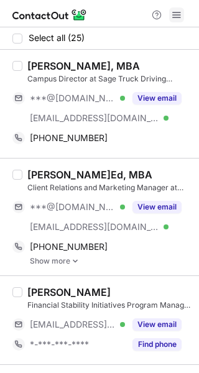
click at [177, 19] on span at bounding box center [176, 15] width 10 height 10
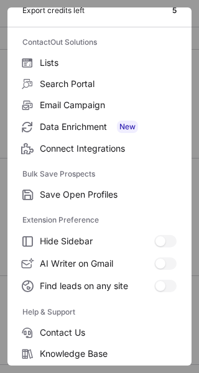
scroll to position [145, 0]
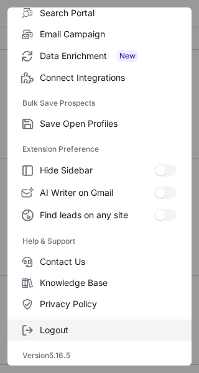
click at [101, 321] on label "Logout" at bounding box center [99, 329] width 184 height 21
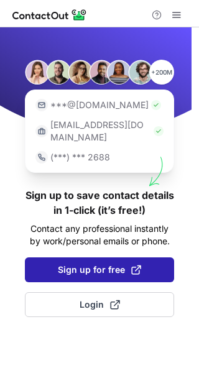
click at [94, 263] on span "Sign up for free" at bounding box center [99, 269] width 83 height 12
click at [90, 263] on span "Sign up for free" at bounding box center [99, 269] width 83 height 12
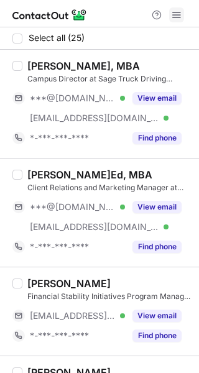
click at [175, 12] on span at bounding box center [176, 15] width 10 height 10
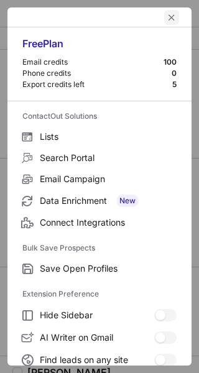
click at [166, 15] on span "left-button" at bounding box center [171, 17] width 10 height 10
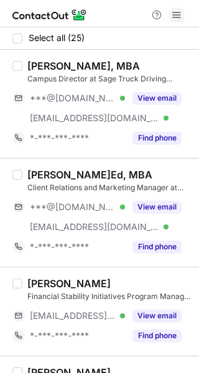
click at [178, 12] on span at bounding box center [176, 15] width 10 height 10
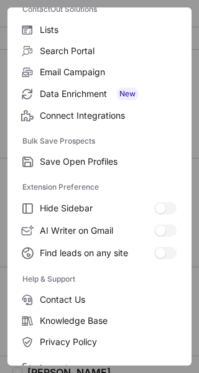
scroll to position [145, 0]
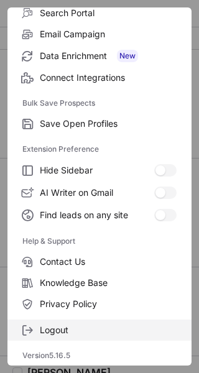
click at [90, 329] on span "Logout" at bounding box center [108, 329] width 137 height 11
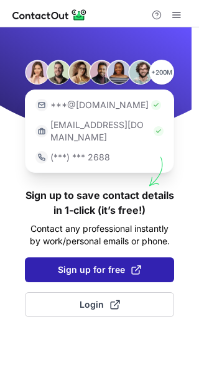
click at [93, 257] on button "Sign up for free" at bounding box center [99, 269] width 149 height 25
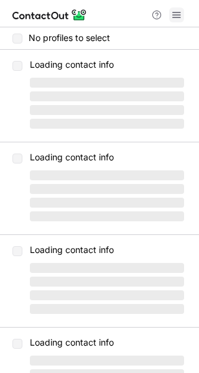
click at [176, 16] on span at bounding box center [176, 15] width 10 height 10
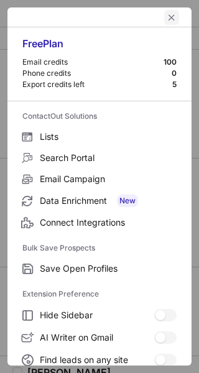
click at [166, 22] on span "left-button" at bounding box center [171, 17] width 10 height 10
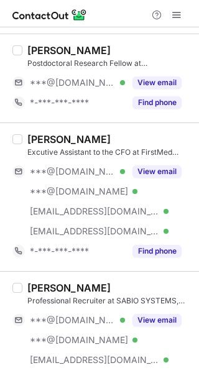
scroll to position [840, 0]
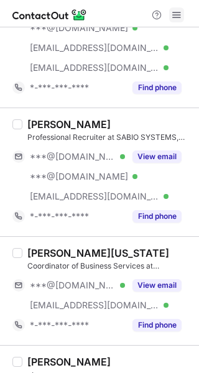
click at [176, 17] on span at bounding box center [176, 15] width 10 height 10
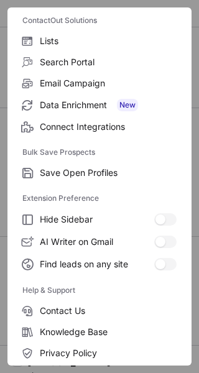
scroll to position [145, 0]
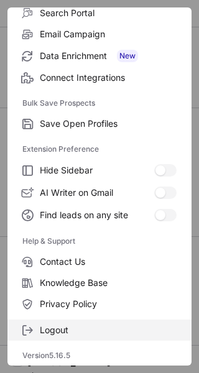
click at [107, 324] on span "Logout" at bounding box center [108, 329] width 137 height 11
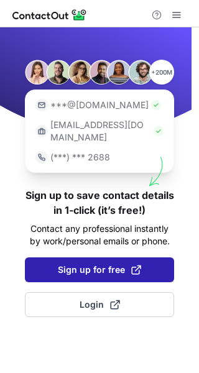
click at [103, 263] on span "Sign up for free" at bounding box center [99, 269] width 83 height 12
click at [106, 263] on span "Sign up for free" at bounding box center [99, 269] width 83 height 12
click at [94, 263] on span "Sign up for free" at bounding box center [99, 269] width 83 height 12
click at [114, 257] on button "Sign up for free" at bounding box center [99, 269] width 149 height 25
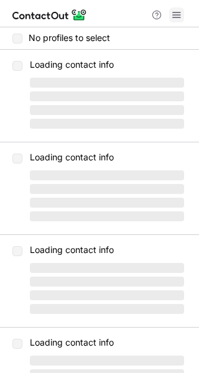
click at [176, 16] on span at bounding box center [176, 15] width 10 height 10
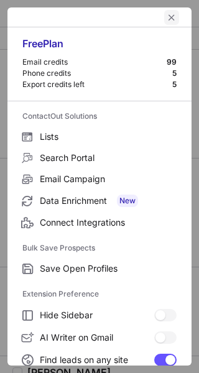
click at [166, 18] on span "left-button" at bounding box center [171, 17] width 10 height 10
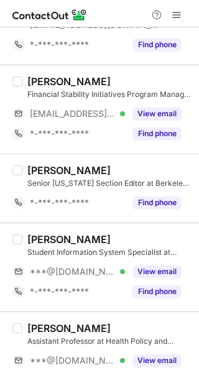
scroll to position [211, 0]
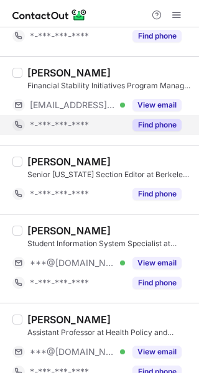
click at [158, 122] on button "Find phone" at bounding box center [156, 125] width 49 height 12
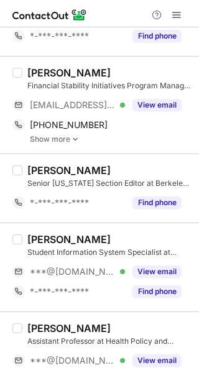
click at [67, 73] on div "[PERSON_NAME]" at bounding box center [68, 72] width 83 height 12
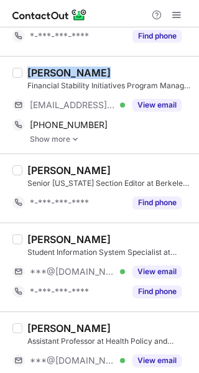
click at [67, 73] on div "[PERSON_NAME]" at bounding box center [68, 72] width 83 height 12
copy div "[PERSON_NAME]"
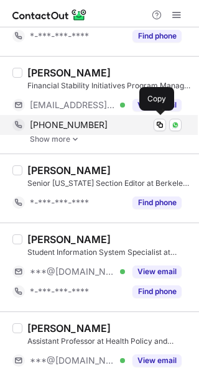
click at [87, 121] on span "+13148985335" at bounding box center [69, 124] width 78 height 11
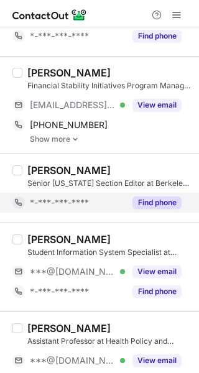
click at [165, 201] on button "Find phone" at bounding box center [156, 202] width 49 height 12
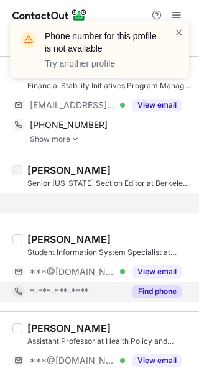
click at [145, 288] on button "Find phone" at bounding box center [156, 291] width 49 height 12
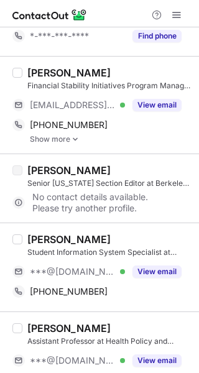
click at [43, 237] on div "[PERSON_NAME]" at bounding box center [68, 239] width 83 height 12
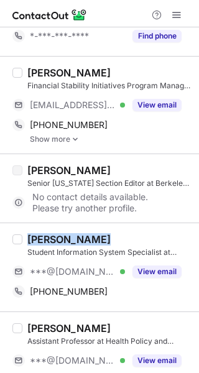
click at [43, 237] on div "[PERSON_NAME]" at bounding box center [68, 239] width 83 height 12
copy div "[PERSON_NAME]"
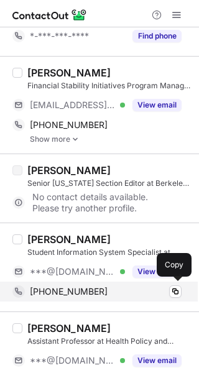
click at [78, 291] on span "+19254171310" at bounding box center [69, 291] width 78 height 11
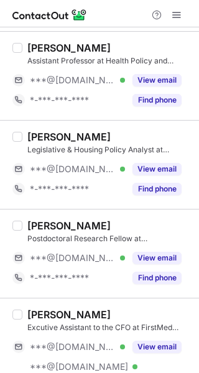
scroll to position [495, 0]
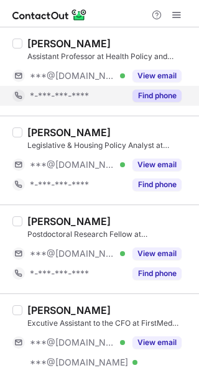
click at [157, 89] on button "Find phone" at bounding box center [156, 95] width 49 height 12
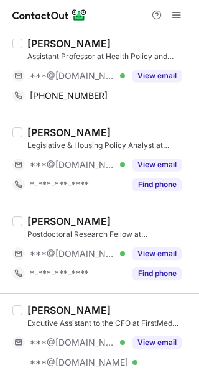
click at [63, 43] on div "[PERSON_NAME]" at bounding box center [68, 43] width 83 height 12
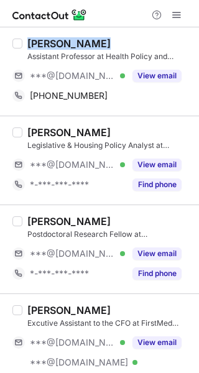
click at [63, 43] on div "[PERSON_NAME]" at bounding box center [68, 43] width 83 height 12
copy div "[PERSON_NAME]"
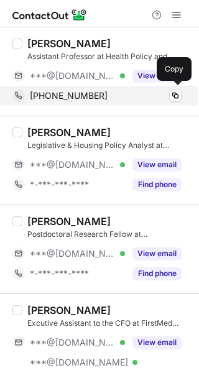
click at [126, 105] on div "+14127593916 Copy" at bounding box center [96, 96] width 169 height 20
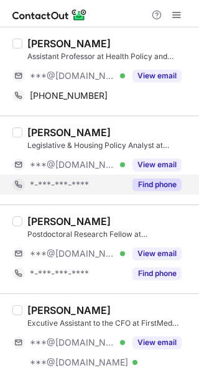
click at [150, 185] on button "Find phone" at bounding box center [156, 184] width 49 height 12
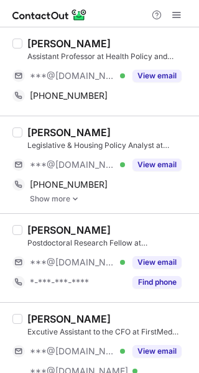
click at [39, 126] on div "[PERSON_NAME]" at bounding box center [68, 132] width 83 height 12
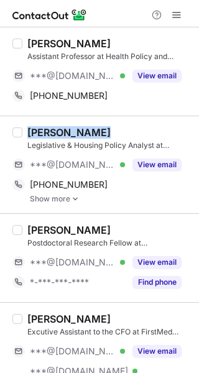
click at [38, 126] on div "[PERSON_NAME]" at bounding box center [68, 132] width 83 height 12
copy div "[PERSON_NAME]"
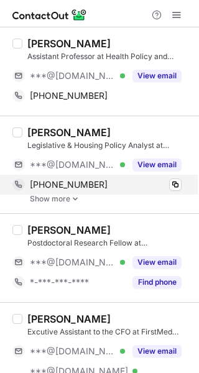
click at [63, 181] on span "+15035891556" at bounding box center [69, 184] width 78 height 11
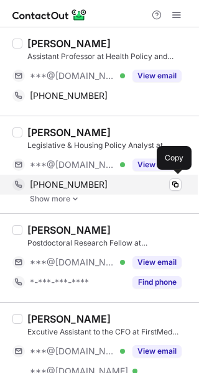
click at [106, 188] on div "+15035891556" at bounding box center [106, 184] width 152 height 11
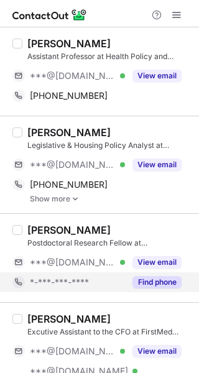
click at [150, 286] on button "Find phone" at bounding box center [156, 282] width 49 height 12
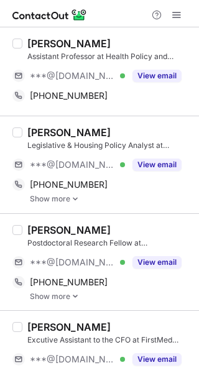
click at [44, 233] on div "[PERSON_NAME]" at bounding box center [68, 230] width 83 height 12
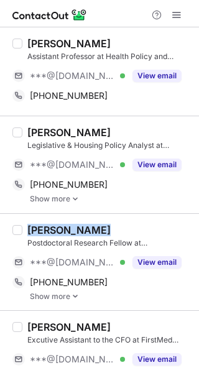
click at [43, 232] on div "[PERSON_NAME]" at bounding box center [68, 230] width 83 height 12
copy div "[PERSON_NAME]"
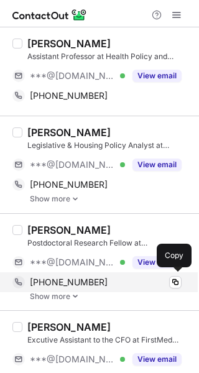
click at [142, 284] on div "+19542977357" at bounding box center [106, 281] width 152 height 11
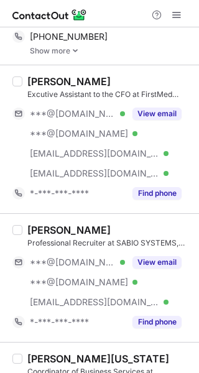
scroll to position [753, 0]
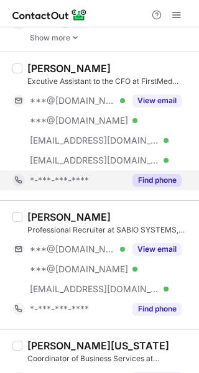
click at [144, 174] on button "Find phone" at bounding box center [156, 180] width 49 height 12
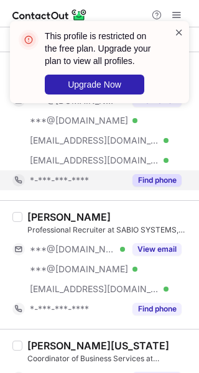
click at [181, 29] on span at bounding box center [179, 32] width 10 height 12
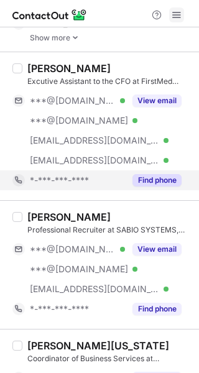
click at [175, 13] on span at bounding box center [176, 15] width 10 height 10
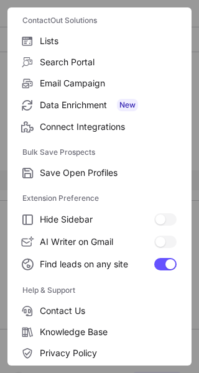
scroll to position [145, 0]
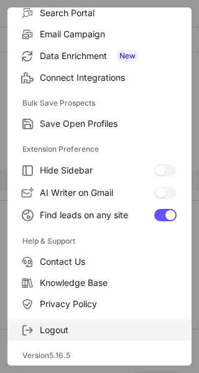
click at [115, 322] on label "Logout" at bounding box center [99, 329] width 184 height 21
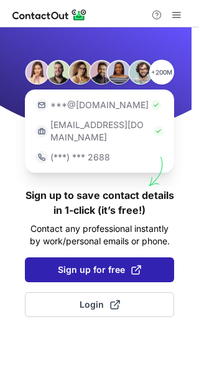
click at [103, 268] on button "Sign up for free" at bounding box center [99, 269] width 149 height 25
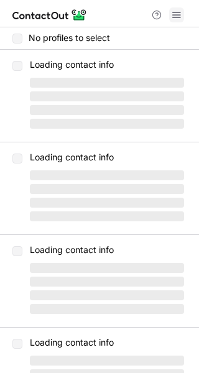
click at [177, 16] on span at bounding box center [176, 15] width 10 height 10
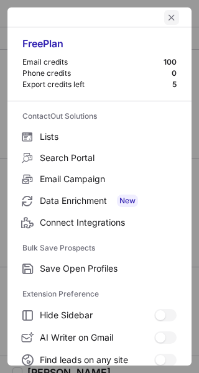
click at [166, 19] on span "left-button" at bounding box center [171, 17] width 10 height 10
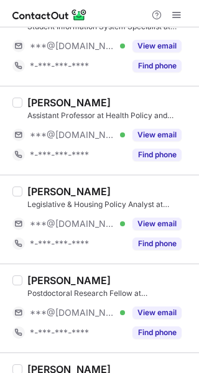
scroll to position [487, 0]
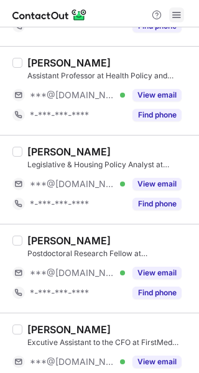
click at [176, 15] on span at bounding box center [176, 15] width 10 height 10
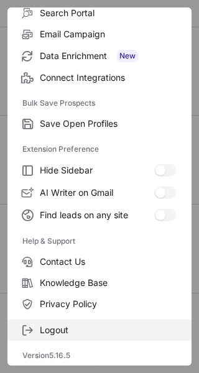
scroll to position [467, 0]
click at [100, 327] on span "Logout" at bounding box center [108, 329] width 137 height 11
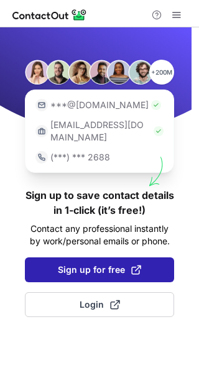
click at [86, 257] on button "Sign up for free" at bounding box center [99, 269] width 149 height 25
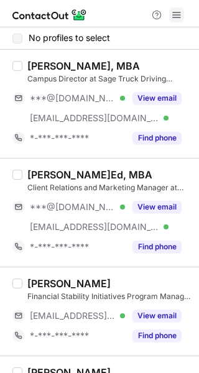
click at [173, 13] on span at bounding box center [176, 15] width 10 height 10
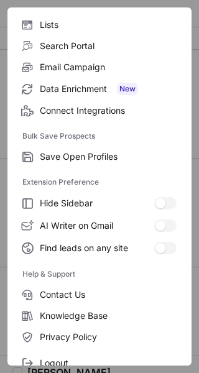
scroll to position [145, 0]
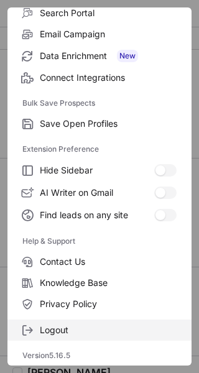
click at [68, 325] on span "Logout" at bounding box center [108, 329] width 137 height 11
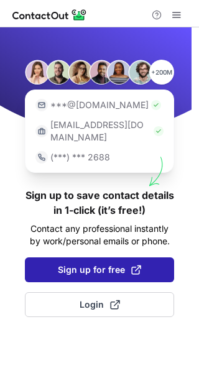
click at [80, 263] on span "Sign up for free" at bounding box center [99, 269] width 83 height 12
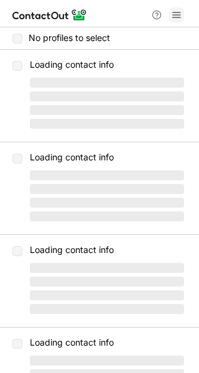
click at [178, 16] on span at bounding box center [176, 15] width 10 height 10
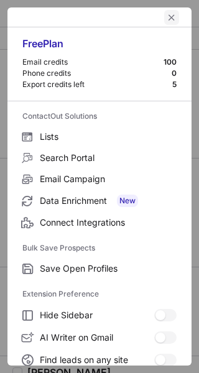
click at [166, 15] on span "left-button" at bounding box center [171, 17] width 10 height 10
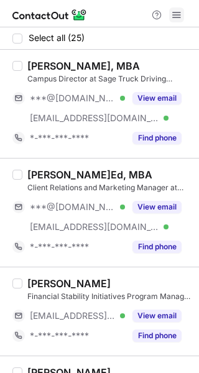
click at [178, 11] on span at bounding box center [176, 15] width 10 height 10
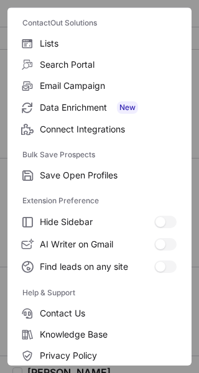
scroll to position [145, 0]
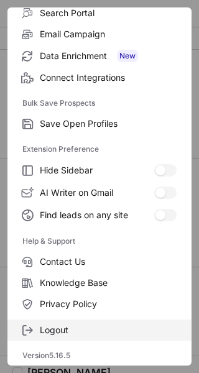
click at [89, 324] on span "Logout" at bounding box center [108, 329] width 137 height 11
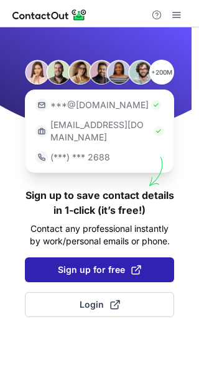
click at [104, 263] on span "Sign up for free" at bounding box center [99, 269] width 83 height 12
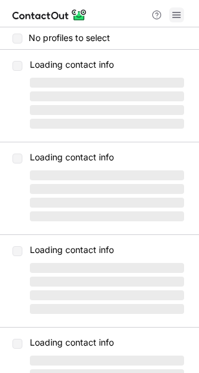
click at [176, 12] on span at bounding box center [176, 15] width 10 height 10
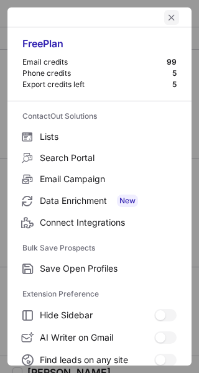
click at [164, 22] on button "left-button" at bounding box center [171, 17] width 15 height 15
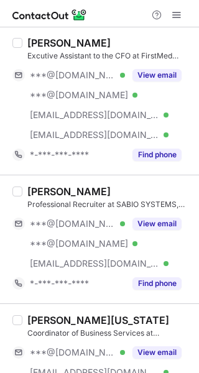
scroll to position [754, 0]
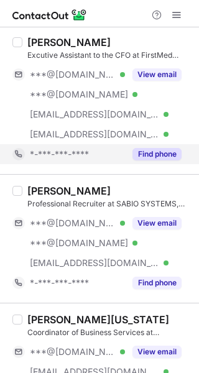
click at [158, 150] on button "Find phone" at bounding box center [156, 154] width 49 height 12
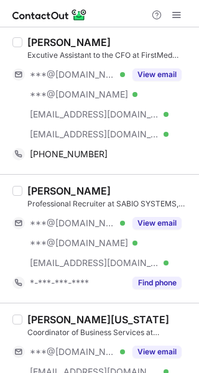
click at [50, 44] on div "[PERSON_NAME]" at bounding box center [68, 42] width 83 height 12
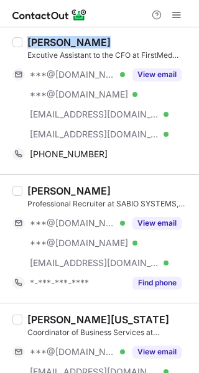
click at [50, 44] on div "[PERSON_NAME]" at bounding box center [68, 42] width 83 height 12
copy div "[PERSON_NAME]"
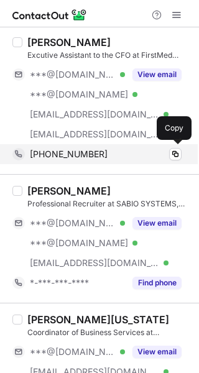
click at [61, 150] on span "[PHONE_NUMBER]" at bounding box center [69, 153] width 78 height 11
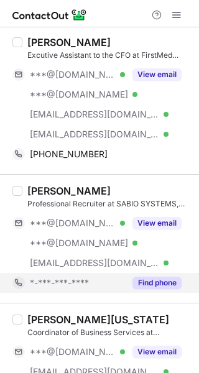
click at [155, 275] on div "Find phone" at bounding box center [153, 283] width 57 height 20
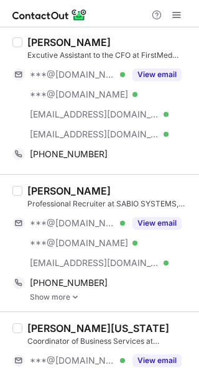
click at [59, 187] on div "[PERSON_NAME]" at bounding box center [68, 190] width 83 height 12
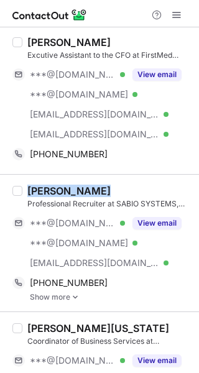
click at [59, 186] on div "[PERSON_NAME]" at bounding box center [68, 190] width 83 height 12
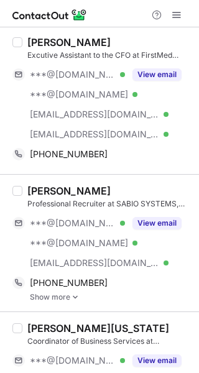
click at [61, 197] on div "[PERSON_NAME] Professional Recruiter at SABIO SYSTEMS, LLC" at bounding box center [109, 196] width 164 height 25
click at [55, 187] on div "[PERSON_NAME]" at bounding box center [68, 190] width 83 height 12
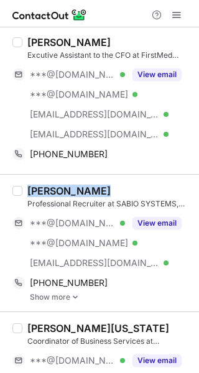
click at [55, 187] on div "[PERSON_NAME]" at bounding box center [68, 190] width 83 height 12
copy div "[PERSON_NAME]"
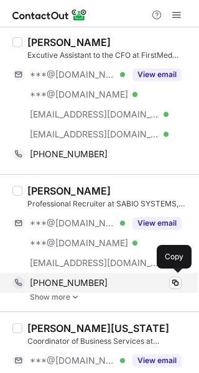
click at [58, 278] on span "[PHONE_NUMBER]" at bounding box center [69, 282] width 78 height 11
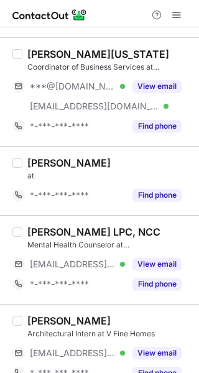
scroll to position [1040, 0]
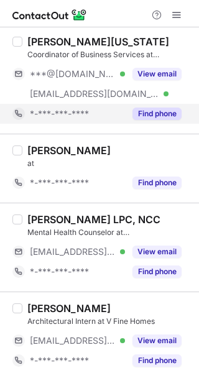
click at [158, 116] on button "Find phone" at bounding box center [156, 113] width 49 height 12
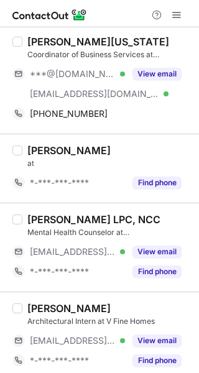
click at [66, 39] on div "[PERSON_NAME][US_STATE]" at bounding box center [98, 41] width 142 height 12
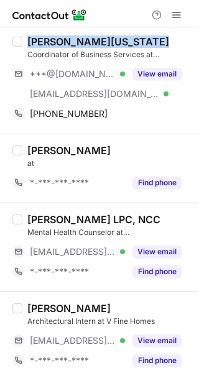
copy div "[PERSON_NAME][US_STATE]"
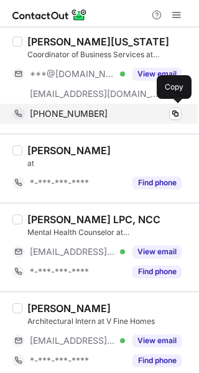
click at [130, 108] on div "[PHONE_NUMBER]" at bounding box center [106, 113] width 152 height 11
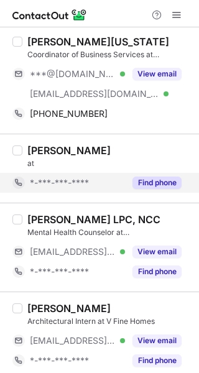
click at [148, 184] on button "Find phone" at bounding box center [156, 182] width 49 height 12
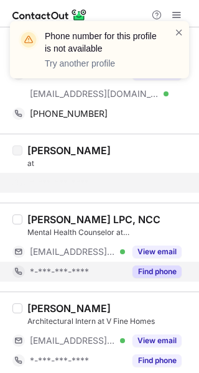
click at [137, 268] on button "Find phone" at bounding box center [156, 271] width 49 height 12
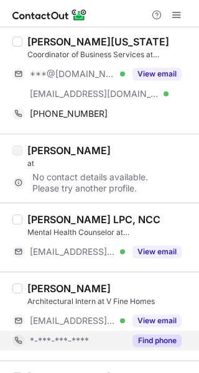
click at [146, 340] on button "Find phone" at bounding box center [156, 340] width 49 height 12
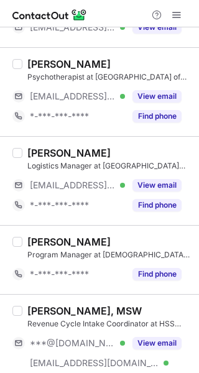
scroll to position [1338, 0]
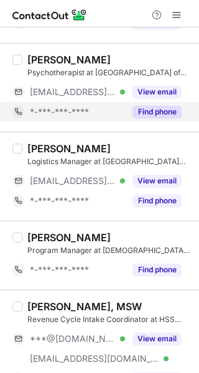
click at [163, 115] on button "Find phone" at bounding box center [156, 112] width 49 height 12
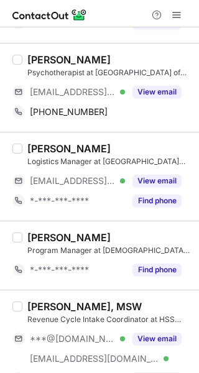
click at [57, 60] on div "[PERSON_NAME]" at bounding box center [68, 59] width 83 height 12
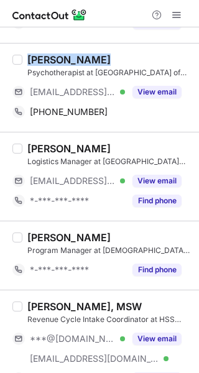
click at [57, 60] on div "[PERSON_NAME]" at bounding box center [68, 59] width 83 height 12
copy div "[PERSON_NAME]"
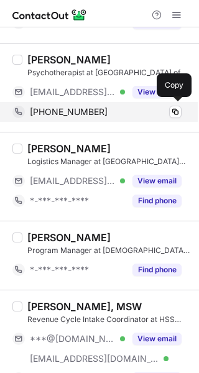
click at [58, 114] on span "[PHONE_NUMBER]" at bounding box center [69, 111] width 78 height 11
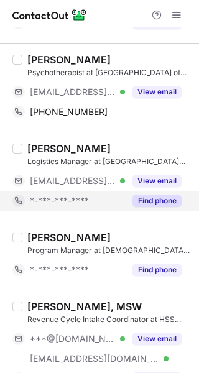
click at [155, 198] on button "Find phone" at bounding box center [156, 200] width 49 height 12
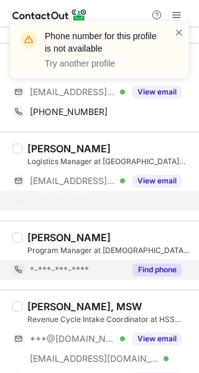
click at [143, 267] on button "Find phone" at bounding box center [156, 269] width 49 height 12
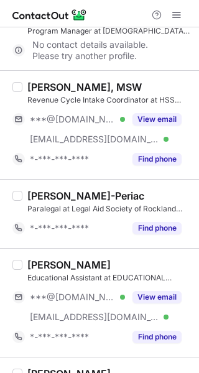
scroll to position [1545, 0]
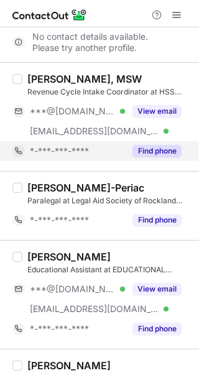
click at [168, 145] on button "Find phone" at bounding box center [156, 151] width 49 height 12
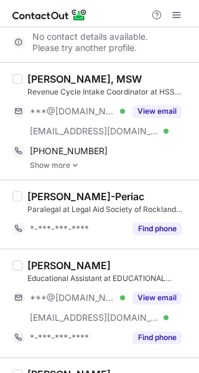
click at [79, 77] on div "[PERSON_NAME], MSW" at bounding box center [84, 79] width 114 height 12
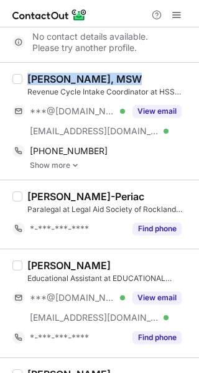
click at [79, 77] on div "[PERSON_NAME], MSW" at bounding box center [84, 79] width 114 height 12
copy div "[PERSON_NAME], MSW"
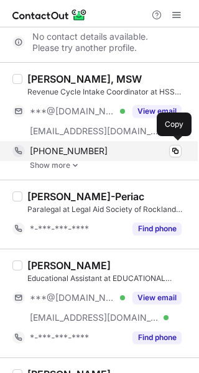
click at [76, 145] on span "[PHONE_NUMBER]" at bounding box center [69, 150] width 78 height 11
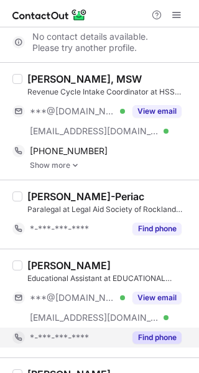
click at [161, 337] on button "Find phone" at bounding box center [156, 337] width 49 height 12
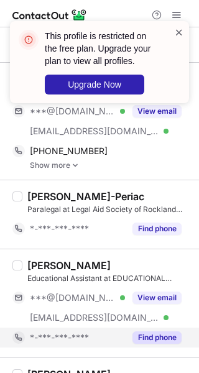
click at [175, 31] on span at bounding box center [179, 32] width 10 height 12
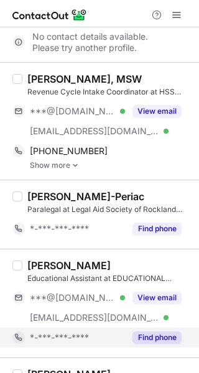
click at [177, 14] on span at bounding box center [176, 15] width 10 height 10
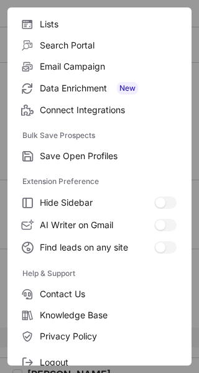
scroll to position [145, 0]
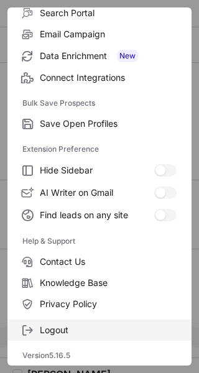
click at [106, 324] on span "Logout" at bounding box center [108, 329] width 137 height 11
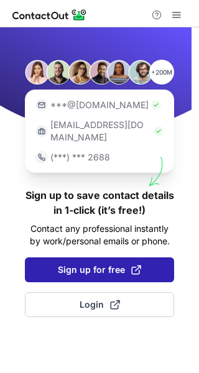
click at [96, 263] on span "Sign up for free" at bounding box center [99, 269] width 83 height 12
click at [85, 263] on span "Sign up for free" at bounding box center [99, 269] width 83 height 12
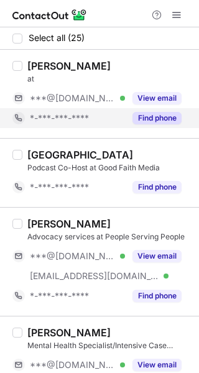
click at [160, 112] on button "Find phone" at bounding box center [156, 118] width 49 height 12
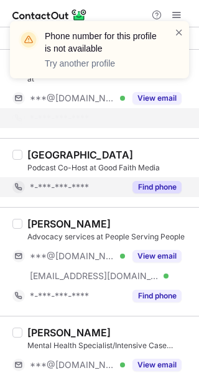
click at [168, 181] on button "Find phone" at bounding box center [156, 187] width 49 height 12
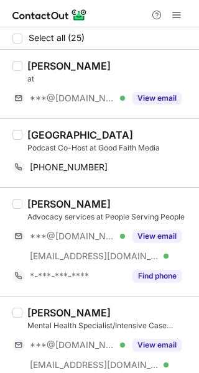
click at [76, 135] on div "[GEOGRAPHIC_DATA]" at bounding box center [80, 135] width 106 height 12
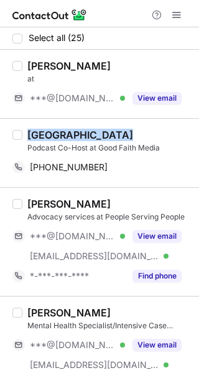
click at [76, 135] on div "[GEOGRAPHIC_DATA]" at bounding box center [80, 135] width 106 height 12
copy div "[GEOGRAPHIC_DATA]"
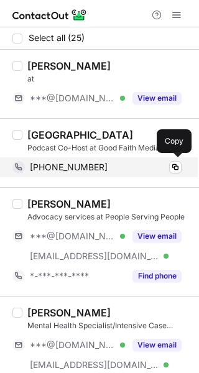
click at [93, 161] on div "+14697665121 Copy" at bounding box center [96, 167] width 169 height 20
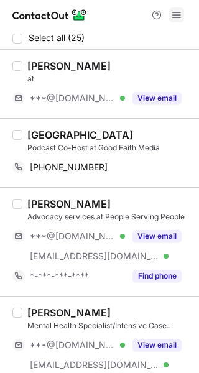
click at [170, 14] on button at bounding box center [176, 14] width 15 height 15
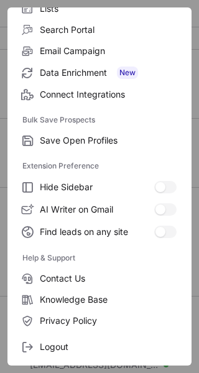
scroll to position [145, 0]
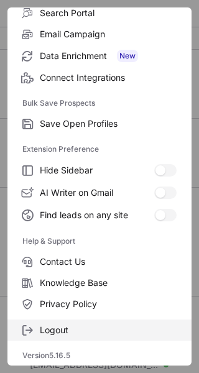
click at [98, 335] on span "Logout" at bounding box center [108, 329] width 137 height 11
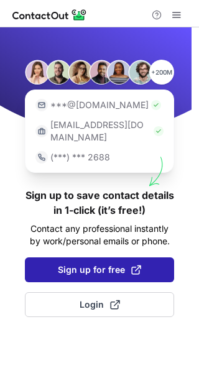
click at [84, 263] on span "Sign up for free" at bounding box center [99, 269] width 83 height 12
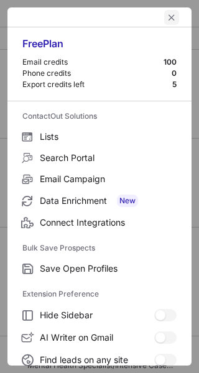
click at [166, 21] on span "left-button" at bounding box center [171, 17] width 10 height 10
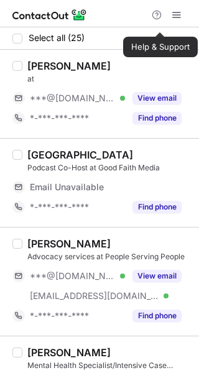
click at [160, 20] on span at bounding box center [157, 15] width 10 height 10
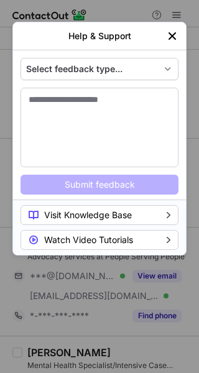
click at [172, 37] on img "left-button" at bounding box center [172, 36] width 12 height 12
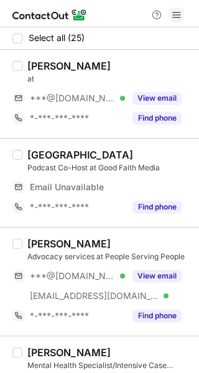
click at [176, 13] on span at bounding box center [176, 15] width 10 height 10
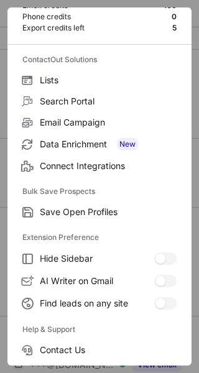
scroll to position [145, 0]
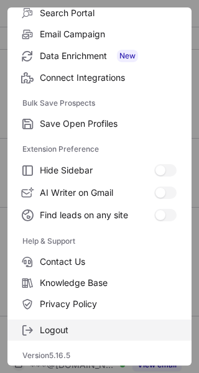
click at [65, 326] on span "Logout" at bounding box center [108, 329] width 137 height 11
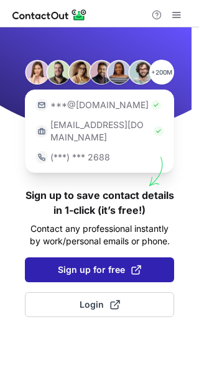
click at [84, 263] on span "Sign up for free" at bounding box center [99, 269] width 83 height 12
click at [106, 263] on span "Sign up for free" at bounding box center [99, 269] width 83 height 12
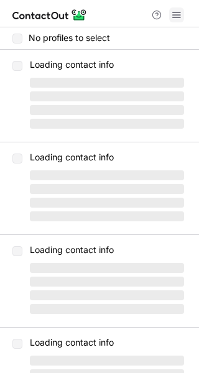
click at [179, 12] on span at bounding box center [176, 15] width 10 height 10
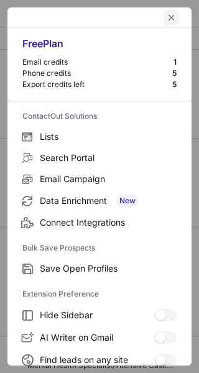
click at [166, 20] on span "left-button" at bounding box center [171, 17] width 10 height 10
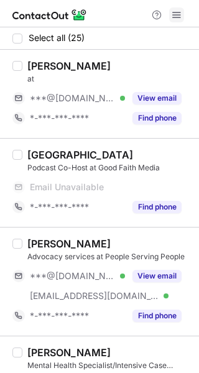
click at [176, 14] on span at bounding box center [176, 15] width 10 height 10
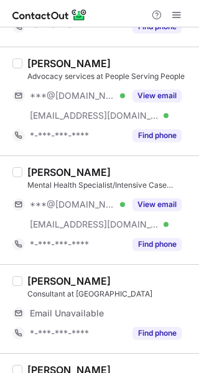
scroll to position [197, 0]
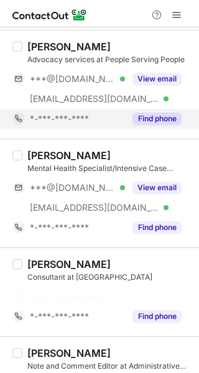
click at [162, 117] on button "Find phone" at bounding box center [156, 118] width 49 height 12
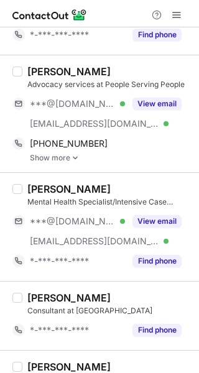
scroll to position [153, 0]
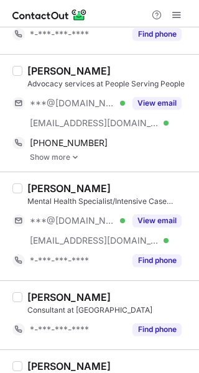
click at [89, 70] on div "[PERSON_NAME]" at bounding box center [68, 71] width 83 height 12
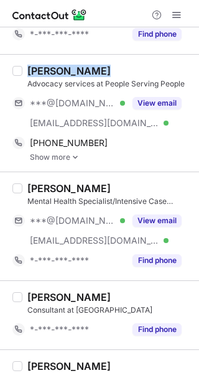
click at [89, 70] on div "[PERSON_NAME]" at bounding box center [68, 71] width 83 height 12
copy div "[PERSON_NAME]"
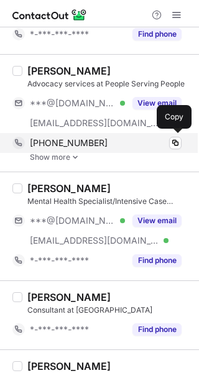
click at [101, 139] on div "[PHONE_NUMBER]" at bounding box center [106, 142] width 152 height 11
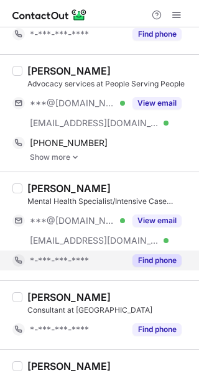
click at [165, 256] on button "Find phone" at bounding box center [156, 260] width 49 height 12
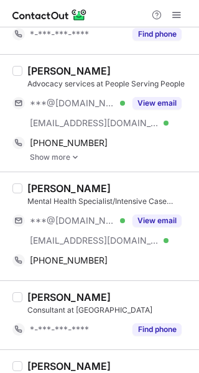
click at [42, 185] on div "[PERSON_NAME]" at bounding box center [68, 188] width 83 height 12
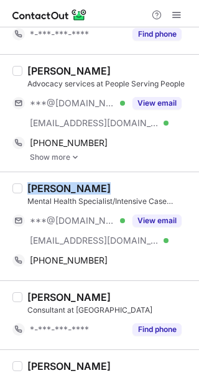
click at [40, 185] on div "Donna T." at bounding box center [68, 188] width 83 height 12
copy div "Donna T."
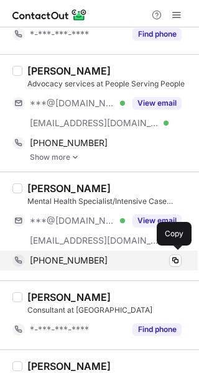
click at [114, 250] on div "+19715709460 Copy" at bounding box center [96, 260] width 169 height 20
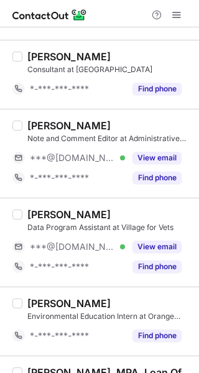
scroll to position [409, 0]
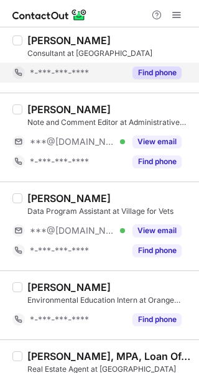
click at [163, 73] on button "Find phone" at bounding box center [156, 72] width 49 height 12
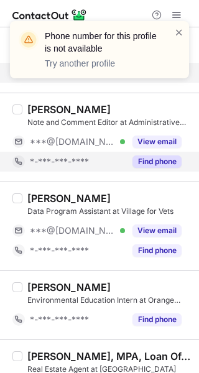
click at [154, 162] on button "Find phone" at bounding box center [156, 161] width 49 height 12
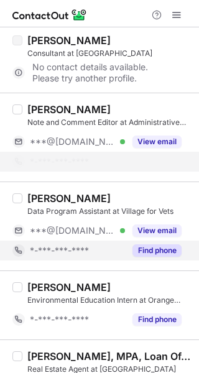
click at [163, 242] on div "Find phone" at bounding box center [153, 250] width 57 height 20
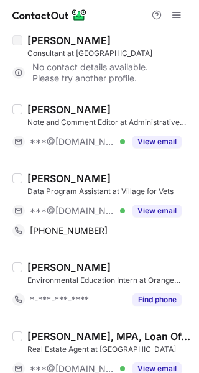
click at [69, 177] on div "[PERSON_NAME]" at bounding box center [68, 178] width 83 height 12
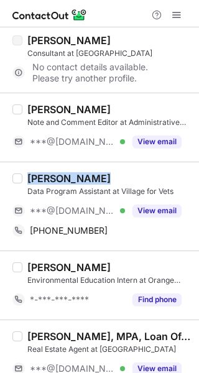
click at [68, 177] on div "[PERSON_NAME]" at bounding box center [68, 178] width 83 height 12
copy div "[PERSON_NAME]"
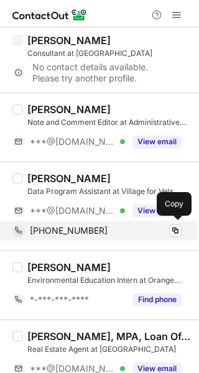
click at [57, 239] on div "+18182683507 Copy" at bounding box center [96, 231] width 169 height 20
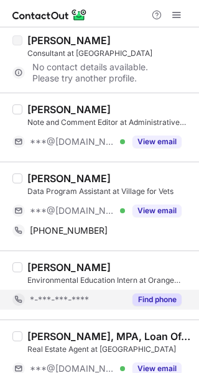
click at [166, 302] on button "Find phone" at bounding box center [156, 299] width 49 height 12
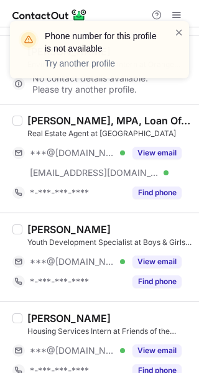
scroll to position [629, 0]
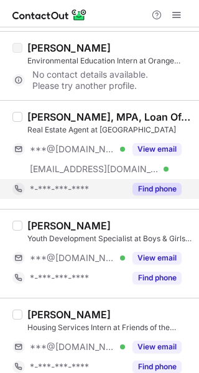
click at [169, 179] on div "Find phone" at bounding box center [153, 189] width 57 height 20
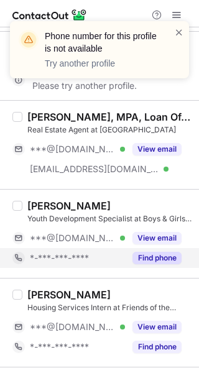
click at [153, 255] on button "Find phone" at bounding box center [156, 258] width 49 height 12
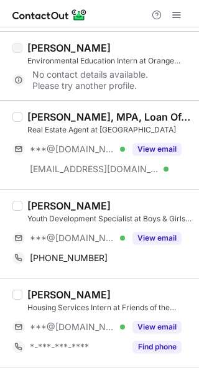
click at [61, 207] on div "[PERSON_NAME]" at bounding box center [68, 205] width 83 height 12
click at [59, 207] on div "[PERSON_NAME]" at bounding box center [68, 205] width 83 height 12
click at [58, 207] on div "[PERSON_NAME]" at bounding box center [68, 205] width 83 height 12
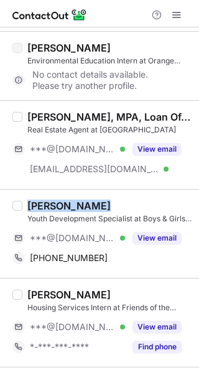
click at [57, 206] on div "[PERSON_NAME]" at bounding box center [68, 205] width 83 height 12
copy div "[PERSON_NAME]"
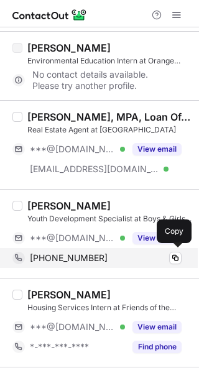
click at [101, 263] on div "+14849448789" at bounding box center [106, 257] width 152 height 11
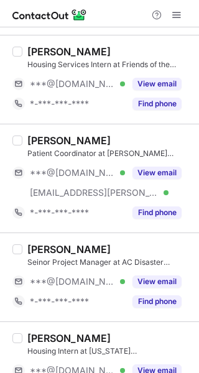
scroll to position [884, 0]
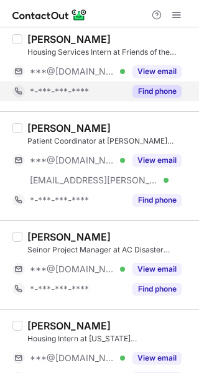
click at [180, 96] on button "Find phone" at bounding box center [156, 91] width 49 height 12
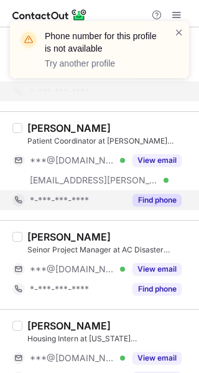
click at [152, 201] on button "Find phone" at bounding box center [156, 200] width 49 height 12
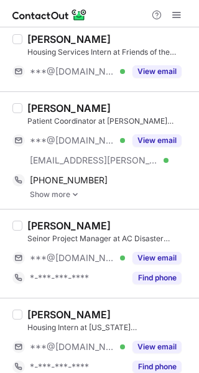
click at [66, 107] on div "[PERSON_NAME]" at bounding box center [68, 108] width 83 height 12
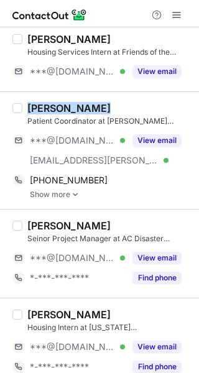
click at [66, 107] on div "[PERSON_NAME]" at bounding box center [68, 108] width 83 height 12
copy div "[PERSON_NAME]"
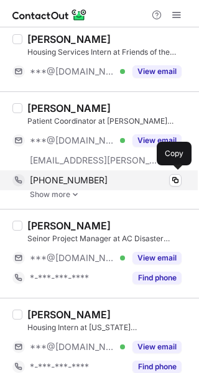
click at [109, 178] on div "+15042409144" at bounding box center [106, 180] width 152 height 11
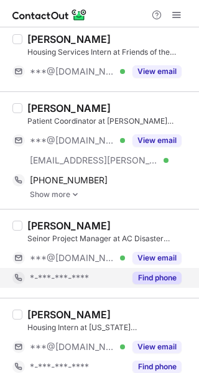
click at [135, 272] on button "Find phone" at bounding box center [156, 277] width 49 height 12
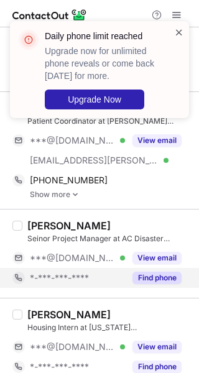
click at [175, 30] on span at bounding box center [179, 32] width 10 height 12
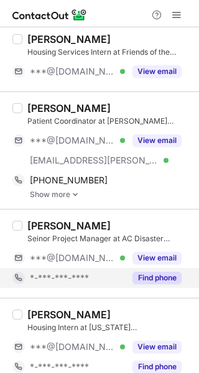
click at [176, 11] on div "Daily phone limit reached Upgrade now for unlimited phone reveals or come back …" at bounding box center [99, 21] width 199 height 25
click at [176, 11] on span at bounding box center [176, 15] width 10 height 10
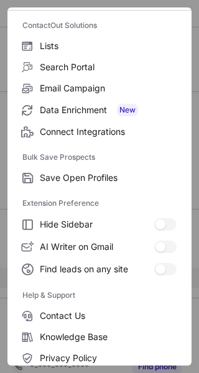
scroll to position [145, 0]
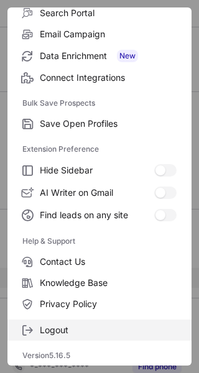
click at [99, 329] on span "Logout" at bounding box center [108, 329] width 137 height 11
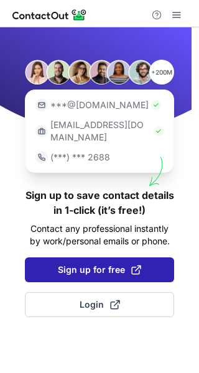
click at [98, 263] on span "Sign up for free" at bounding box center [99, 269] width 83 height 12
click at [125, 257] on button "Sign up for free" at bounding box center [99, 269] width 149 height 25
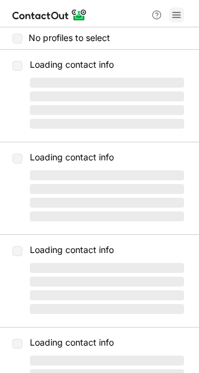
click at [176, 12] on span at bounding box center [176, 15] width 10 height 10
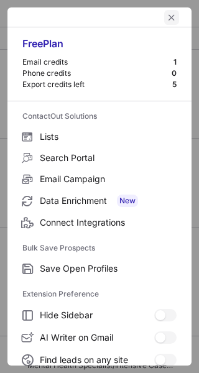
click at [164, 17] on button "left-button" at bounding box center [171, 17] width 15 height 15
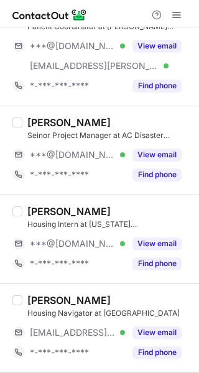
scroll to position [1093, 0]
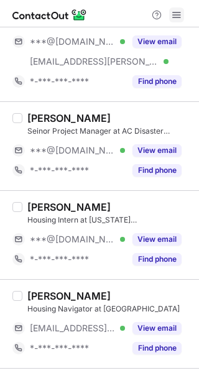
click at [173, 13] on span at bounding box center [176, 15] width 10 height 10
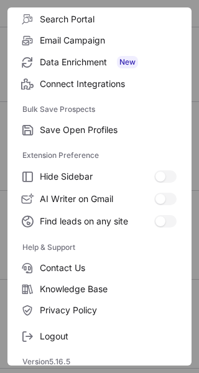
scroll to position [145, 0]
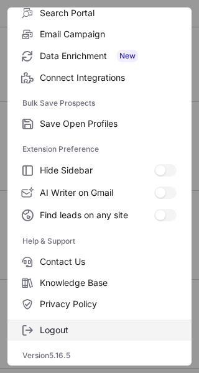
click at [61, 329] on span "Logout" at bounding box center [108, 329] width 137 height 11
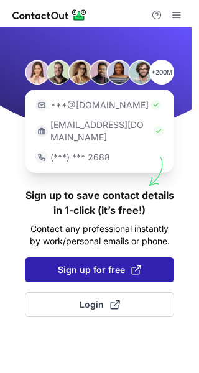
click at [93, 263] on span "Sign up for free" at bounding box center [99, 269] width 83 height 12
